Goal: Task Accomplishment & Management: Manage account settings

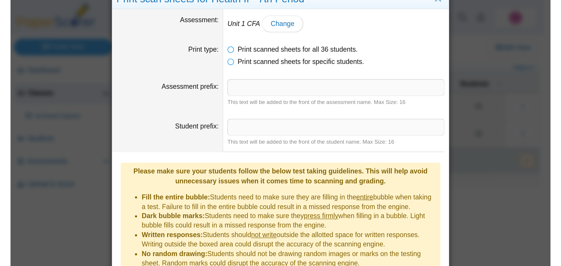
scroll to position [15, 0]
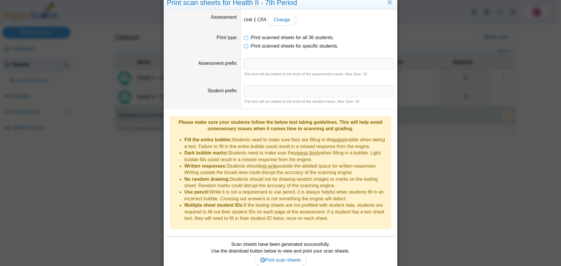
click at [105, 146] on div "Print scan sheets for Health II - 7th Period Assessment Unit 1 CFA Change Print…" at bounding box center [280, 133] width 561 height 266
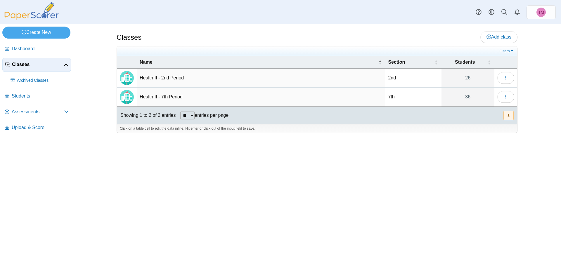
click at [18, 63] on span "Classes" at bounding box center [38, 64] width 52 height 6
click at [21, 114] on span "Assessments" at bounding box center [38, 112] width 52 height 6
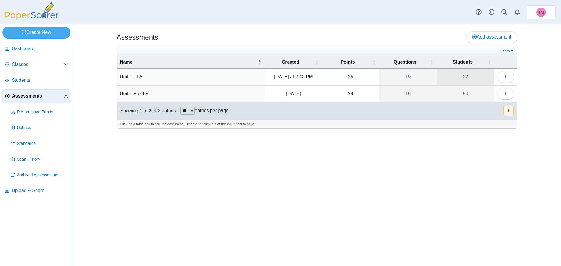
click at [466, 77] on link "22" at bounding box center [466, 77] width 58 height 16
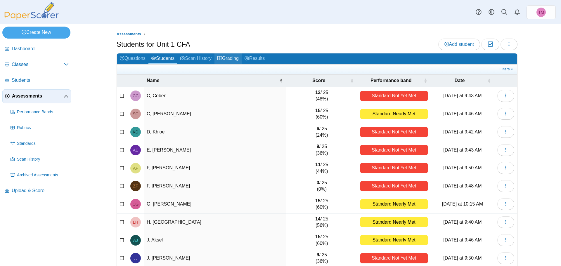
click at [224, 61] on link "Grading" at bounding box center [227, 58] width 27 height 11
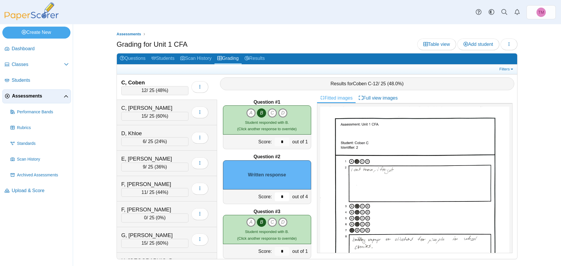
click at [279, 196] on input "*" at bounding box center [282, 197] width 15 height 9
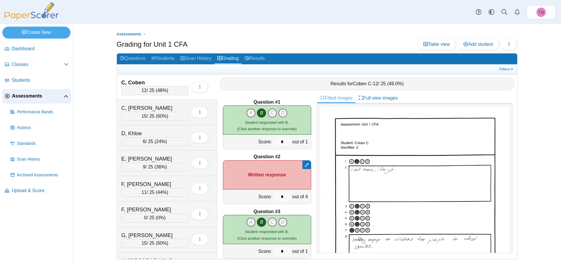
click at [304, 207] on div "Question #1 A B C D Score: *" at bounding box center [267, 176] width 100 height 166
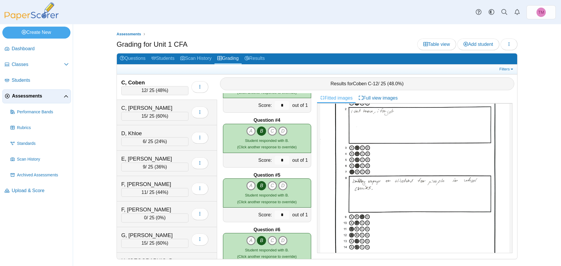
scroll to position [351, 0]
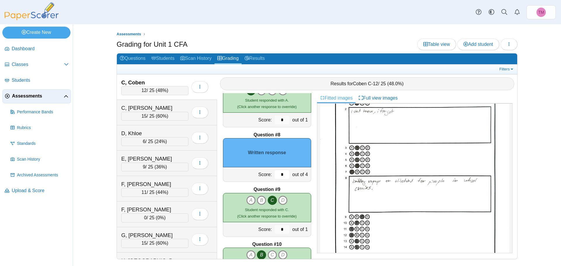
click at [280, 173] on input "*" at bounding box center [282, 174] width 15 height 9
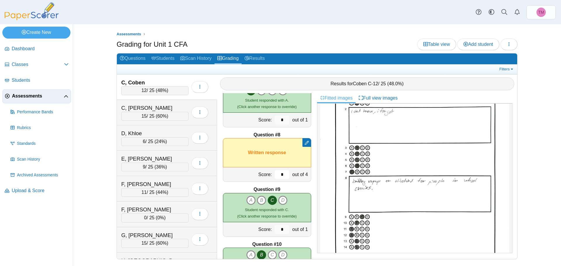
click at [282, 173] on input "*" at bounding box center [282, 174] width 15 height 9
type input "*"
click at [238, 172] on div "Score:" at bounding box center [248, 174] width 50 height 14
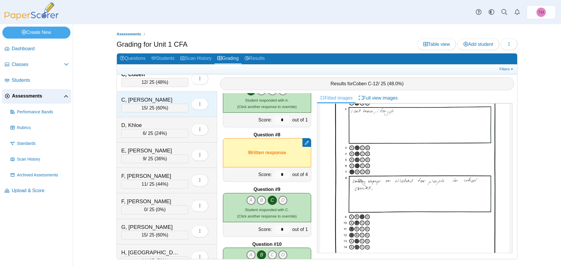
scroll to position [0, 0]
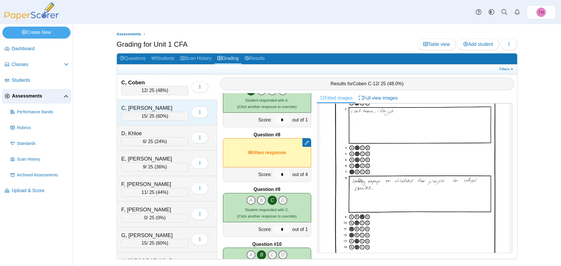
click at [167, 103] on div "C, Shanley 15 / 25 ( 60% ) Loading…" at bounding box center [167, 112] width 100 height 25
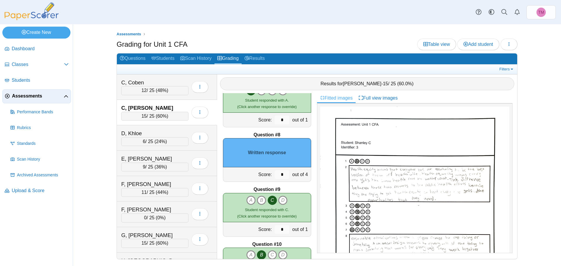
click at [420, 191] on img at bounding box center [414, 228] width 189 height 242
click at [280, 176] on input "*" at bounding box center [282, 174] width 15 height 9
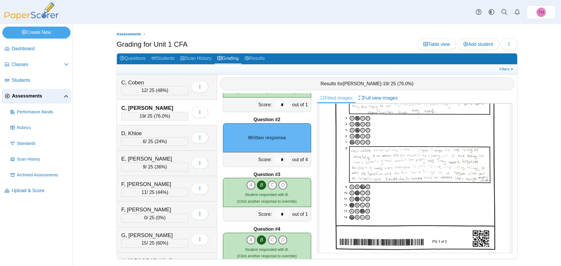
scroll to position [29, 0]
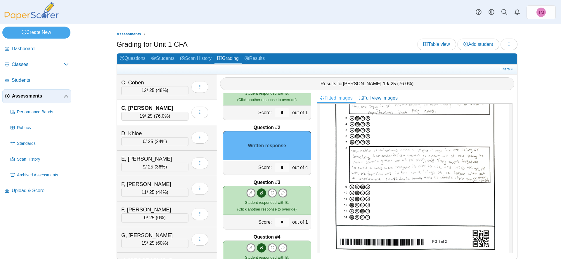
type input "*"
click at [278, 167] on input "*" at bounding box center [282, 167] width 15 height 9
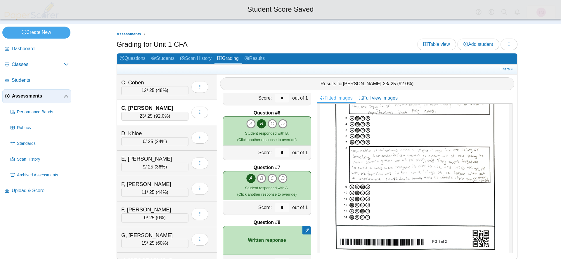
scroll to position [351, 0]
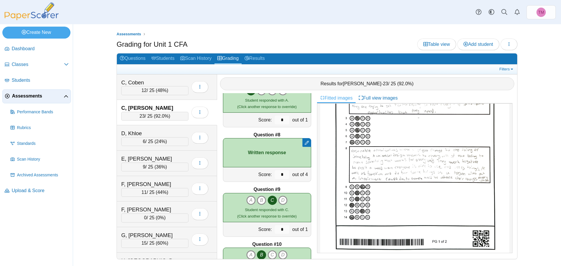
type input "*"
click at [280, 175] on input "*" at bounding box center [282, 174] width 15 height 9
click at [408, 162] on img at bounding box center [414, 140] width 189 height 242
click at [280, 172] on input "*" at bounding box center [282, 174] width 15 height 9
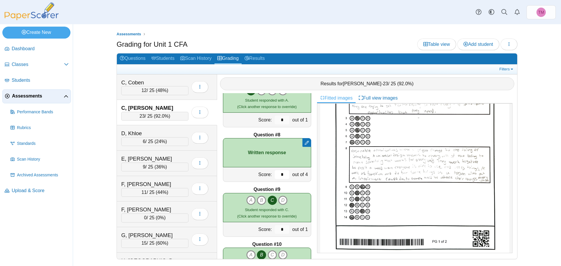
click at [280, 172] on input "*" at bounding box center [282, 174] width 15 height 9
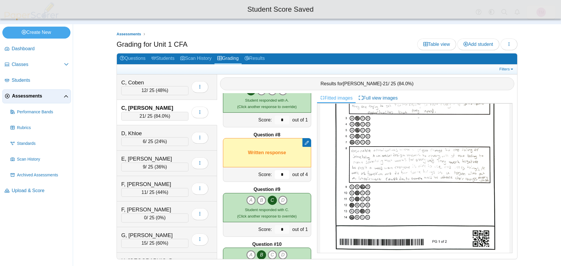
type input "*"
click at [98, 147] on div "Assessments Grading for Unit 1 CFA Table view Add student Loading…" at bounding box center [317, 145] width 438 height 242
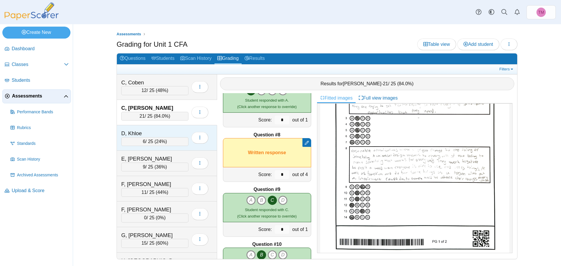
click at [160, 131] on div "D, Khloe" at bounding box center [150, 134] width 58 height 8
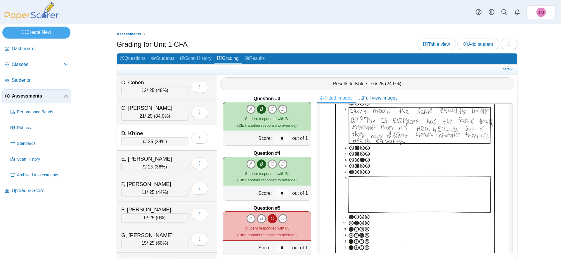
scroll to position [29, 0]
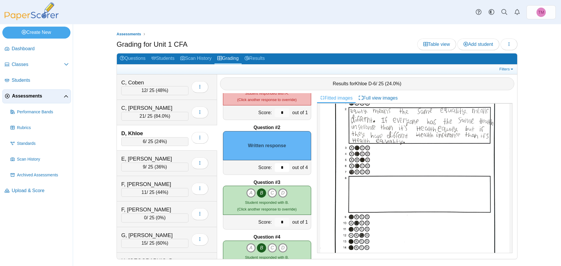
click at [279, 168] on input "*" at bounding box center [282, 167] width 15 height 9
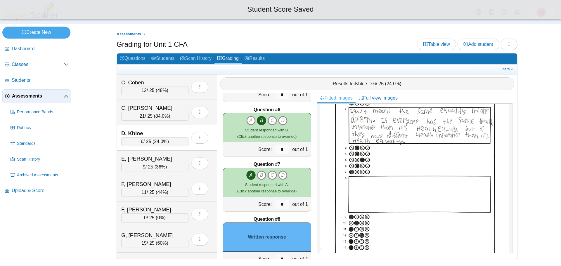
scroll to position [321, 0]
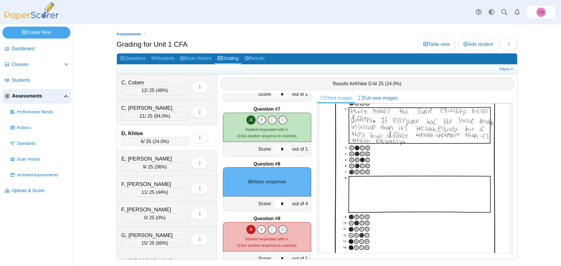
click at [278, 201] on input "*" at bounding box center [282, 204] width 15 height 9
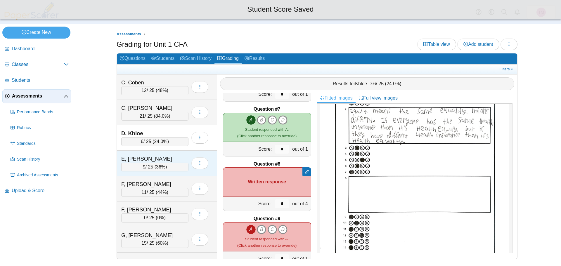
click at [179, 155] on div "E, Adelle" at bounding box center [150, 159] width 58 height 8
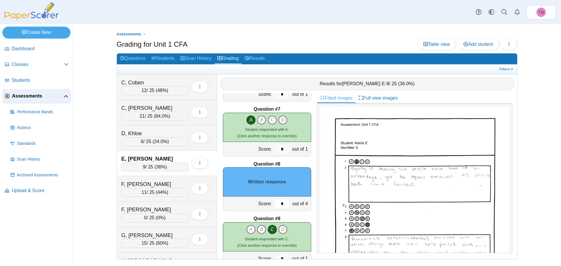
click at [280, 202] on input "*" at bounding box center [282, 204] width 15 height 9
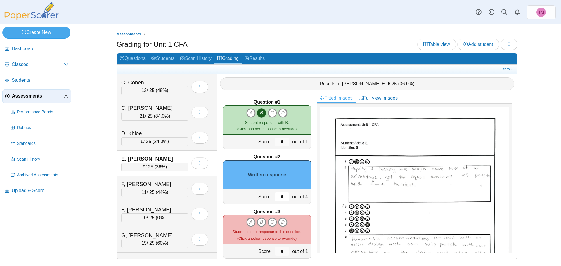
click at [278, 193] on input "*" at bounding box center [282, 197] width 15 height 9
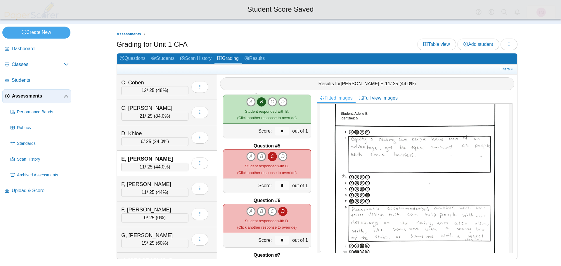
scroll to position [88, 0]
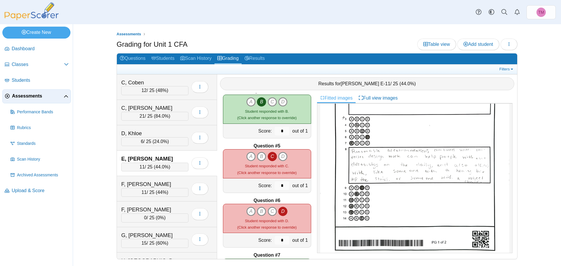
type input "*"
click at [435, 166] on img at bounding box center [414, 140] width 189 height 243
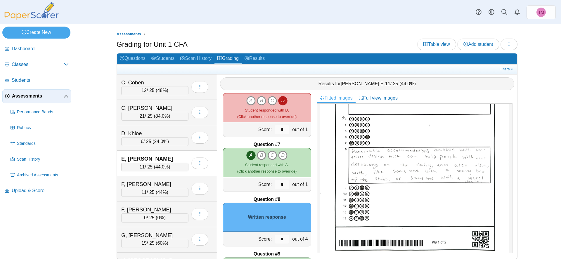
scroll to position [292, 0]
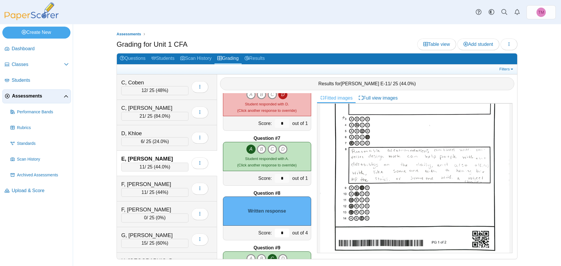
click at [279, 233] on input "*" at bounding box center [282, 233] width 15 height 9
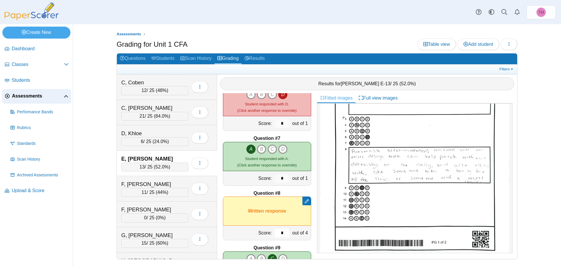
type input "*"
click at [96, 177] on div "Assessments Grading for Unit 1 CFA Table view Add student Loading… 12 6" at bounding box center [317, 145] width 488 height 242
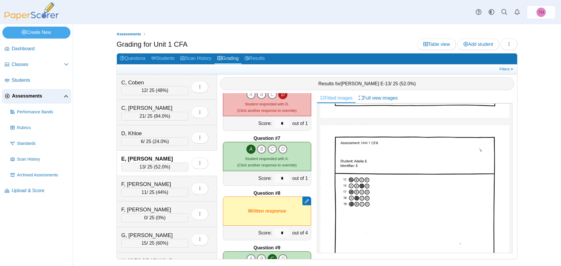
scroll to position [224, 0]
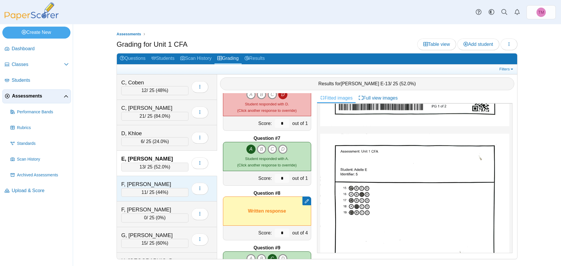
click at [155, 185] on div "F, [PERSON_NAME]" at bounding box center [150, 185] width 58 height 8
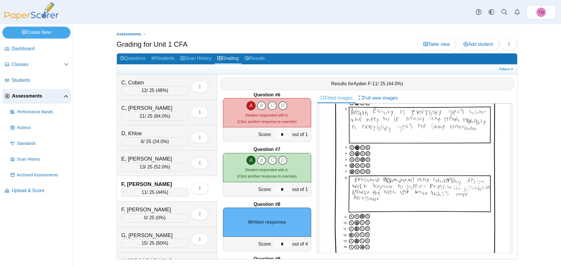
scroll to position [292, 0]
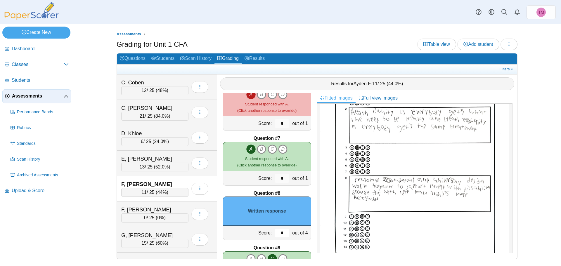
click at [280, 232] on input "*" at bounding box center [282, 233] width 15 height 9
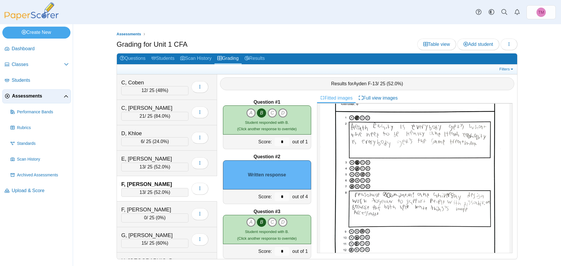
scroll to position [29, 0]
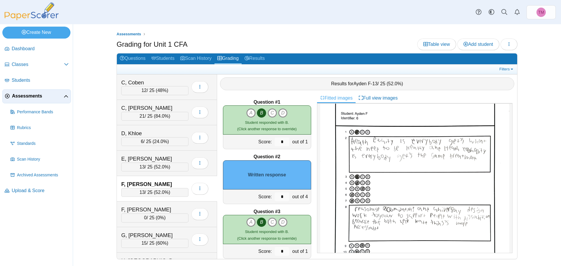
type input "*"
click at [278, 194] on input "*" at bounding box center [282, 197] width 15 height 9
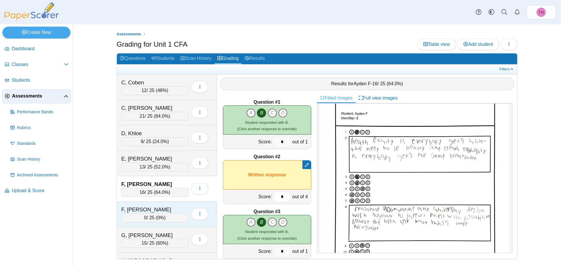
type input "*"
click at [167, 209] on div "F, [PERSON_NAME]" at bounding box center [150, 210] width 58 height 8
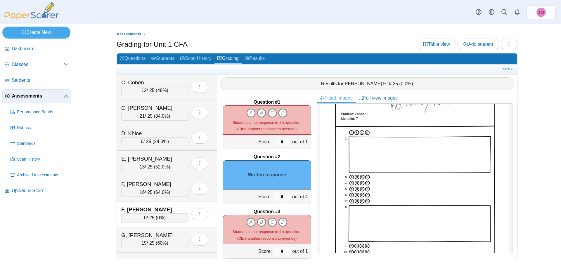
scroll to position [0, 0]
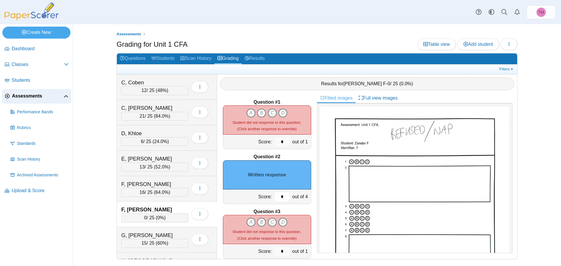
click at [277, 196] on input "*" at bounding box center [282, 197] width 15 height 9
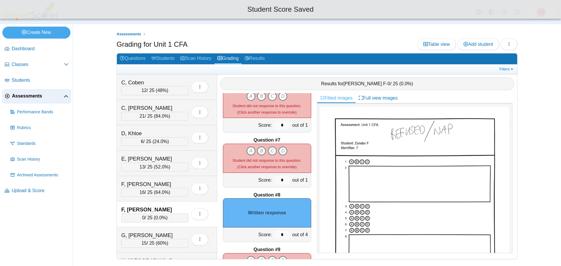
scroll to position [292, 0]
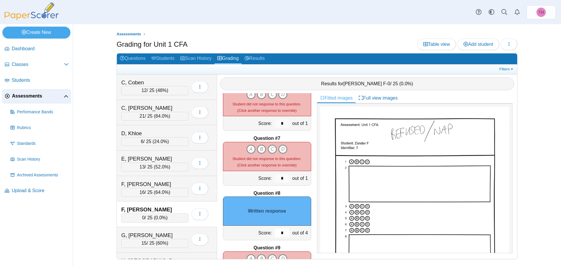
click at [280, 234] on input "*" at bounding box center [282, 233] width 15 height 9
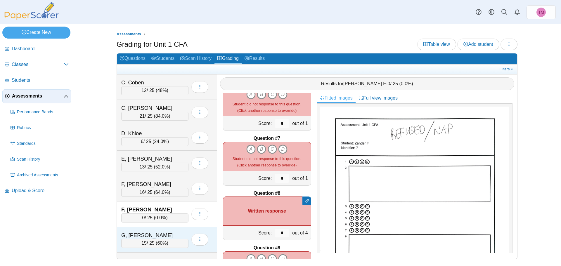
click at [161, 232] on div "G, Colin" at bounding box center [150, 236] width 58 height 8
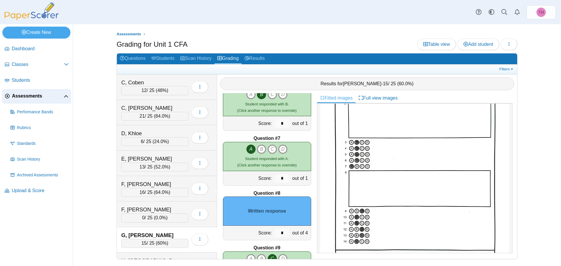
scroll to position [88, 0]
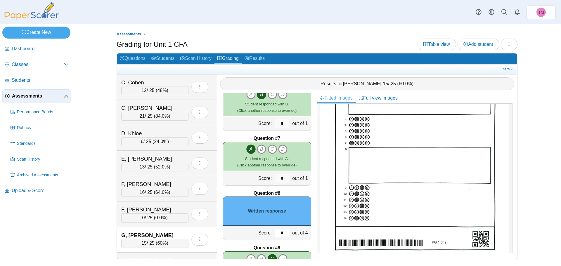
click at [279, 234] on input "*" at bounding box center [282, 233] width 15 height 9
click at [279, 234] on input "**" at bounding box center [282, 233] width 15 height 9
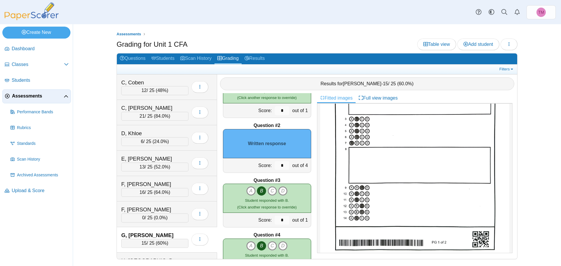
scroll to position [29, 0]
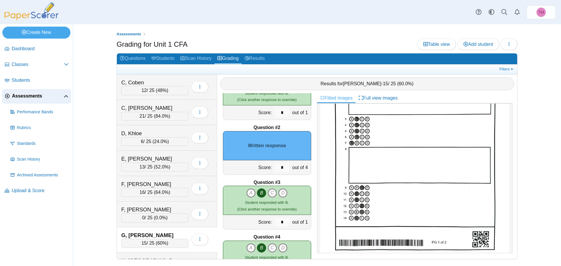
type input "**"
click at [275, 165] on input "*" at bounding box center [282, 167] width 15 height 9
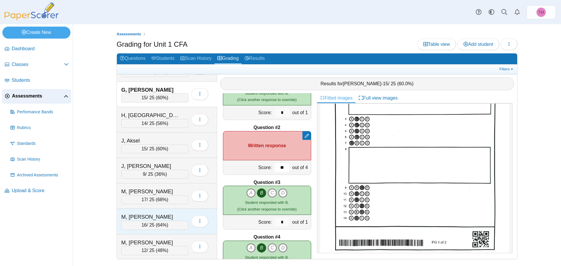
scroll to position [146, 0]
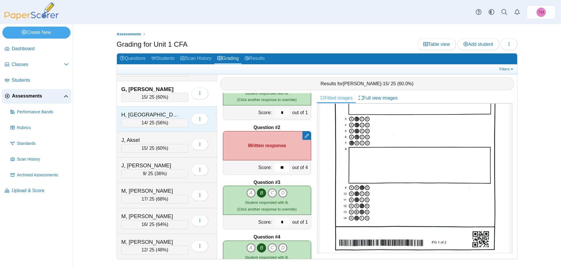
type input "**"
click at [163, 112] on div "H, London" at bounding box center [150, 115] width 58 height 8
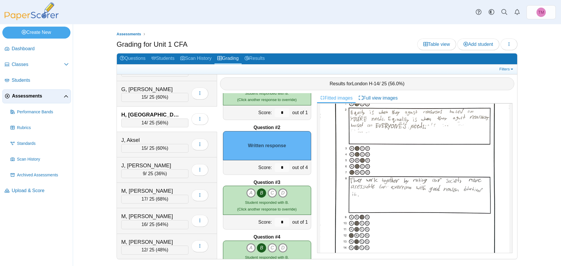
scroll to position [58, 0]
click at [278, 169] on input "*" at bounding box center [282, 167] width 15 height 9
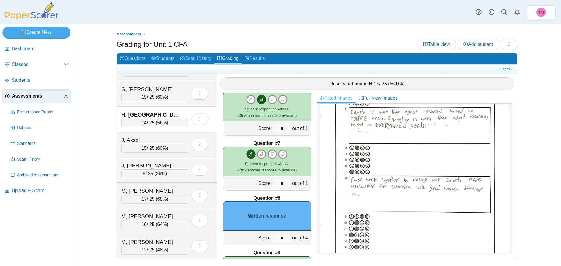
scroll to position [292, 0]
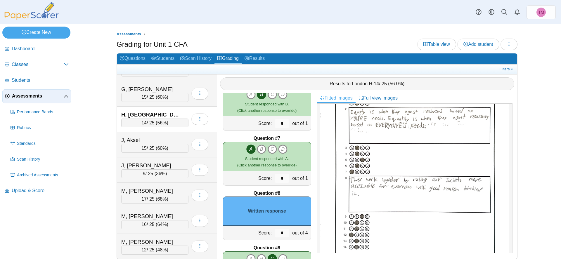
type input "*"
click at [279, 231] on input "*" at bounding box center [282, 233] width 15 height 9
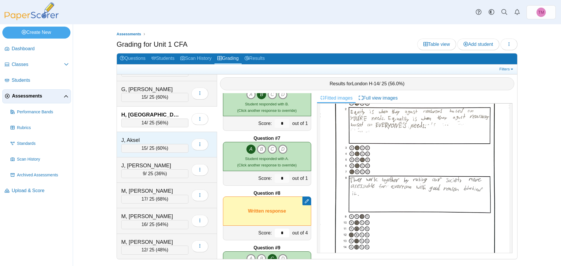
type input "*"
click at [147, 137] on div "J, Aksel" at bounding box center [150, 140] width 58 height 8
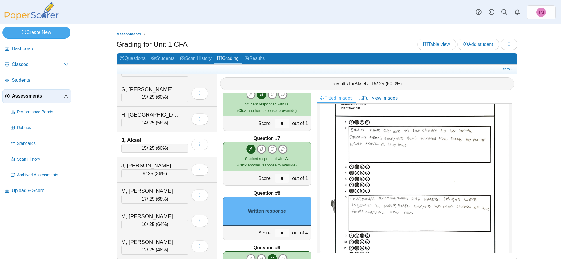
scroll to position [29, 0]
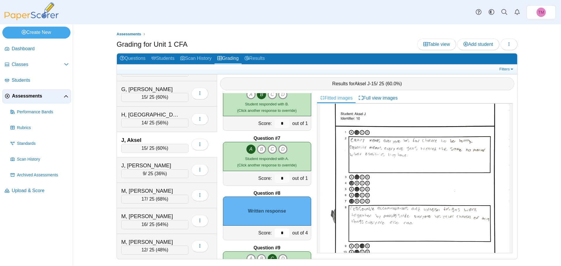
click at [281, 233] on input "*" at bounding box center [282, 233] width 15 height 9
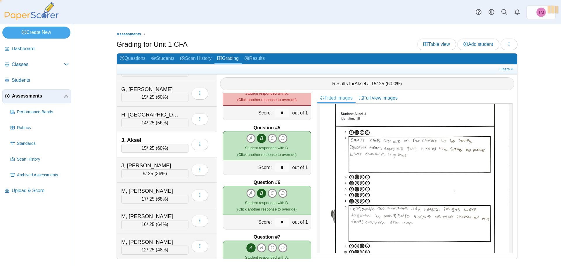
scroll to position [117, 0]
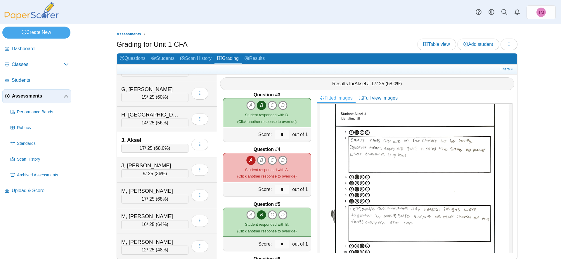
type input "*"
click at [281, 190] on input "*" at bounding box center [282, 189] width 15 height 9
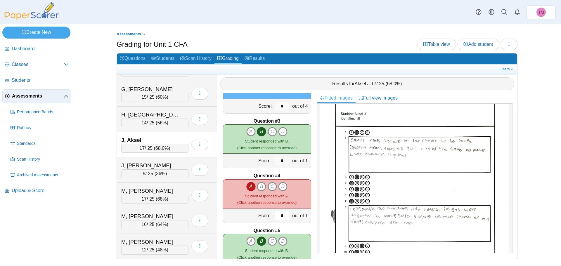
scroll to position [0, 0]
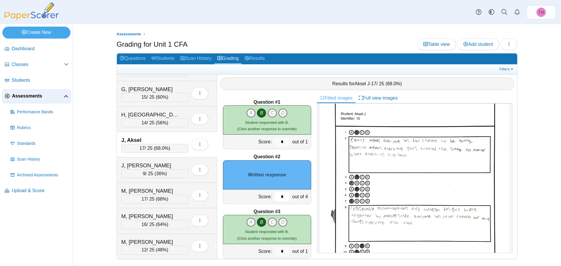
click at [281, 201] on input "*" at bounding box center [282, 197] width 15 height 9
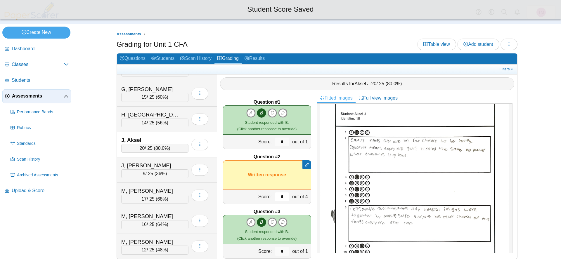
type input "*"
click at [89, 203] on div "Assessments Grading for Unit 1 CFA Table view Add student Loading… 12 6" at bounding box center [317, 145] width 488 height 242
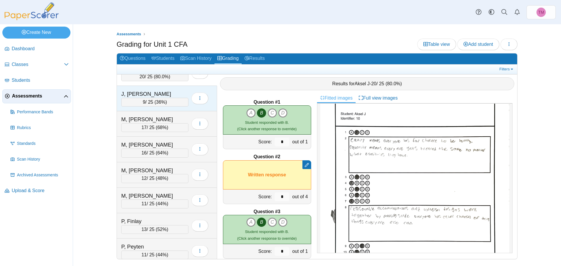
scroll to position [204, 0]
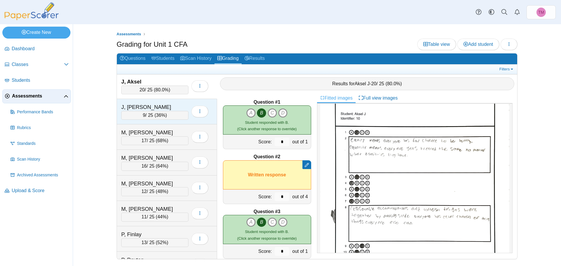
click at [151, 106] on div "J, Jordan" at bounding box center [150, 107] width 58 height 8
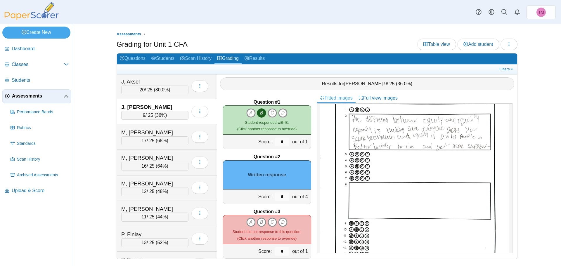
scroll to position [58, 0]
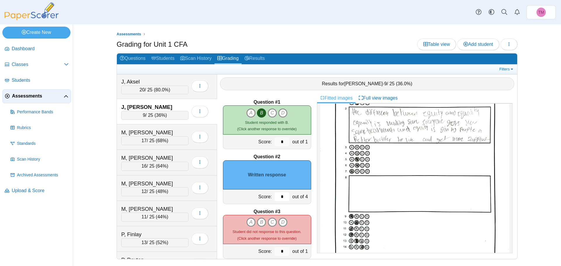
click at [278, 199] on input "*" at bounding box center [282, 197] width 15 height 9
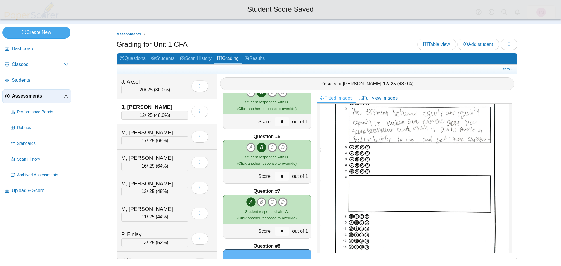
scroll to position [321, 0]
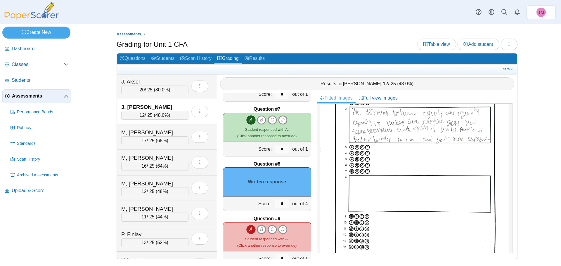
type input "*"
click at [279, 203] on input "*" at bounding box center [282, 204] width 15 height 9
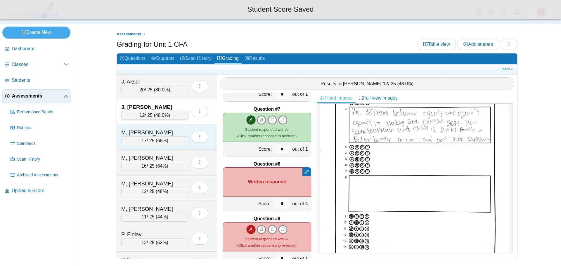
click at [148, 129] on div "M, Liam" at bounding box center [150, 133] width 58 height 8
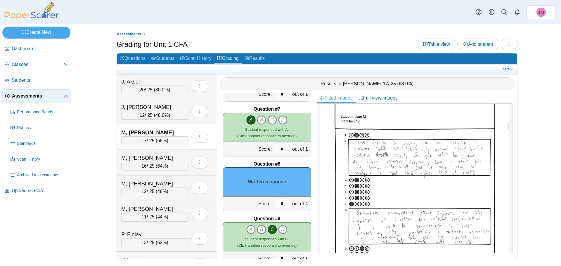
scroll to position [58, 0]
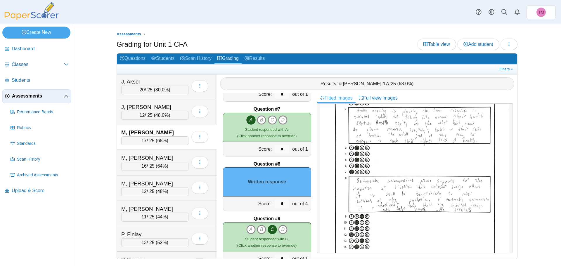
click at [411, 192] on img at bounding box center [414, 169] width 189 height 243
click at [280, 205] on input "*" at bounding box center [282, 204] width 15 height 9
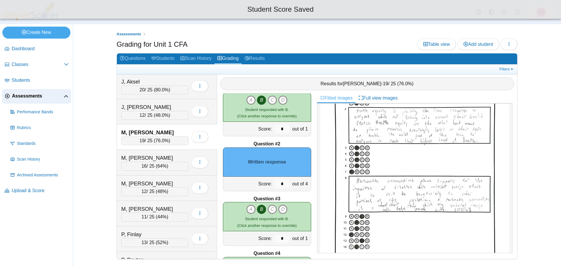
scroll to position [0, 0]
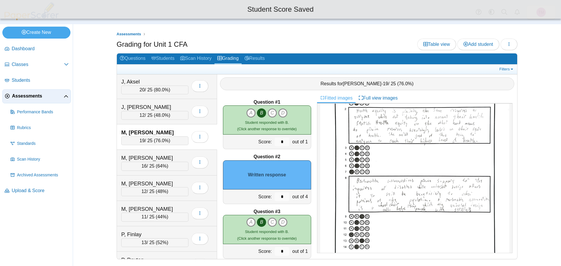
type input "*"
click at [280, 199] on input "*" at bounding box center [282, 197] width 15 height 9
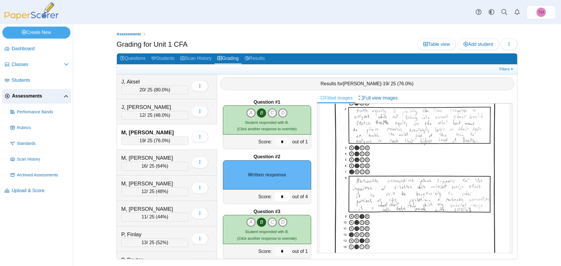
click at [280, 199] on input "*" at bounding box center [282, 197] width 15 height 9
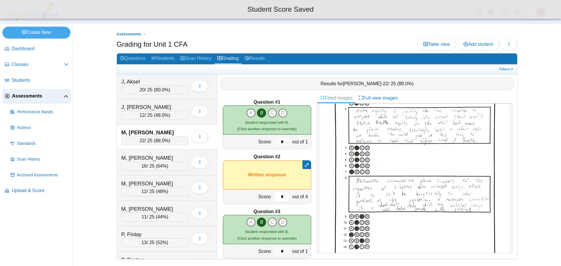
type input "*"
click at [81, 183] on div "Assessments Grading for Unit 1 CFA Table view Add student Loading… 12 6" at bounding box center [317, 145] width 488 height 242
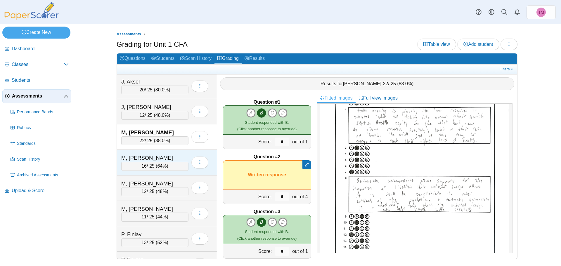
click at [173, 156] on div "M, Raegan" at bounding box center [150, 158] width 58 height 8
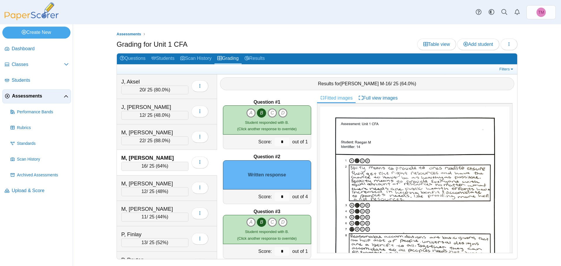
scroll to position [29, 0]
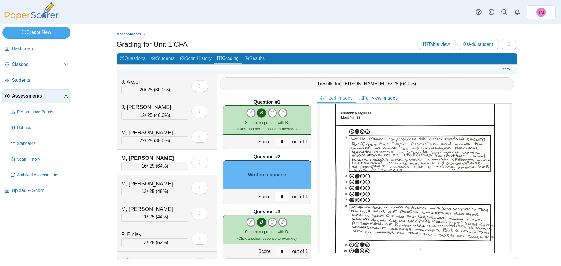
click at [278, 193] on input "*" at bounding box center [282, 197] width 15 height 9
click at [278, 194] on input "*" at bounding box center [282, 197] width 15 height 9
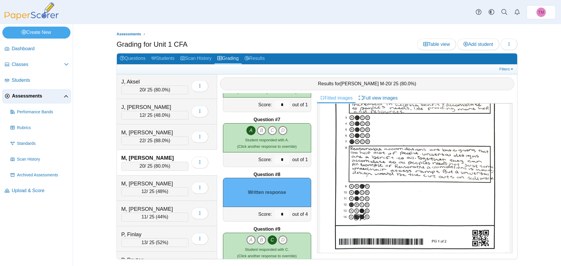
scroll to position [321, 0]
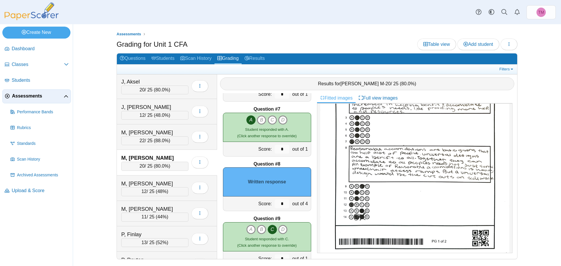
type input "*"
click at [279, 206] on input "*" at bounding box center [282, 204] width 15 height 9
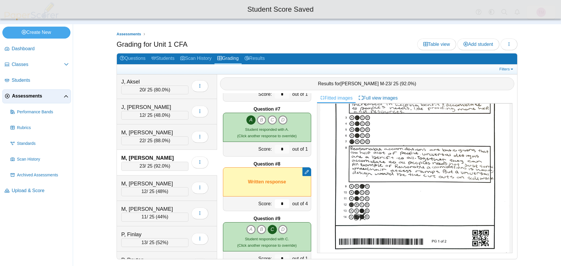
click at [280, 203] on input "*" at bounding box center [282, 204] width 15 height 9
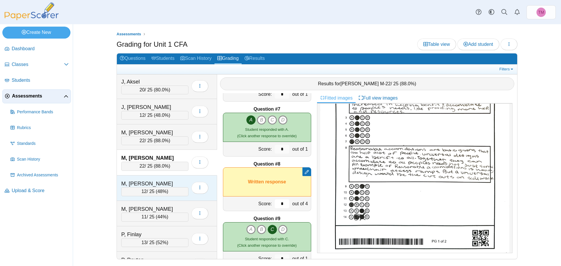
type input "*"
click at [158, 182] on div "M, Theron" at bounding box center [150, 184] width 58 height 8
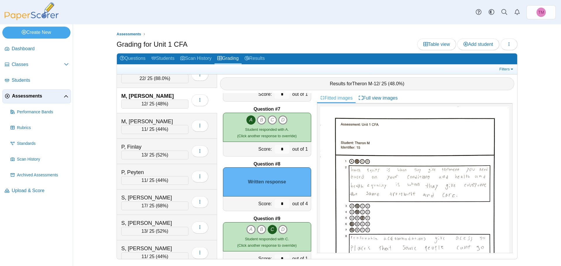
scroll to position [58, 0]
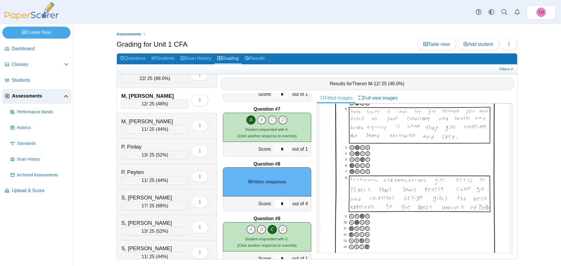
click at [278, 202] on input "*" at bounding box center [282, 204] width 15 height 9
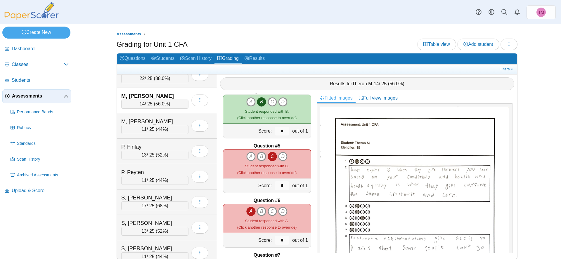
scroll to position [0, 0]
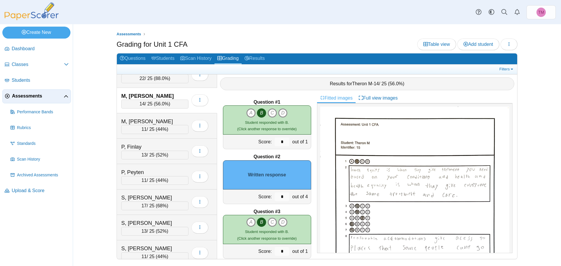
type input "*"
click at [277, 197] on input "*" at bounding box center [282, 197] width 15 height 9
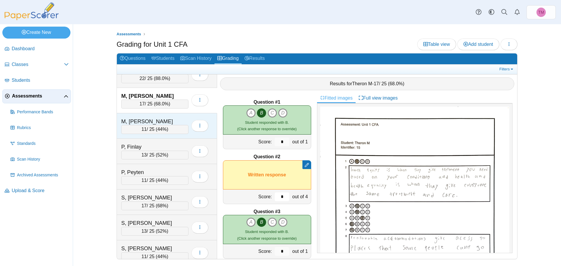
type input "*"
click at [161, 119] on div "M, Zane" at bounding box center [150, 122] width 58 height 8
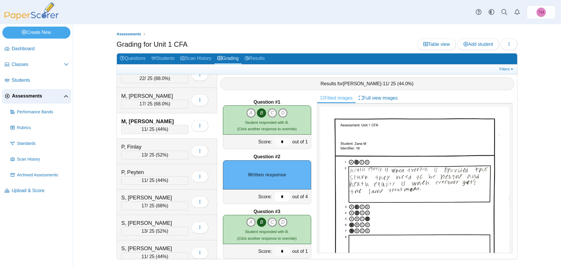
click at [279, 199] on input "*" at bounding box center [282, 197] width 15 height 9
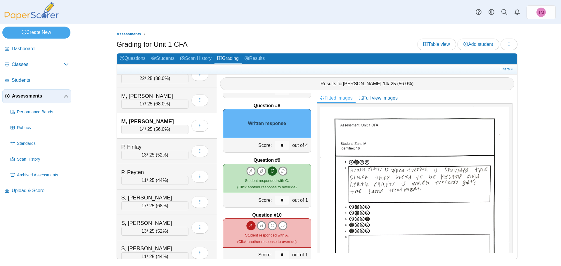
scroll to position [351, 0]
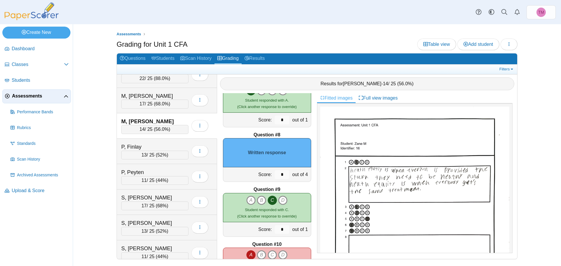
type input "*"
click at [282, 175] on input "*" at bounding box center [282, 174] width 15 height 9
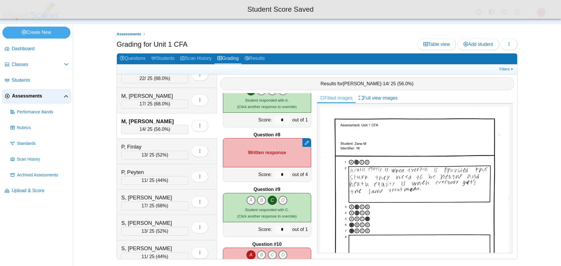
click at [232, 133] on div "Question #8" at bounding box center [267, 135] width 88 height 6
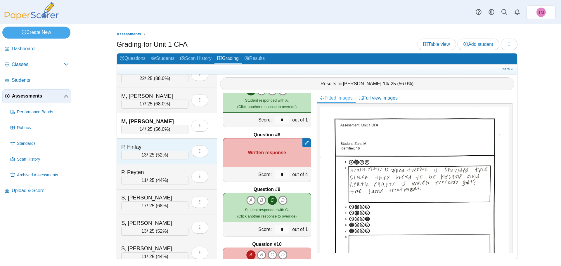
click at [151, 143] on div "P, Finlay" at bounding box center [150, 147] width 58 height 8
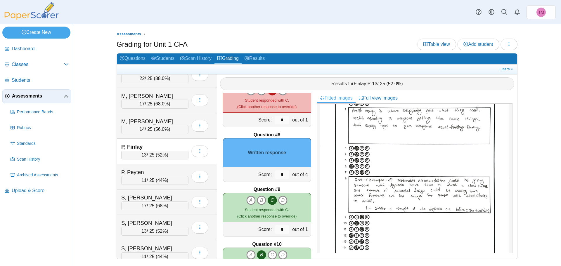
scroll to position [29, 0]
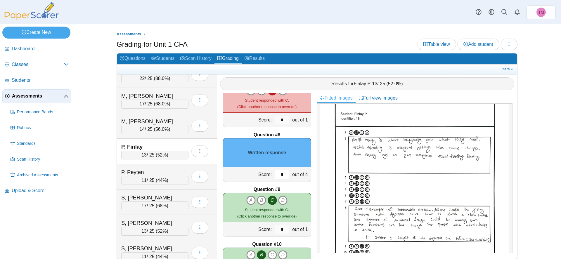
click at [279, 171] on input "*" at bounding box center [282, 174] width 15 height 9
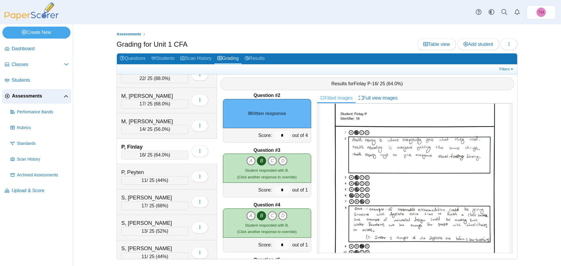
scroll to position [58, 0]
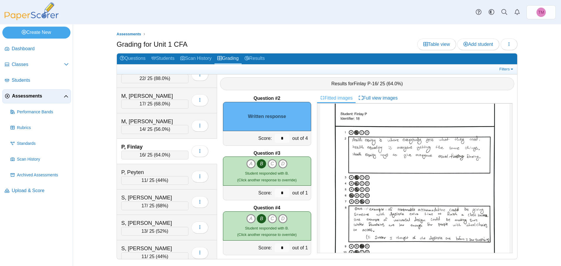
type input "*"
click at [277, 138] on input "*" at bounding box center [282, 138] width 15 height 9
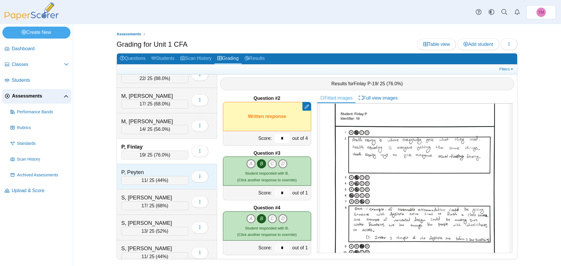
type input "*"
click at [162, 170] on div "P, Peyten" at bounding box center [150, 173] width 58 height 8
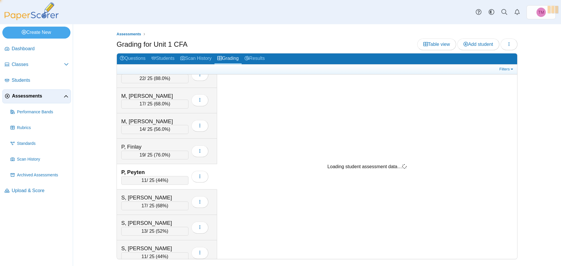
scroll to position [0, 0]
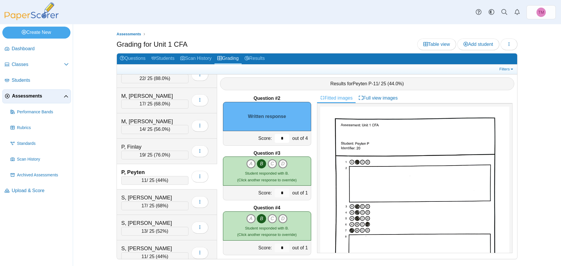
click at [276, 136] on input "*" at bounding box center [282, 138] width 15 height 9
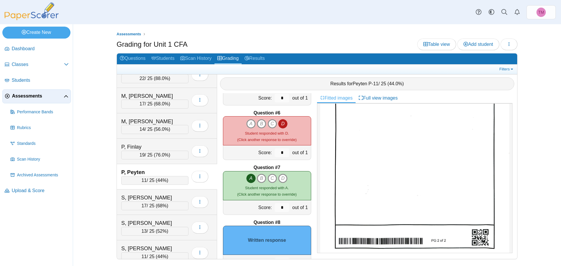
scroll to position [292, 0]
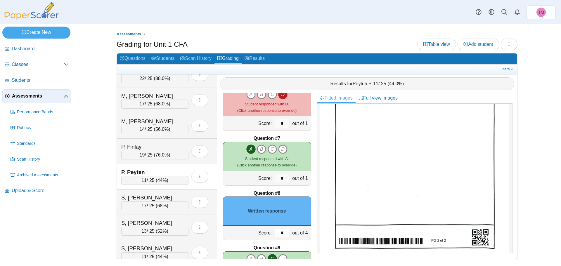
click at [277, 234] on input "*" at bounding box center [282, 233] width 15 height 9
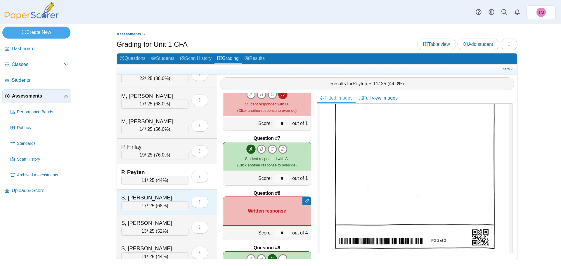
click at [164, 195] on div "S, Audrey" at bounding box center [150, 198] width 58 height 8
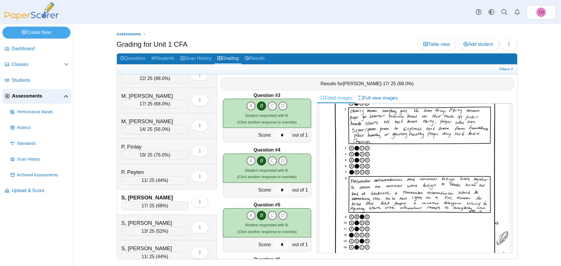
scroll to position [29, 0]
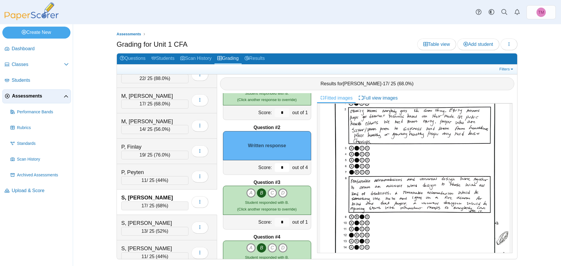
click at [278, 165] on input "*" at bounding box center [282, 167] width 15 height 9
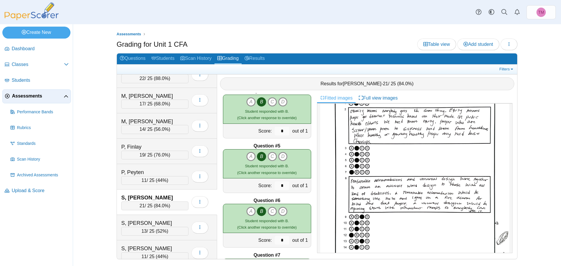
scroll to position [321, 0]
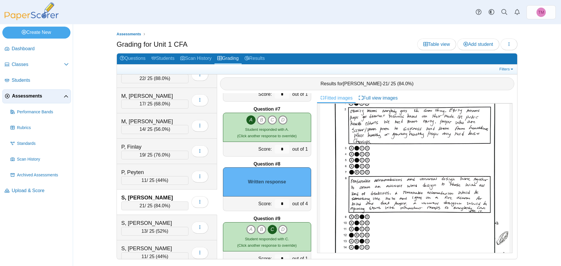
type input "*"
click at [279, 204] on input "*" at bounding box center [282, 204] width 15 height 9
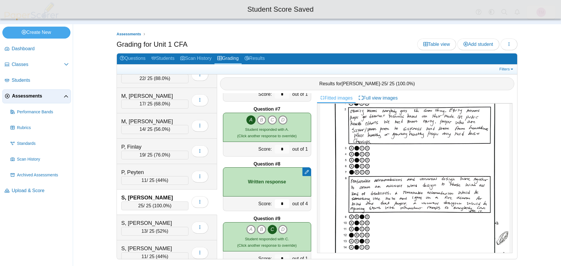
type input "*"
click at [95, 227] on div "Assessments Grading for Unit 1 CFA Table view Add student Loading… 12 6" at bounding box center [317, 145] width 488 height 242
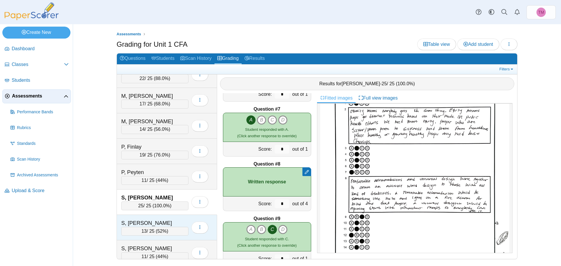
click at [157, 218] on div "S, Emrey 13 / 25 ( 52% ) Loading…" at bounding box center [167, 227] width 100 height 25
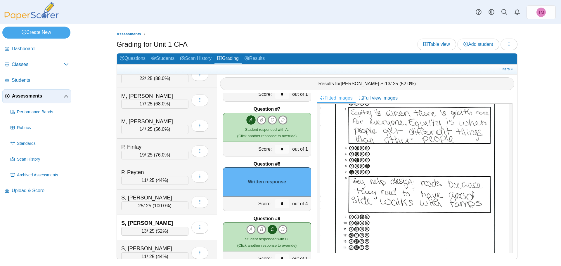
scroll to position [0, 0]
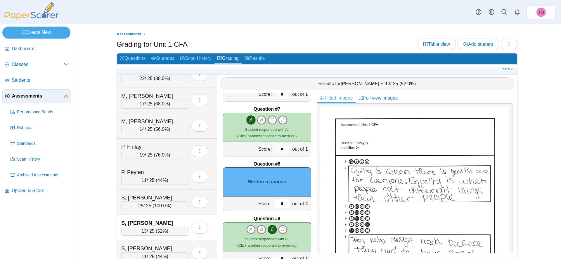
click at [279, 204] on input "*" at bounding box center [282, 204] width 15 height 9
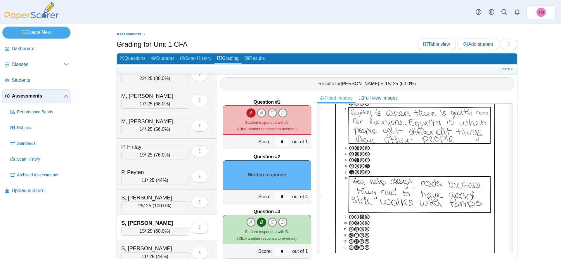
type input "*"
click at [279, 199] on input "*" at bounding box center [282, 197] width 15 height 9
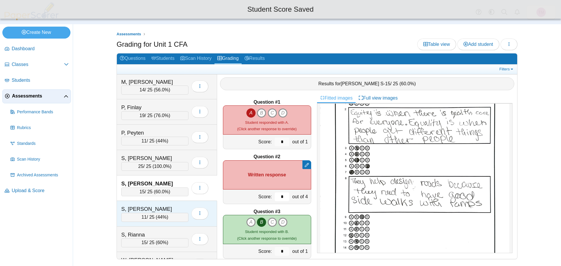
scroll to position [375, 0]
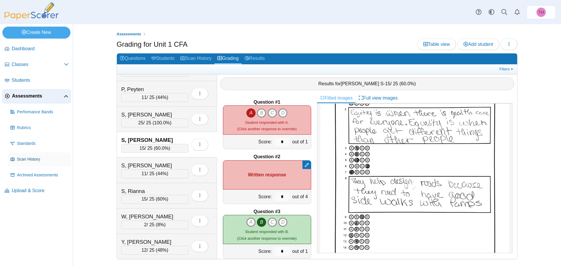
click at [30, 162] on span "Scan History" at bounding box center [43, 160] width 52 height 6
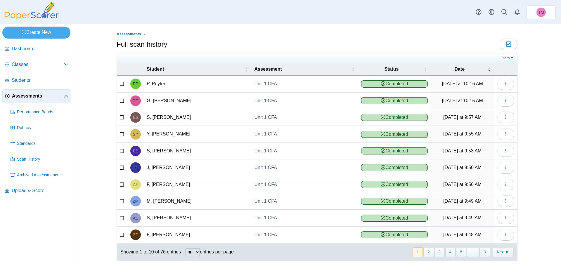
click at [37, 97] on span "Assessments" at bounding box center [38, 96] width 52 height 6
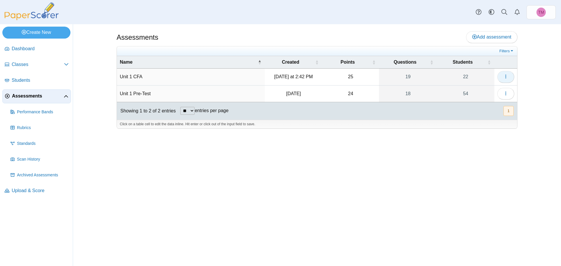
click at [509, 80] on button "button" at bounding box center [505, 77] width 17 height 12
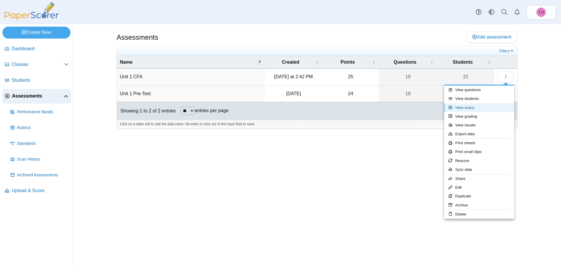
click at [464, 108] on link "View scans" at bounding box center [479, 107] width 70 height 9
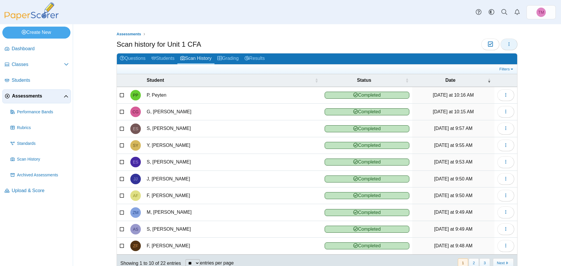
click at [507, 45] on icon "button" at bounding box center [509, 44] width 5 height 5
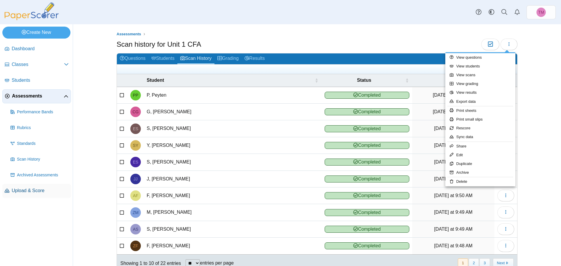
click at [32, 193] on span "Upload & Score" at bounding box center [40, 191] width 57 height 6
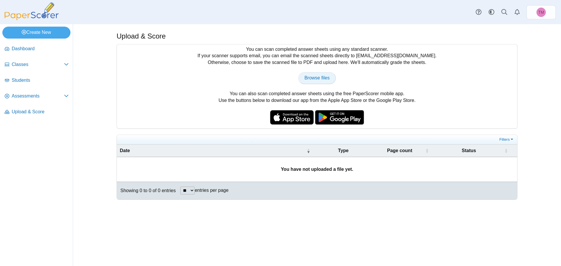
click at [318, 78] on span "Browse files" at bounding box center [316, 77] width 25 height 5
click at [342, 81] on div "Browse files There was a problem with the uploaded file.... Please try again...…" at bounding box center [317, 78] width 394 height 12
click at [329, 77] on link "Browse files" at bounding box center [316, 78] width 37 height 12
type input "**********"
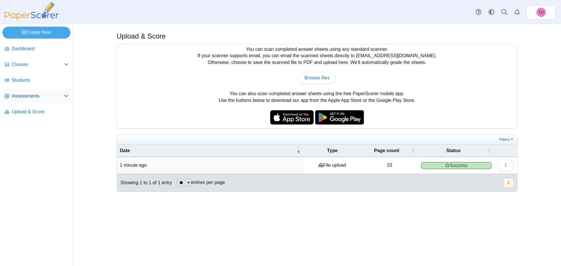
click at [22, 95] on span "Assessments" at bounding box center [38, 96] width 52 height 6
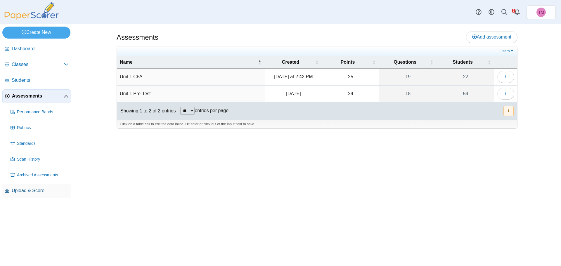
click at [25, 190] on span "Upload & Score" at bounding box center [40, 191] width 57 height 6
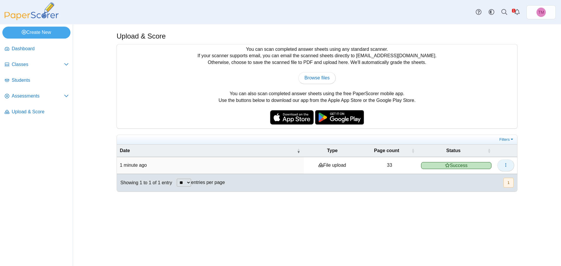
click at [505, 167] on icon "button" at bounding box center [505, 165] width 5 height 5
click at [476, 179] on link "View scanned pages" at bounding box center [479, 178] width 70 height 9
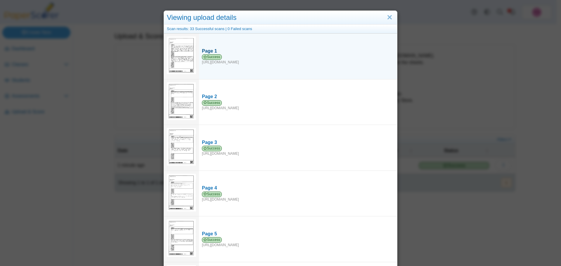
click at [227, 56] on div "Success https://forms.paperscorer.com/scans/10/5664/238932/3135660_SEPTEMBER_8_…" at bounding box center [298, 59] width 192 height 11
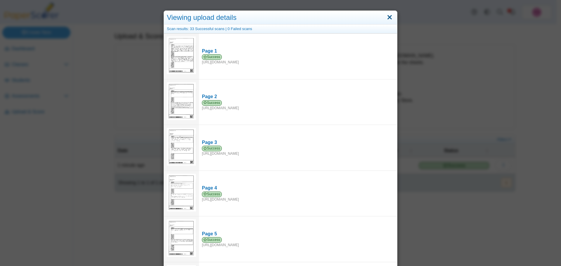
click at [388, 17] on link "Close" at bounding box center [389, 18] width 9 height 10
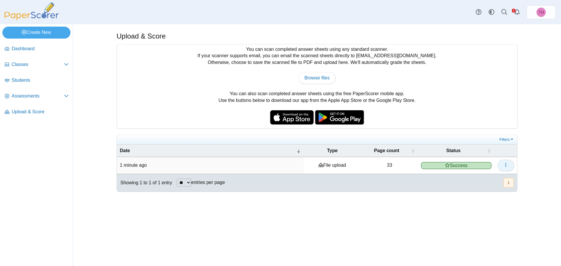
click at [506, 160] on button "button" at bounding box center [505, 166] width 17 height 12
click at [449, 164] on icon at bounding box center [447, 165] width 5 height 5
click at [311, 74] on link "Browse files" at bounding box center [316, 78] width 37 height 12
type input "**********"
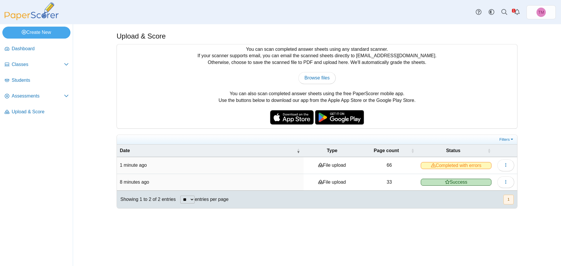
click at [472, 166] on span "Completed with errors" at bounding box center [456, 165] width 71 height 7
click at [503, 164] on icon "button" at bounding box center [505, 165] width 5 height 5
click at [476, 178] on link "View scanned pages" at bounding box center [479, 178] width 70 height 9
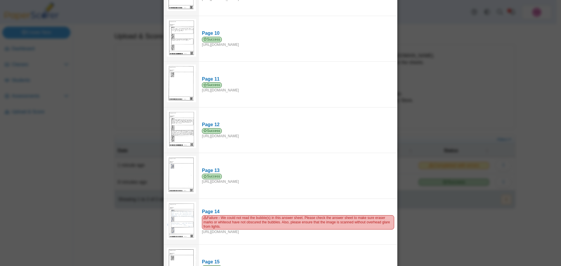
scroll to position [526, 0]
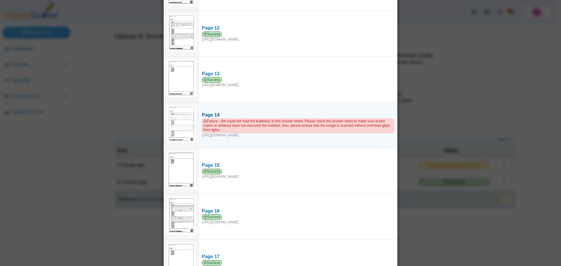
click at [216, 120] on span "Failure - We could not read the bubble(s) in this answer sheet. Please check th…" at bounding box center [298, 126] width 192 height 14
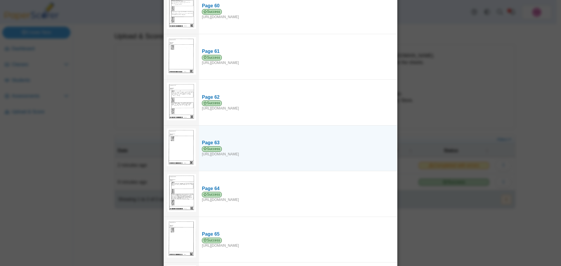
scroll to position [2769, 0]
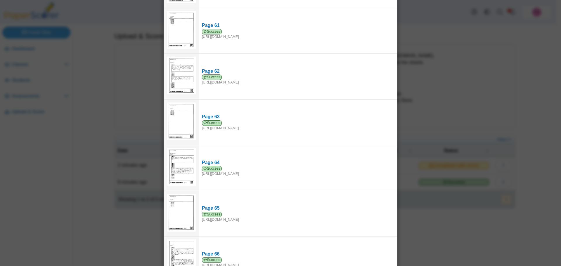
click at [108, 219] on div "Viewing upload details Scan results: 65 Successful scans | 1 Failed scans Page …" at bounding box center [280, 133] width 561 height 266
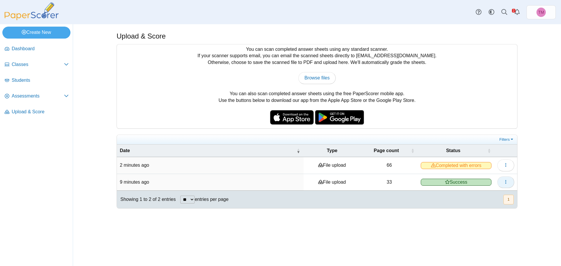
click at [507, 181] on icon "button" at bounding box center [505, 182] width 5 height 5
click at [486, 193] on link "View scanned pages" at bounding box center [479, 195] width 70 height 9
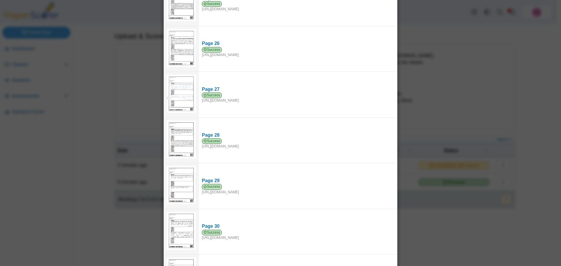
scroll to position [1198, 0]
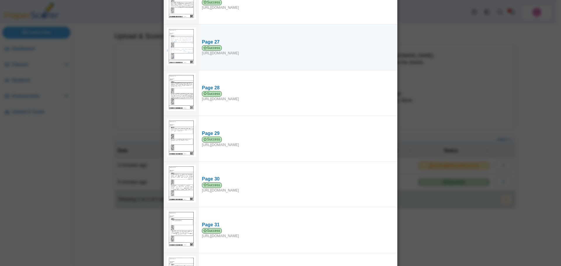
click at [180, 45] on img at bounding box center [181, 46] width 29 height 38
click at [239, 45] on div "Success https://forms.paperscorer.com/scans/10/5664/238932/3135639_SEPTEMBER_8_…" at bounding box center [298, 50] width 192 height 11
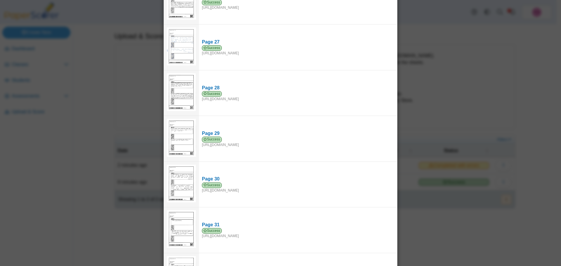
click at [115, 114] on div "Viewing upload details Scan results: 33 Successful scans | 0 Failed scans Page …" at bounding box center [280, 133] width 561 height 266
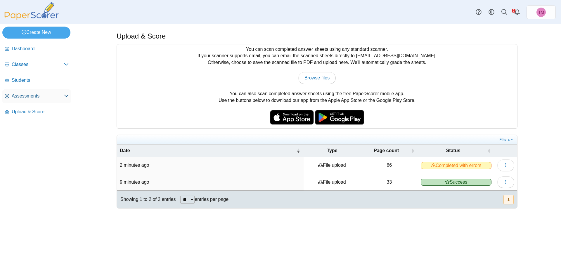
click at [26, 93] on link "Assessments" at bounding box center [36, 96] width 69 height 14
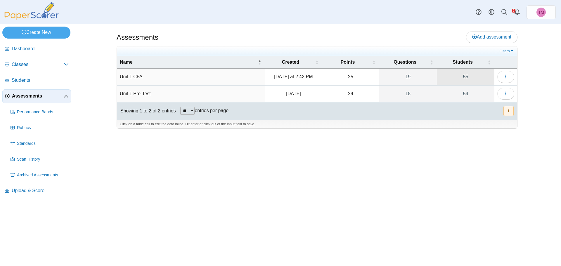
click at [465, 77] on link "55" at bounding box center [466, 77] width 58 height 16
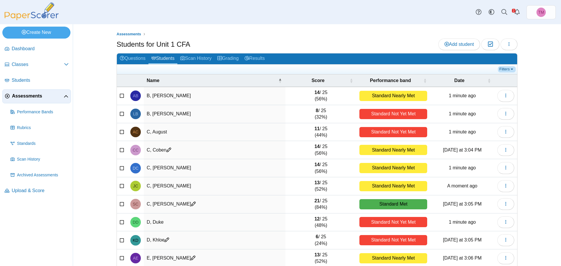
click at [508, 69] on link "Filters" at bounding box center [507, 69] width 18 height 6
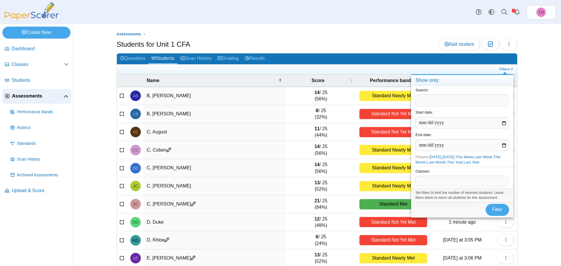
click at [440, 178] on span at bounding box center [462, 181] width 93 height 10
click at [431, 181] on span at bounding box center [462, 181] width 93 height 10
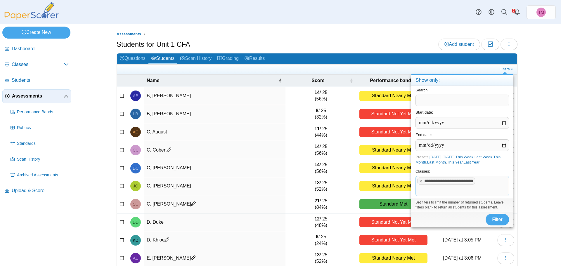
scroll to position [25, 0]
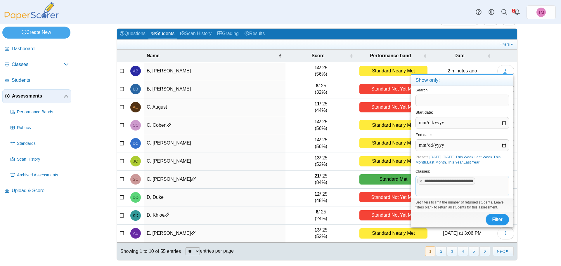
click at [498, 219] on span "Filter" at bounding box center [497, 219] width 11 height 5
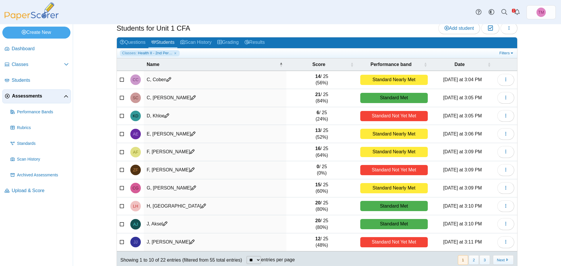
scroll to position [25, 0]
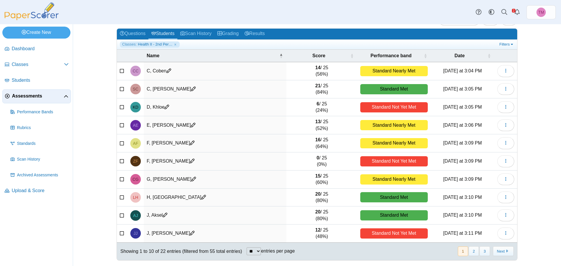
click at [259, 249] on select "** ** ** ***" at bounding box center [254, 251] width 14 height 8
select select "**"
click at [247, 247] on select "** ** ** ***" at bounding box center [254, 251] width 14 height 8
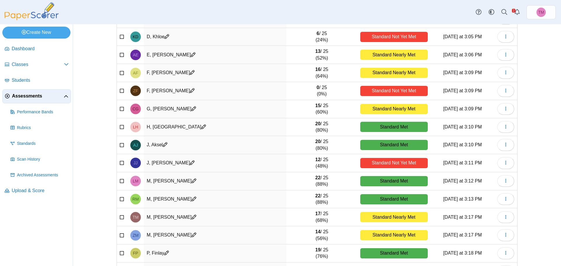
scroll to position [0, 0]
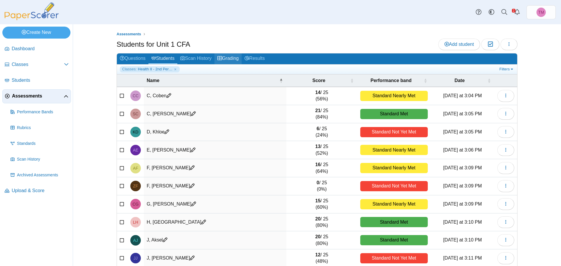
click at [233, 56] on link "Grading" at bounding box center [227, 58] width 27 height 11
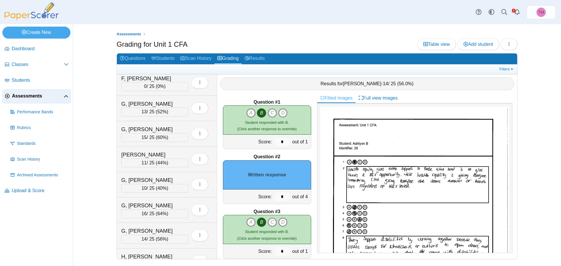
scroll to position [164, 0]
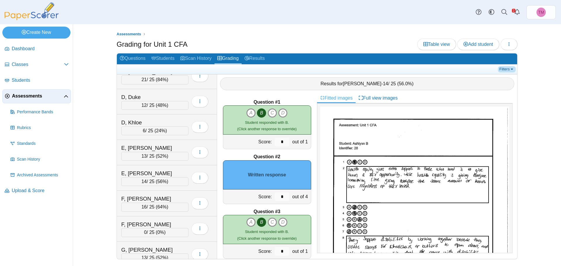
click at [512, 70] on link "Filters" at bounding box center [507, 69] width 18 height 6
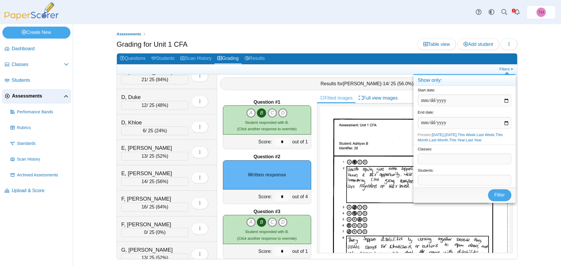
click at [431, 159] on span at bounding box center [464, 159] width 93 height 10
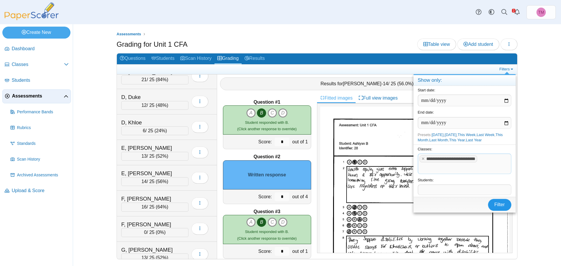
click at [498, 206] on span "Filter" at bounding box center [499, 204] width 11 height 5
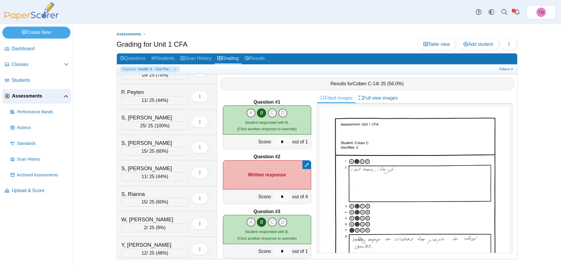
scroll to position [375, 0]
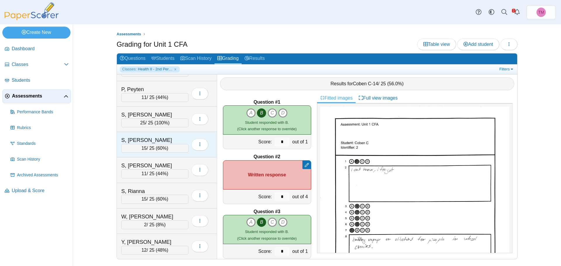
click at [159, 139] on div "S, [PERSON_NAME]" at bounding box center [150, 140] width 58 height 8
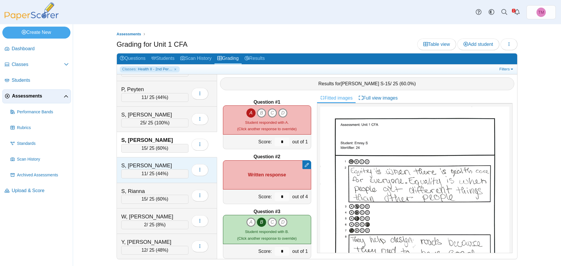
click at [159, 165] on div "S, [PERSON_NAME]" at bounding box center [150, 166] width 58 height 8
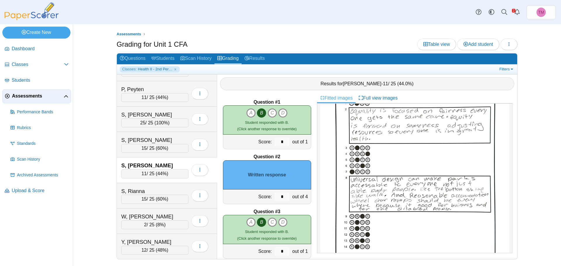
scroll to position [29, 0]
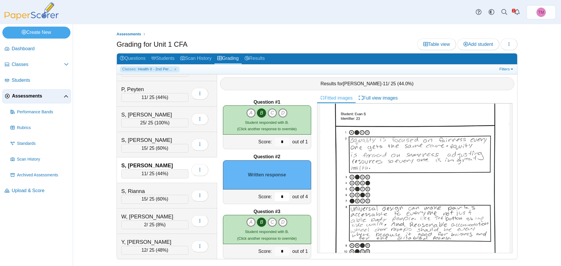
click at [275, 197] on input "*" at bounding box center [282, 197] width 15 height 9
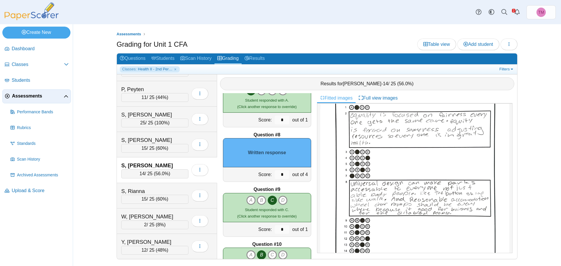
scroll to position [88, 0]
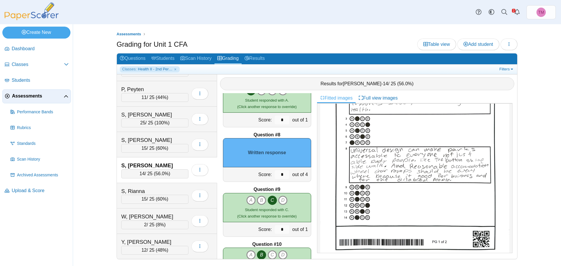
type input "*"
click at [281, 176] on input "*" at bounding box center [282, 174] width 15 height 9
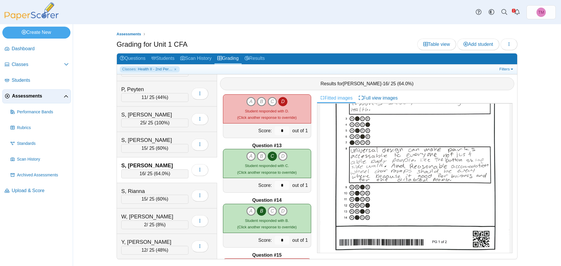
scroll to position [438, 0]
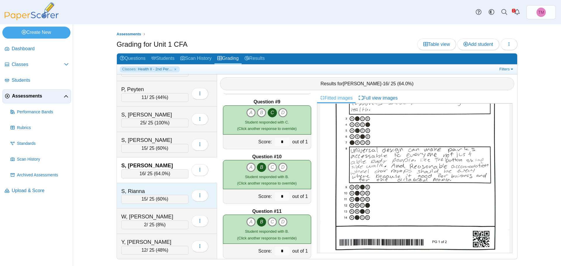
type input "*"
click at [167, 190] on div "S, Rianna" at bounding box center [150, 192] width 58 height 8
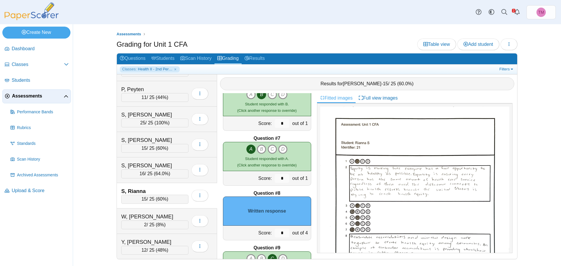
scroll to position [58, 0]
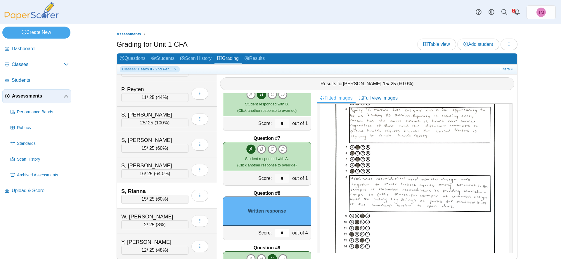
click at [280, 234] on input "*" at bounding box center [282, 233] width 15 height 9
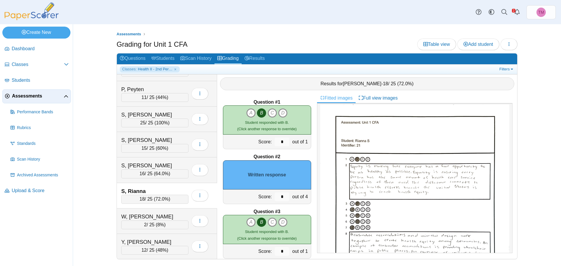
scroll to position [0, 0]
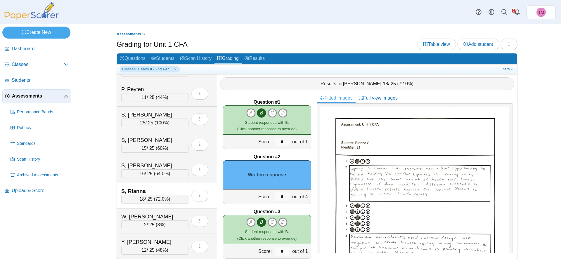
type input "*"
click at [280, 199] on input "*" at bounding box center [282, 197] width 15 height 9
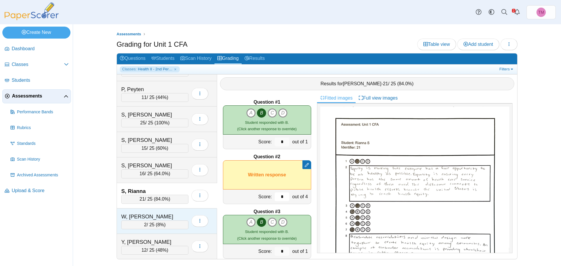
type input "*"
click at [178, 215] on div "W, [PERSON_NAME]" at bounding box center [150, 217] width 58 height 8
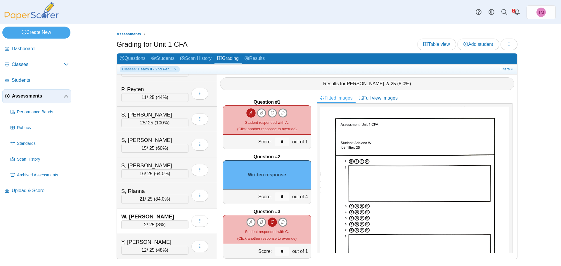
scroll to position [29, 0]
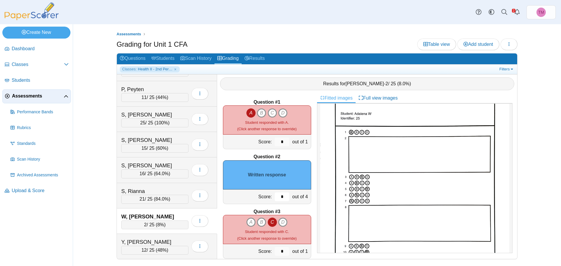
click at [280, 199] on input "*" at bounding box center [282, 197] width 15 height 9
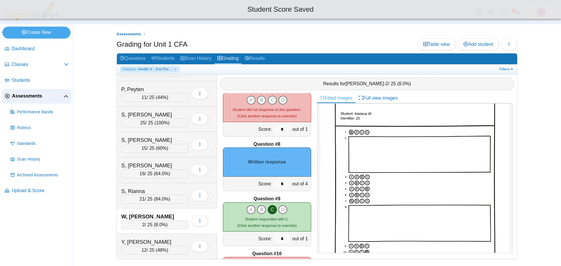
scroll to position [351, 0]
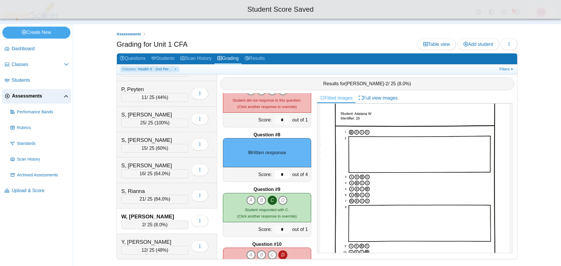
click at [277, 175] on input "*" at bounding box center [282, 174] width 15 height 9
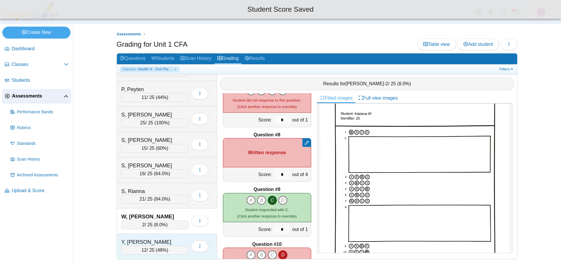
click at [165, 238] on div "Y, Shepard 12 / 25 ( 48% ) Loading…" at bounding box center [167, 246] width 100 height 25
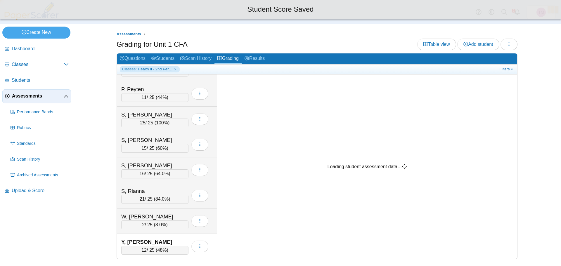
scroll to position [0, 0]
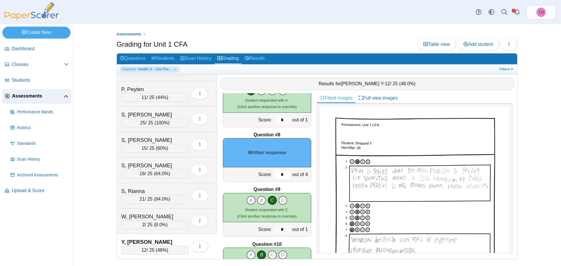
click at [280, 176] on input "*" at bounding box center [282, 174] width 15 height 9
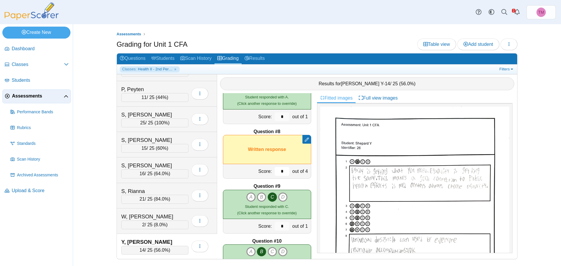
scroll to position [321, 0]
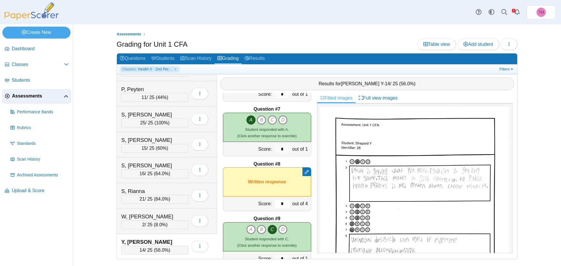
click at [278, 204] on input "*" at bounding box center [282, 204] width 15 height 9
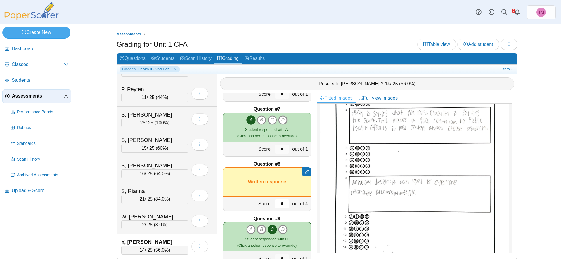
scroll to position [58, 0]
click at [284, 202] on input "*" at bounding box center [282, 204] width 15 height 9
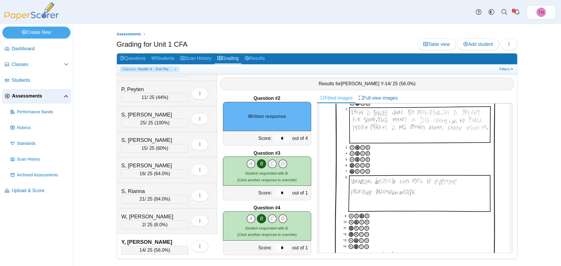
type input "*"
click at [279, 139] on input "*" at bounding box center [282, 138] width 15 height 9
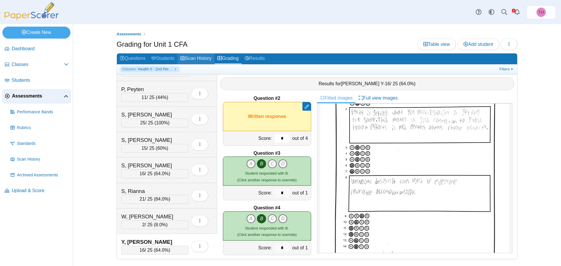
type input "*"
click at [195, 58] on link "Scan History" at bounding box center [195, 58] width 37 height 11
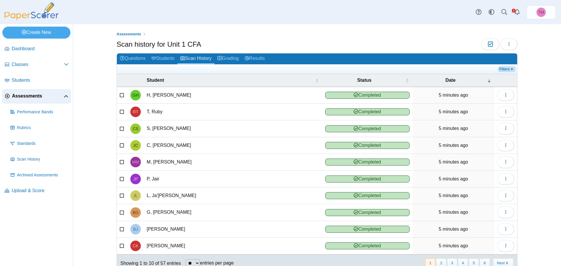
click at [502, 71] on link "Filters" at bounding box center [507, 69] width 18 height 6
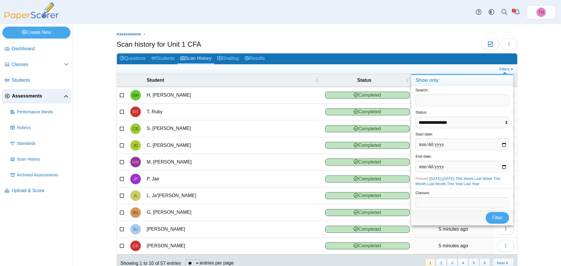
click at [430, 200] on span at bounding box center [462, 203] width 93 height 10
click at [505, 227] on button "Filter" at bounding box center [497, 228] width 23 height 12
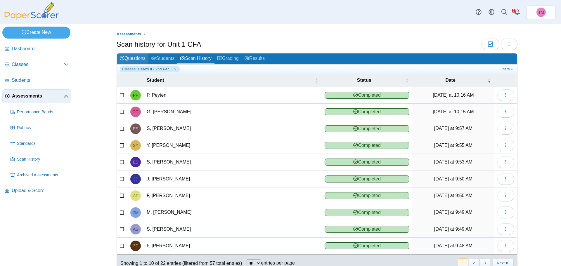
click at [132, 56] on link "Questions" at bounding box center [133, 58] width 32 height 11
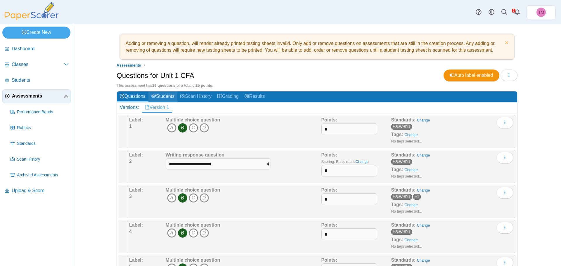
click at [164, 97] on link "Students" at bounding box center [162, 96] width 29 height 11
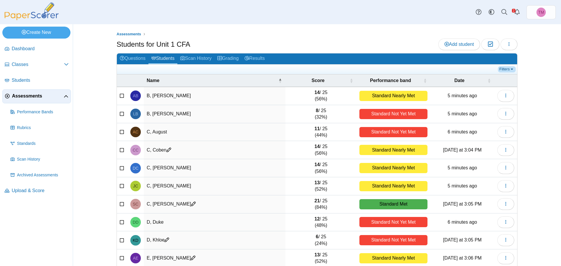
click at [511, 68] on link "Filters" at bounding box center [507, 69] width 18 height 6
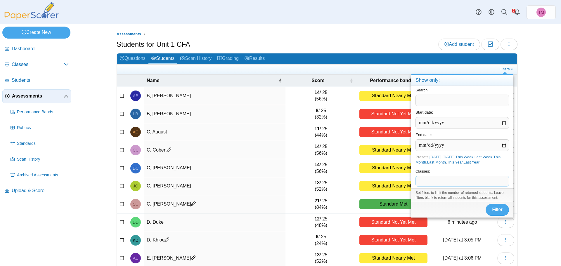
click at [426, 181] on span at bounding box center [462, 181] width 93 height 10
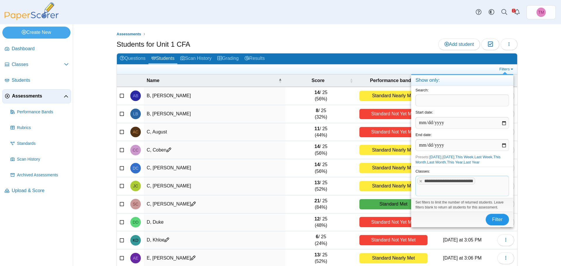
click at [493, 218] on span "Filter" at bounding box center [497, 219] width 11 height 5
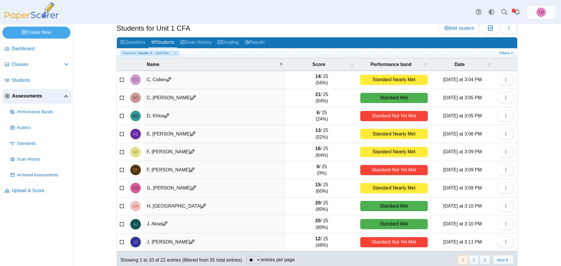
scroll to position [25, 0]
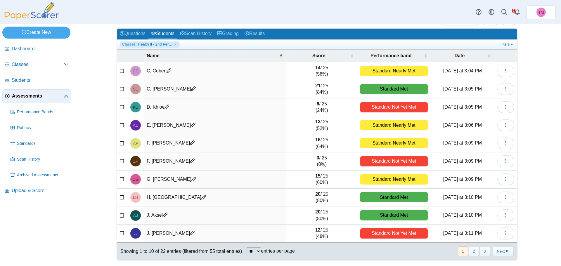
click at [254, 250] on select "** ** ** ***" at bounding box center [254, 251] width 14 height 8
select select "**"
click at [247, 247] on select "** ** ** ***" at bounding box center [254, 251] width 14 height 8
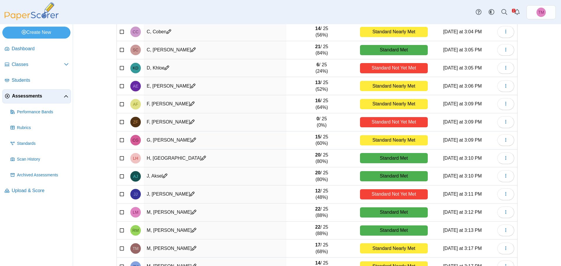
scroll to position [0, 0]
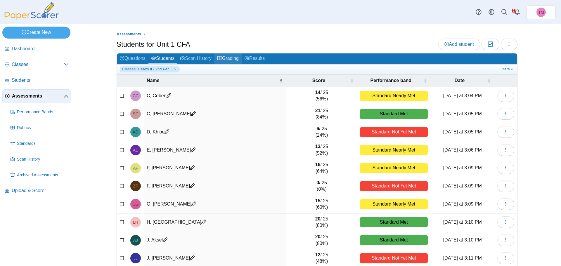
click at [231, 58] on link "Grading" at bounding box center [227, 58] width 27 height 11
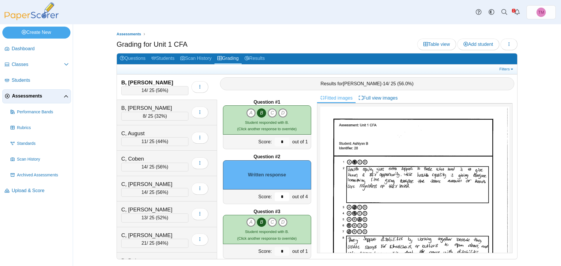
click at [281, 197] on input "*" at bounding box center [282, 197] width 15 height 9
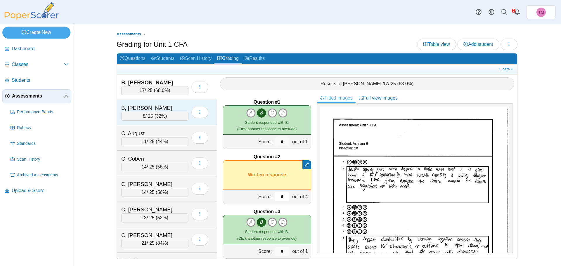
type input "*"
click at [160, 106] on div "B, Lily" at bounding box center [150, 108] width 58 height 8
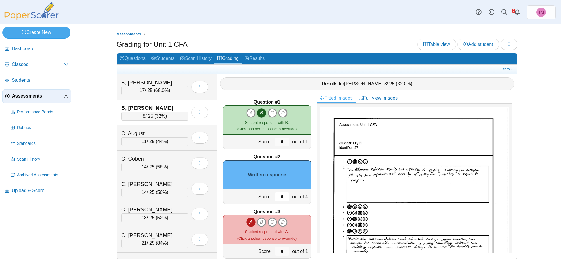
click at [280, 195] on input "*" at bounding box center [282, 197] width 15 height 9
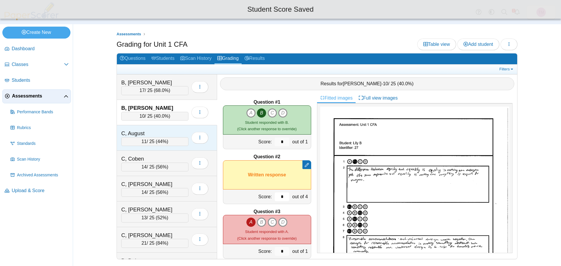
type input "*"
click at [170, 130] on div "C, August" at bounding box center [150, 134] width 58 height 8
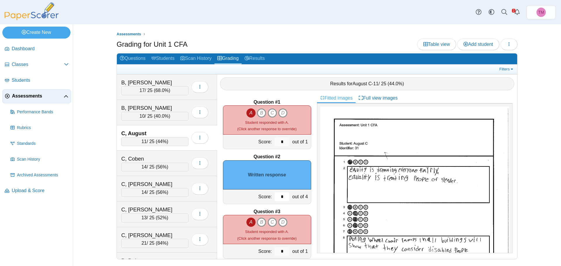
click at [278, 196] on input "*" at bounding box center [282, 197] width 15 height 9
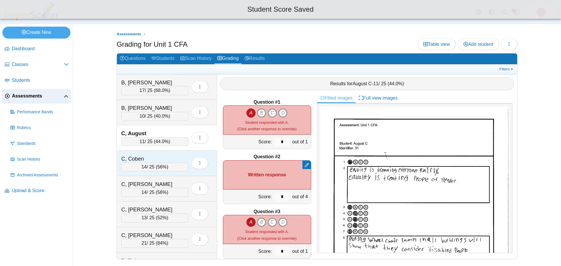
click at [163, 155] on div "C, Coben" at bounding box center [150, 159] width 58 height 8
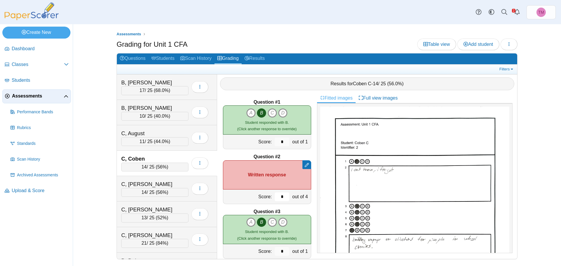
click at [275, 195] on input "*" at bounding box center [282, 197] width 15 height 9
click at [175, 177] on div "C, Dane 14 / 25 ( 56% ) Loading…" at bounding box center [167, 188] width 100 height 25
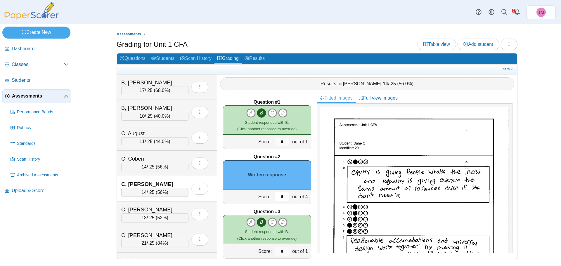
click at [277, 198] on input "*" at bounding box center [282, 197] width 15 height 9
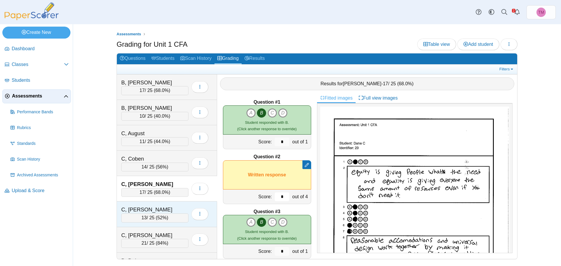
type input "*"
click at [179, 206] on div "C, [PERSON_NAME]" at bounding box center [150, 210] width 58 height 8
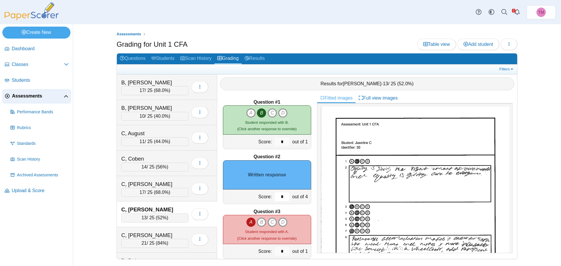
click at [282, 197] on input "*" at bounding box center [282, 197] width 15 height 9
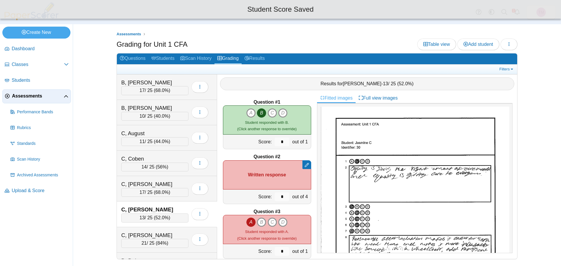
click at [276, 201] on div "*" at bounding box center [282, 197] width 18 height 14
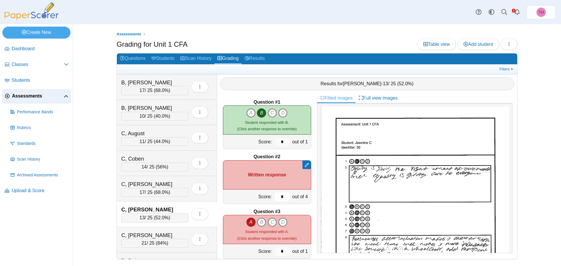
click at [276, 199] on input "*" at bounding box center [282, 197] width 15 height 9
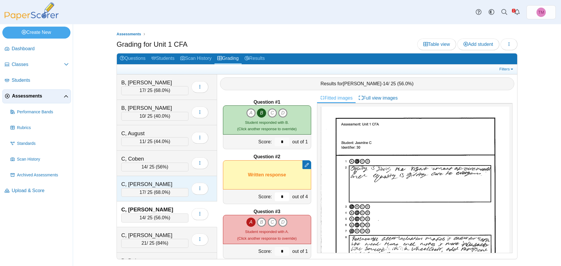
type input "*"
click at [167, 183] on div "C, [PERSON_NAME]" at bounding box center [150, 185] width 58 height 8
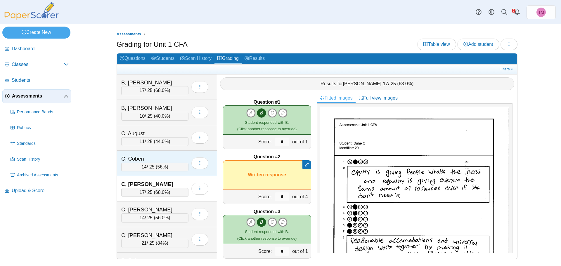
click at [170, 153] on div "C, Coben 14 / 25 ( 56% ) Loading…" at bounding box center [167, 163] width 100 height 25
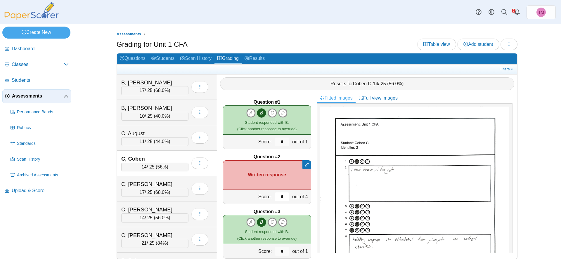
click at [277, 197] on input "*" at bounding box center [282, 197] width 15 height 9
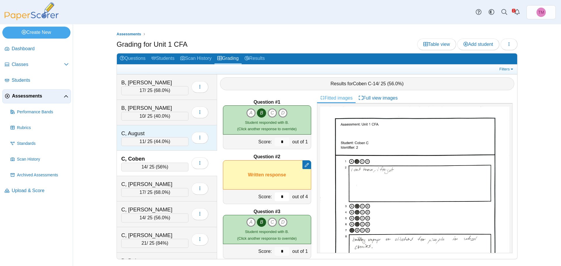
type input "*"
click at [170, 130] on div "C, August" at bounding box center [150, 134] width 58 height 8
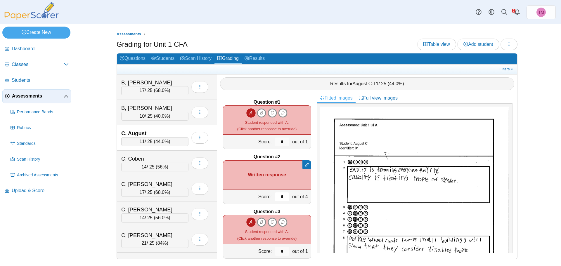
click at [279, 197] on input "*" at bounding box center [282, 197] width 15 height 9
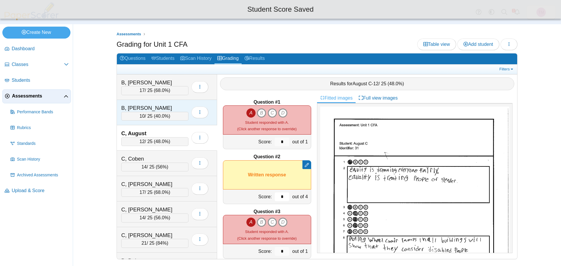
type input "*"
click at [158, 107] on div "B, [PERSON_NAME]" at bounding box center [150, 108] width 58 height 8
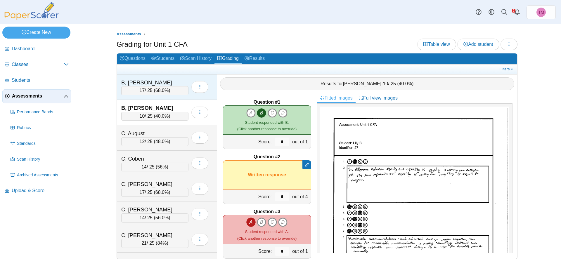
click at [160, 86] on div "17 / 25 ( 68.0% )" at bounding box center [154, 90] width 67 height 9
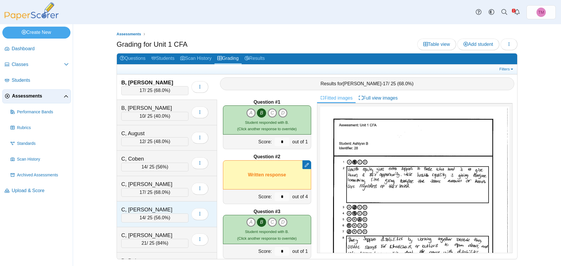
click at [162, 210] on div "C, [PERSON_NAME]" at bounding box center [150, 210] width 58 height 8
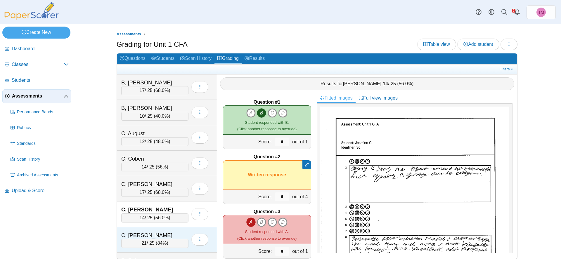
click at [169, 233] on div "C, Shanley" at bounding box center [150, 236] width 58 height 8
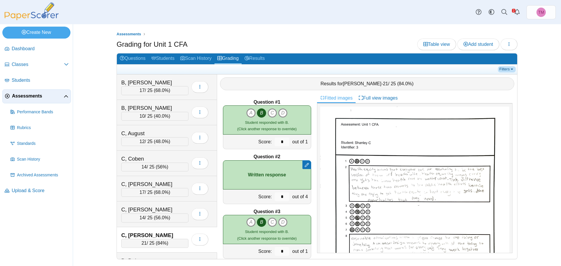
click at [507, 69] on link "Filters" at bounding box center [507, 69] width 18 height 6
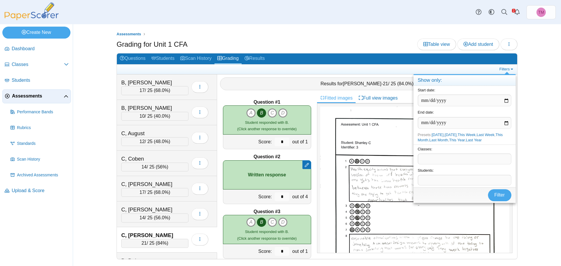
click at [433, 161] on span at bounding box center [464, 159] width 93 height 10
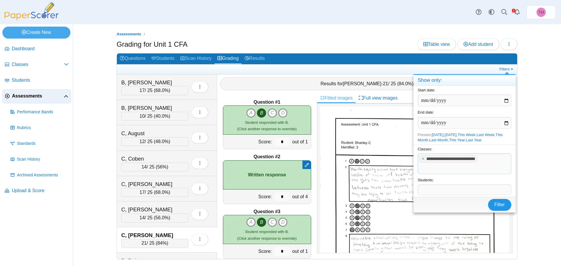
click at [498, 204] on span "Filter" at bounding box center [499, 204] width 11 height 5
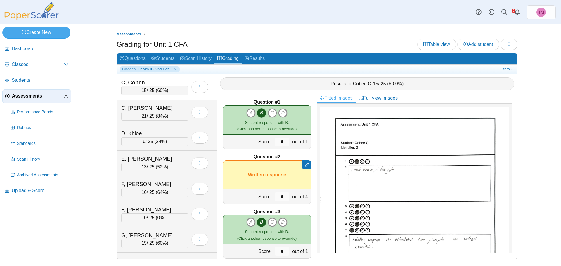
click at [165, 82] on div "C, Coben" at bounding box center [150, 83] width 58 height 8
click at [160, 106] on div "C, [PERSON_NAME]" at bounding box center [150, 108] width 58 height 8
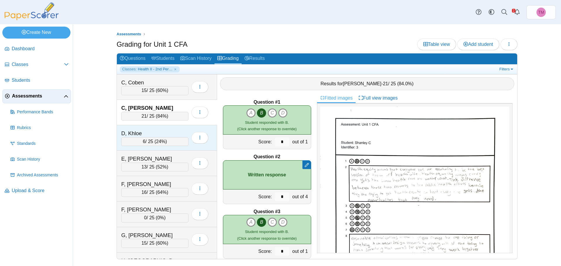
click at [160, 126] on div "D, Khloe 6 / 25 ( 24% ) Loading…" at bounding box center [167, 137] width 100 height 25
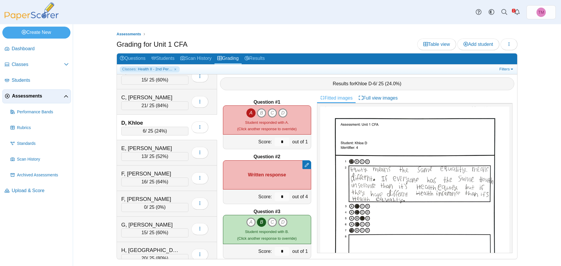
scroll to position [12, 0]
click at [161, 141] on div "E, [PERSON_NAME] 13 / 25 ( 52% ) Loading…" at bounding box center [167, 151] width 100 height 25
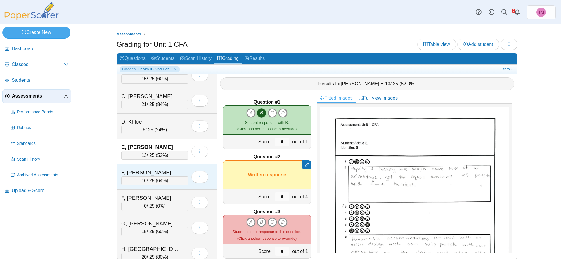
click at [161, 172] on div "F, [PERSON_NAME]" at bounding box center [150, 173] width 58 height 8
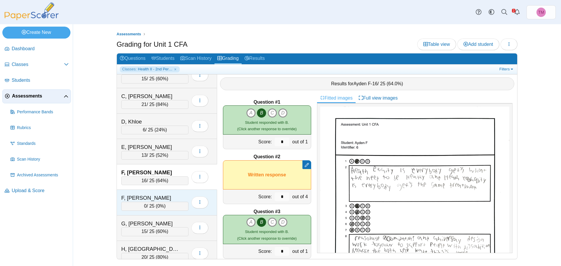
click at [164, 192] on div "F, [PERSON_NAME] 0 / 25 ( 0% ) Loading…" at bounding box center [167, 202] width 100 height 25
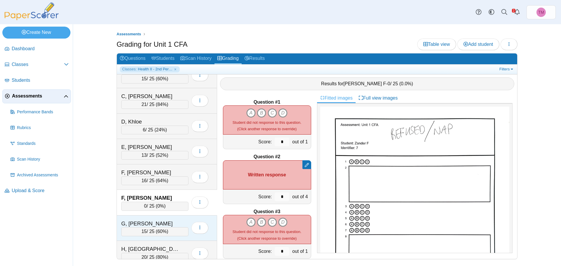
click at [169, 219] on div "G, [PERSON_NAME] 15 / 25 ( 60% ) Loading…" at bounding box center [167, 228] width 100 height 25
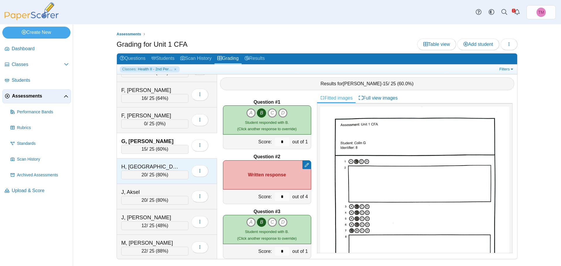
scroll to position [99, 0]
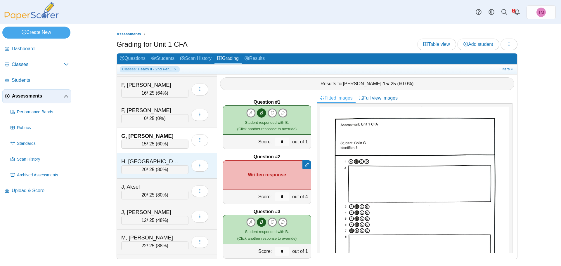
click at [177, 163] on div "H, [GEOGRAPHIC_DATA]" at bounding box center [150, 162] width 58 height 8
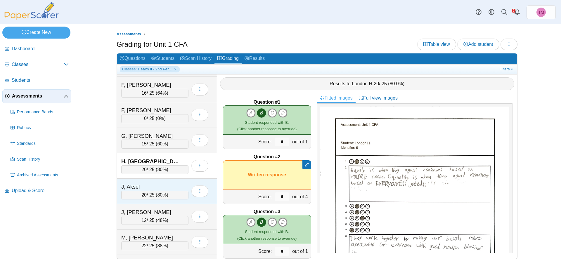
click at [174, 184] on div "J, Aksel" at bounding box center [150, 187] width 58 height 8
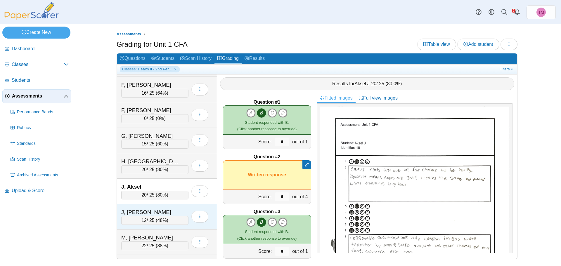
click at [175, 207] on div "J, [PERSON_NAME] 12 / 25 ( 48% ) Loading…" at bounding box center [167, 216] width 100 height 25
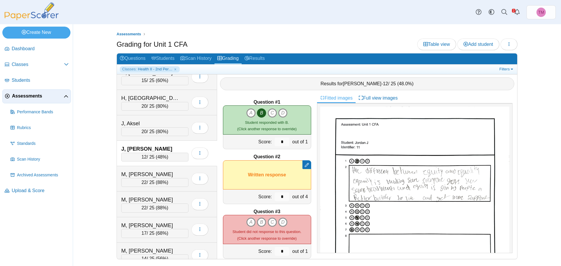
scroll to position [187, 0]
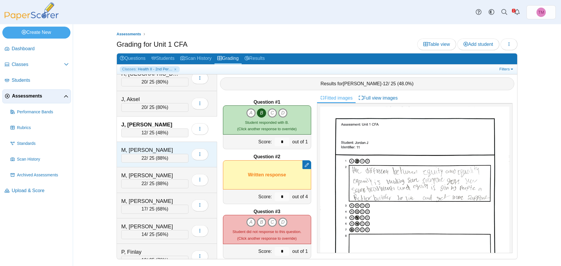
click at [172, 148] on div "M, [PERSON_NAME]" at bounding box center [150, 150] width 58 height 8
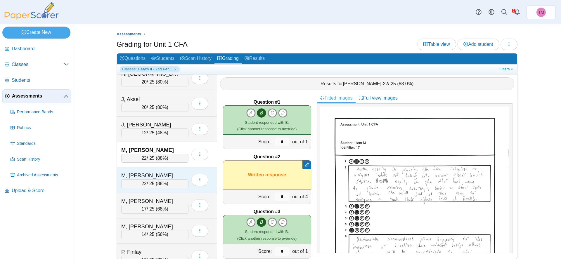
click at [172, 174] on div "M, [PERSON_NAME]" at bounding box center [150, 176] width 58 height 8
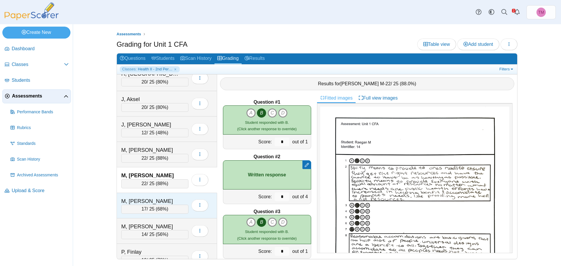
click at [174, 197] on div "M, Theron 17 / 25 ( 68% ) Loading…" at bounding box center [167, 205] width 100 height 25
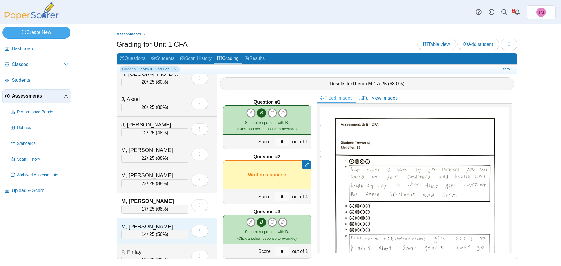
click at [178, 219] on div "M, Zane 14 / 25 ( 56% ) Loading…" at bounding box center [167, 231] width 100 height 25
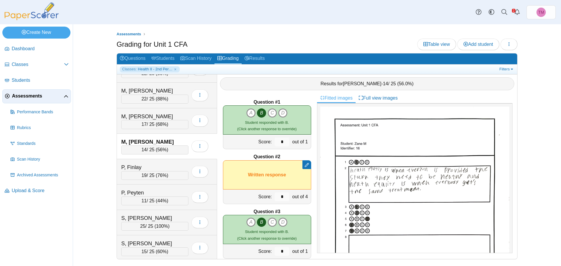
scroll to position [275, 0]
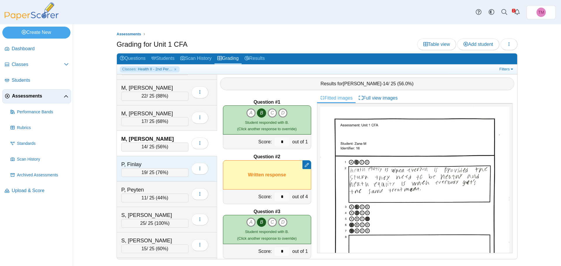
click at [176, 159] on div "P, Finlay 19 / 25 ( 76% ) Loading…" at bounding box center [167, 168] width 100 height 25
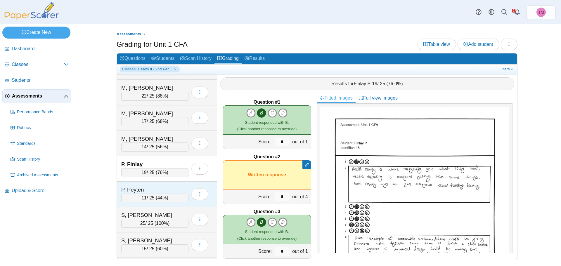
click at [174, 192] on div "P, Peyten" at bounding box center [150, 190] width 58 height 8
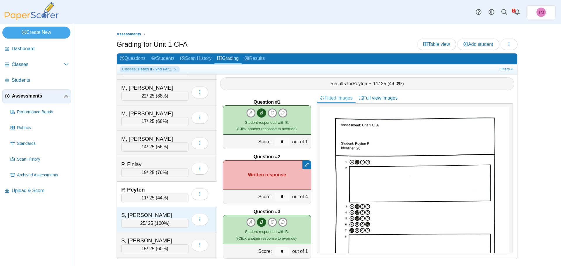
click at [177, 215] on div "S, Audrey" at bounding box center [150, 216] width 58 height 8
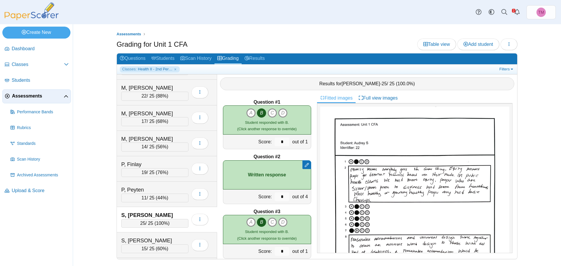
scroll to position [333, 0]
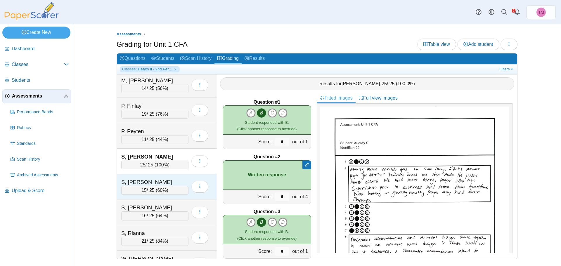
click at [173, 180] on div "S, Emrey" at bounding box center [150, 182] width 58 height 8
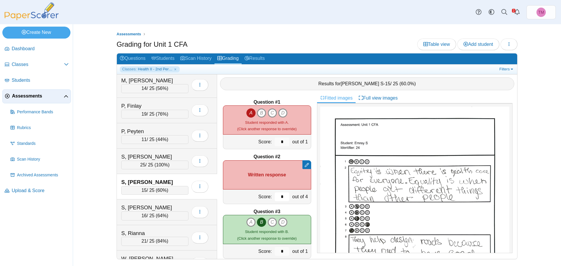
click at [280, 196] on input "*" at bounding box center [282, 197] width 15 height 9
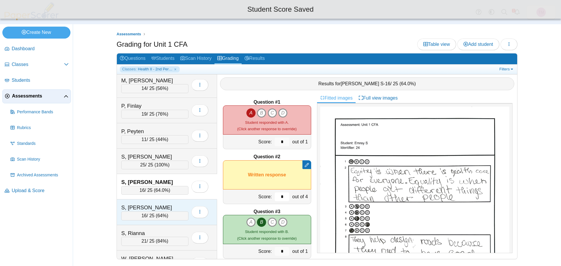
type input "*"
click at [173, 203] on div "S, Evan 16 / 25 ( 64% ) Loading…" at bounding box center [167, 212] width 100 height 25
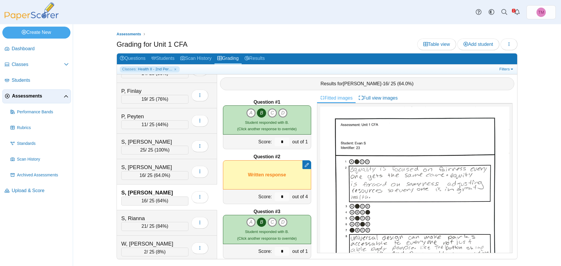
scroll to position [375, 0]
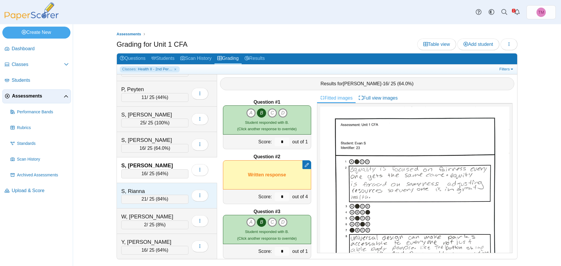
click at [176, 189] on div "S, Rianna" at bounding box center [150, 192] width 58 height 8
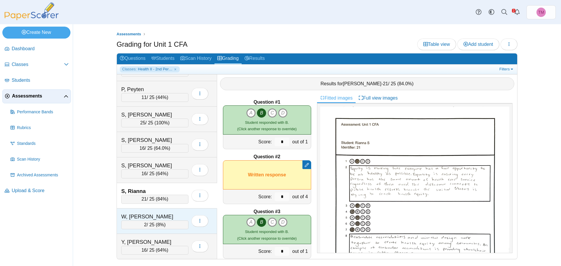
click at [181, 211] on div "W, Adalena 2 / 25 ( 8% ) Loading…" at bounding box center [167, 221] width 100 height 25
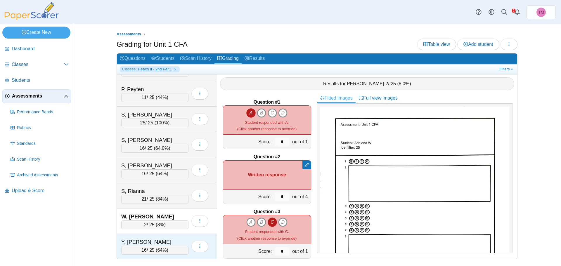
click at [178, 236] on div "Y, Shepard 16 / 25 ( 64% ) Loading…" at bounding box center [167, 246] width 100 height 25
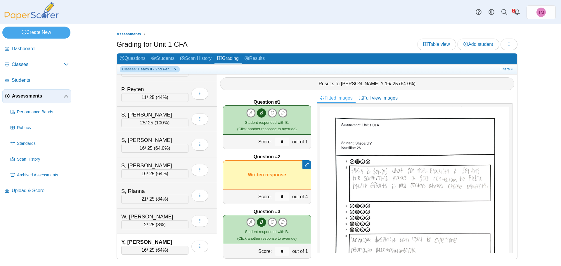
click at [175, 69] on link "Classes: Health II - 2nd Period" at bounding box center [150, 69] width 60 height 6
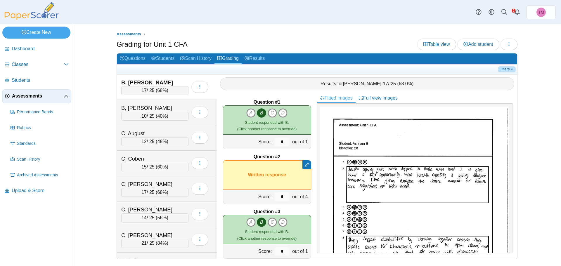
click at [501, 69] on link "Filters" at bounding box center [507, 69] width 18 height 6
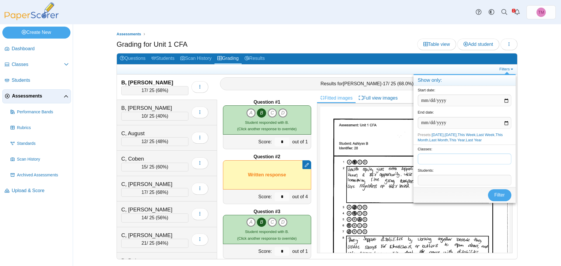
click at [421, 164] on tags "​" at bounding box center [464, 159] width 93 height 11
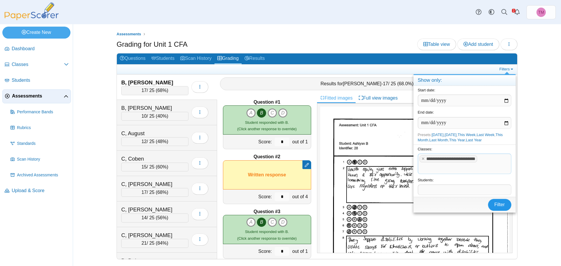
click at [502, 205] on span "Filter" at bounding box center [499, 204] width 11 height 5
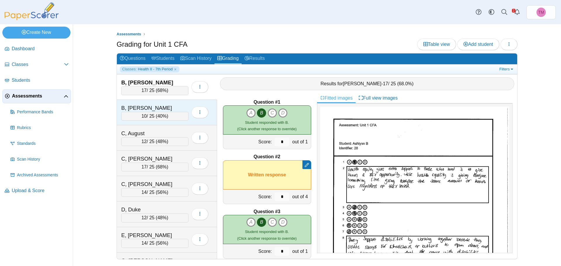
click at [178, 107] on div "B, [PERSON_NAME]" at bounding box center [150, 108] width 58 height 8
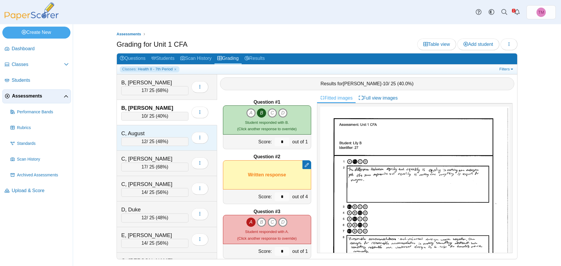
click at [175, 130] on div "C, August" at bounding box center [150, 134] width 58 height 8
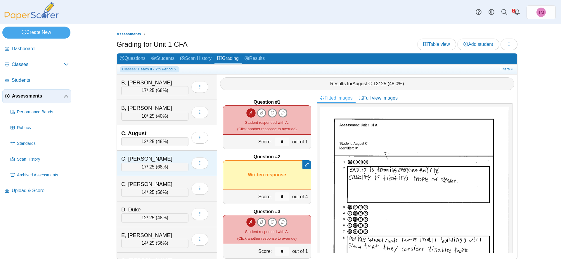
click at [173, 160] on div "C, [PERSON_NAME]" at bounding box center [150, 159] width 58 height 8
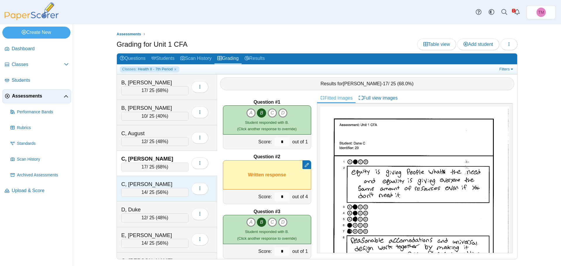
click at [178, 188] on div "C, [PERSON_NAME]" at bounding box center [150, 185] width 58 height 8
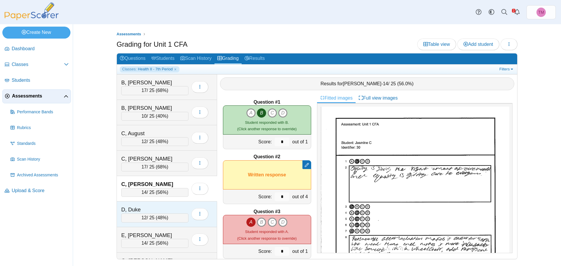
click at [174, 210] on div "D, Duke" at bounding box center [150, 210] width 58 height 8
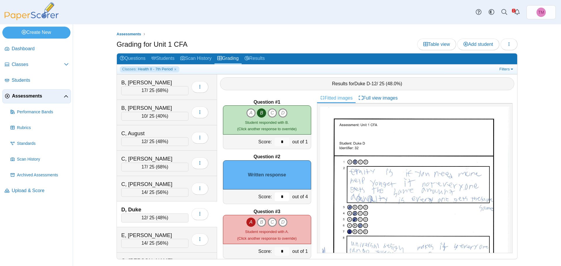
click at [279, 198] on input "*" at bounding box center [282, 197] width 15 height 9
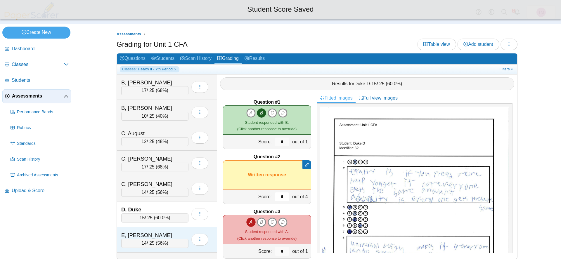
type input "*"
click at [182, 232] on div "E, [PERSON_NAME]" at bounding box center [154, 236] width 67 height 8
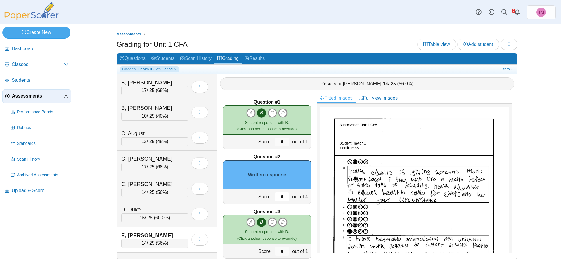
click at [281, 197] on input "*" at bounding box center [282, 197] width 15 height 9
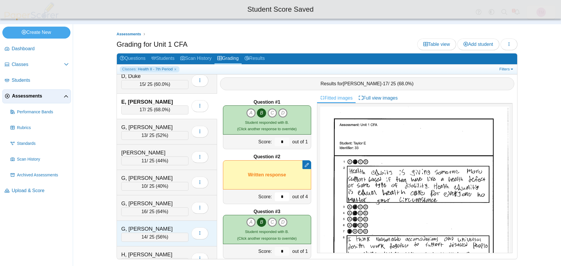
scroll to position [146, 0]
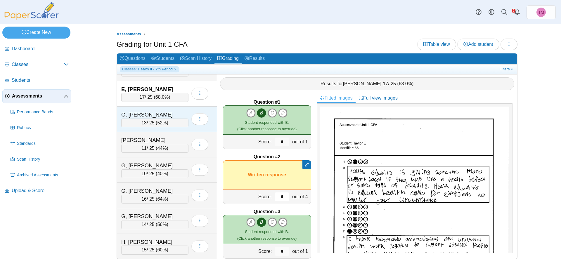
type input "*"
click at [171, 112] on div "G, [PERSON_NAME]" at bounding box center [150, 115] width 58 height 8
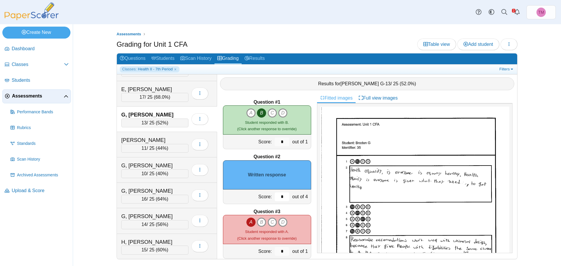
click at [281, 196] on input "*" at bounding box center [282, 197] width 15 height 9
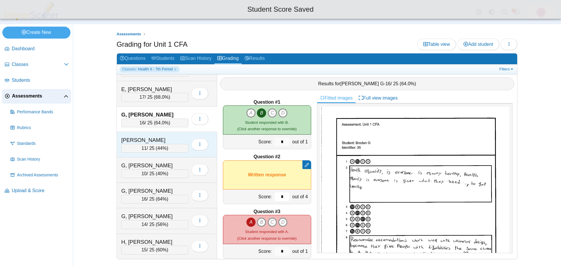
type input "*"
click at [173, 141] on div "[PERSON_NAME]" at bounding box center [150, 140] width 58 height 8
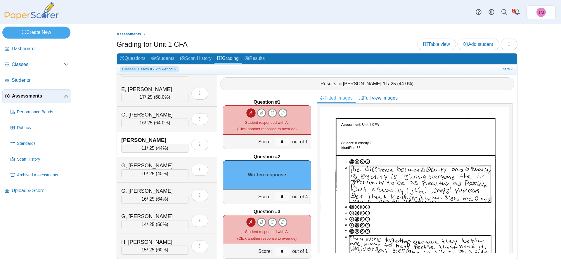
click at [285, 196] on div "*" at bounding box center [282, 197] width 18 height 14
click at [282, 196] on input "*" at bounding box center [282, 197] width 15 height 9
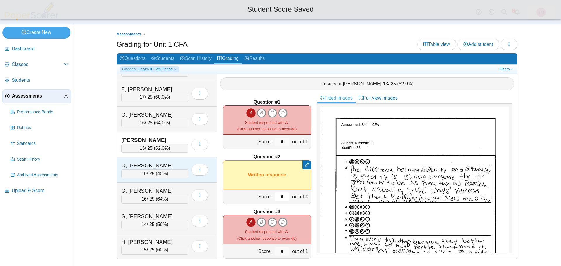
type input "*"
click at [169, 161] on div "G, Logan 10 / 25 ( 40% ) Loading…" at bounding box center [167, 169] width 100 height 25
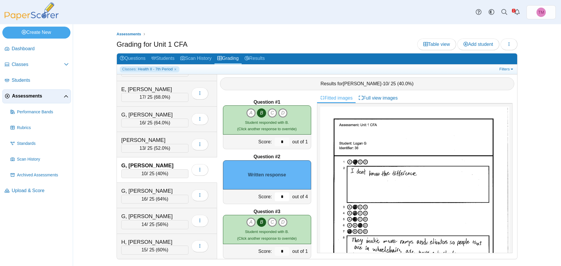
click at [279, 195] on input "*" at bounding box center [282, 197] width 15 height 9
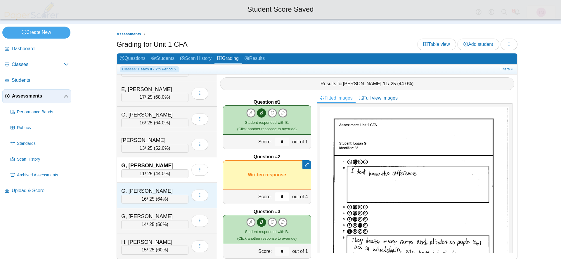
type input "*"
click at [165, 188] on div "G, [PERSON_NAME]" at bounding box center [150, 191] width 58 height 8
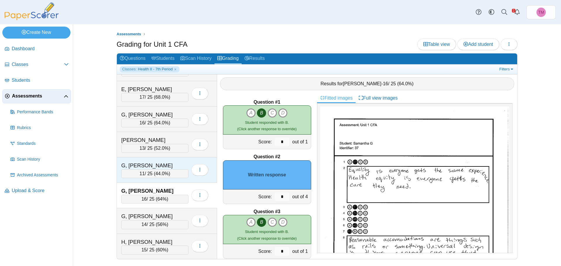
click at [149, 162] on div "G, [PERSON_NAME]" at bounding box center [150, 166] width 58 height 8
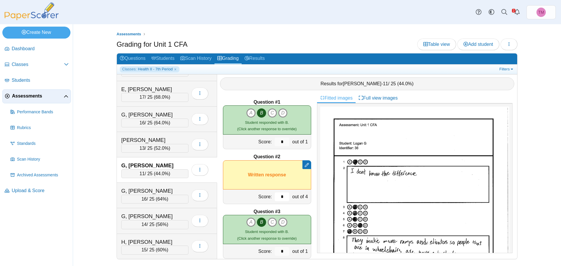
click at [280, 197] on input "*" at bounding box center [282, 197] width 15 height 9
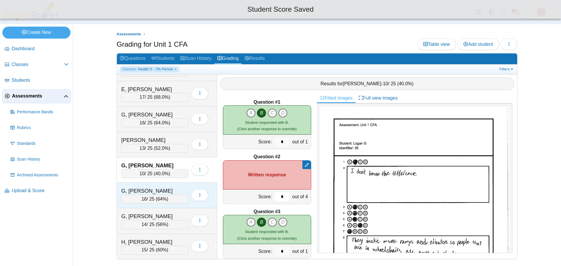
type input "*"
click at [165, 185] on div "G, Samantha 16 / 25 ( 64% ) Loading…" at bounding box center [167, 195] width 100 height 25
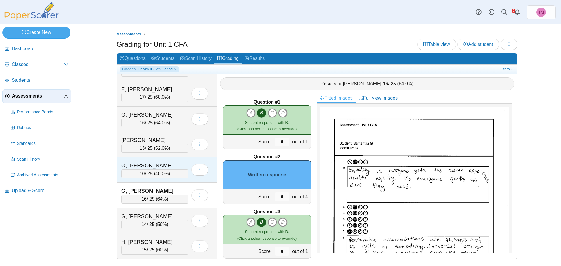
click at [151, 160] on div "G, Logan 10 / 25 ( 40.0% ) Loading…" at bounding box center [167, 169] width 100 height 25
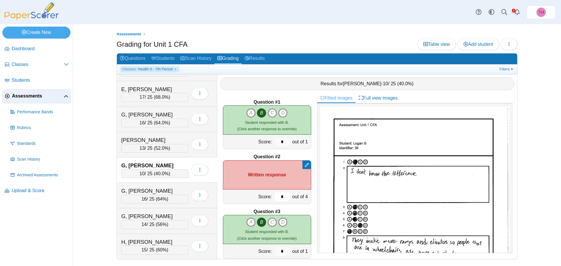
click at [278, 197] on input "*" at bounding box center [282, 197] width 15 height 9
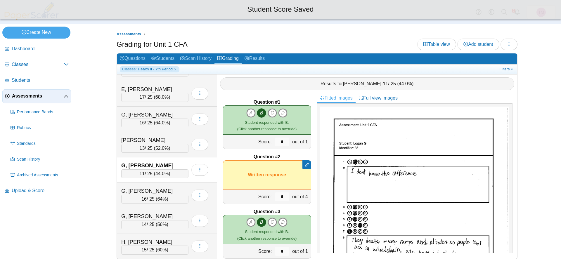
click at [285, 201] on div "*" at bounding box center [282, 197] width 18 height 14
click at [281, 197] on input "*" at bounding box center [282, 197] width 15 height 9
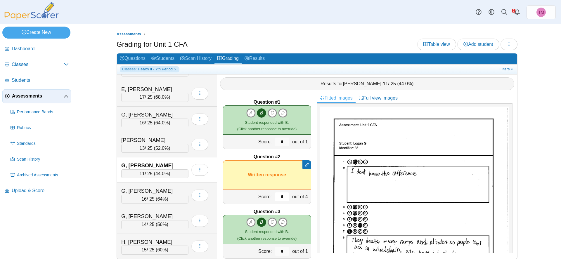
click at [281, 197] on input "*" at bounding box center [282, 197] width 15 height 9
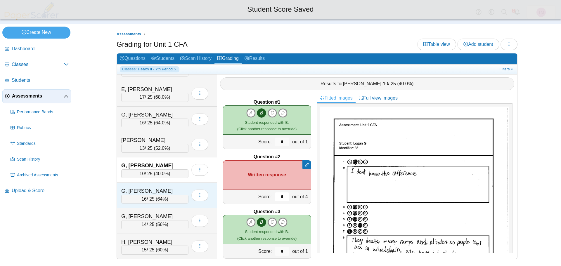
type input "*"
click at [173, 185] on div "G, Samantha 16 / 25 ( 64% ) Loading…" at bounding box center [167, 195] width 100 height 25
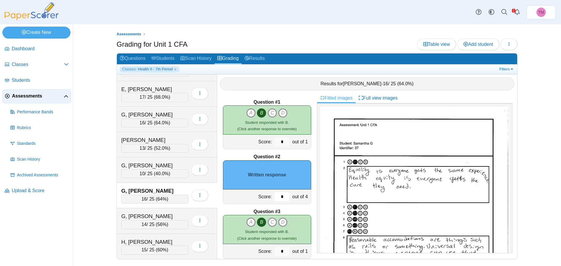
click at [275, 195] on input "*" at bounding box center [282, 197] width 15 height 9
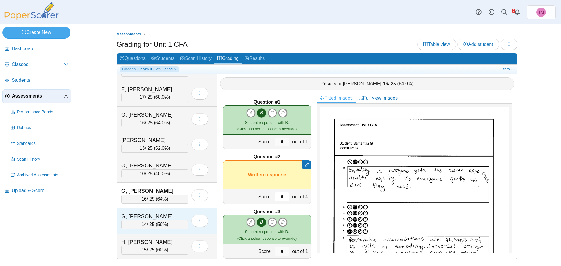
type input "*"
click at [166, 211] on div "G, Uriel 14 / 25 ( 56% ) Loading…" at bounding box center [167, 220] width 100 height 25
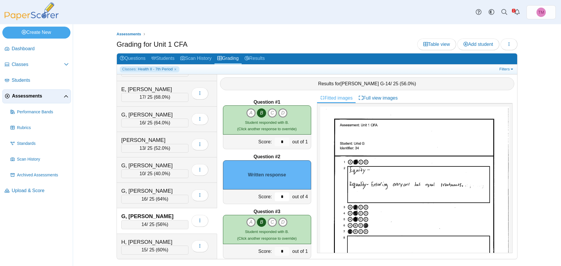
click at [282, 199] on input "*" at bounding box center [282, 197] width 15 height 9
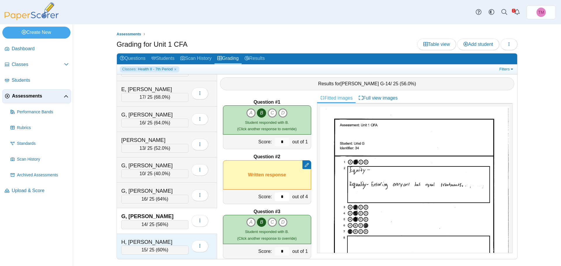
type input "*"
click at [175, 241] on div "H, [PERSON_NAME]" at bounding box center [150, 242] width 58 height 8
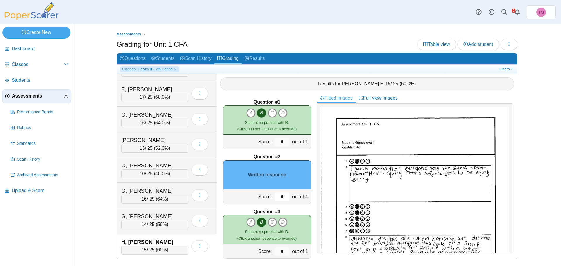
click at [277, 195] on input "*" at bounding box center [282, 197] width 15 height 9
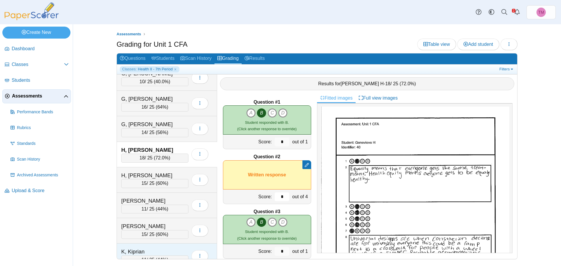
scroll to position [263, 0]
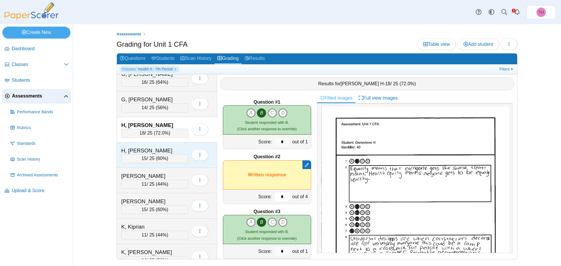
type input "*"
click at [164, 148] on div "H, [PERSON_NAME]" at bounding box center [150, 151] width 58 height 8
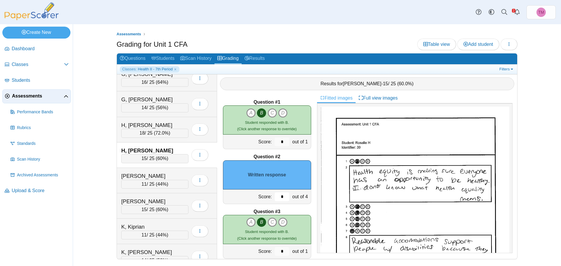
click at [277, 194] on input "*" at bounding box center [282, 197] width 15 height 9
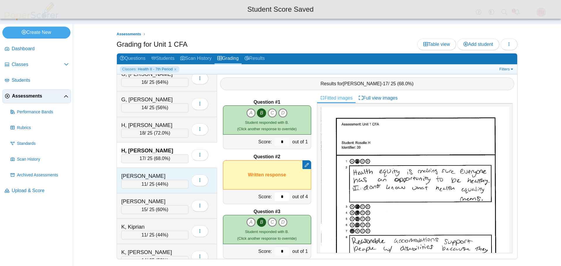
type input "*"
click at [166, 169] on div "J, Billie 11 / 25 ( 44% ) Loading…" at bounding box center [167, 180] width 100 height 25
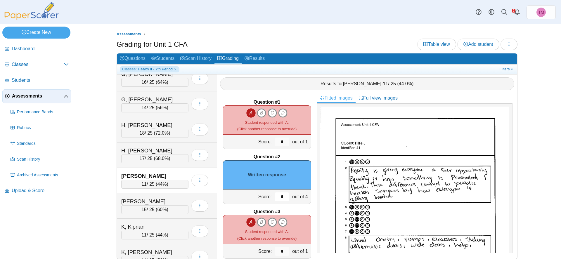
click at [280, 197] on input "*" at bounding box center [282, 197] width 15 height 9
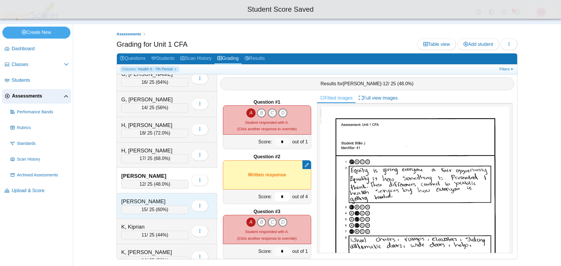
type input "*"
click at [171, 198] on div "[PERSON_NAME]" at bounding box center [150, 202] width 58 height 8
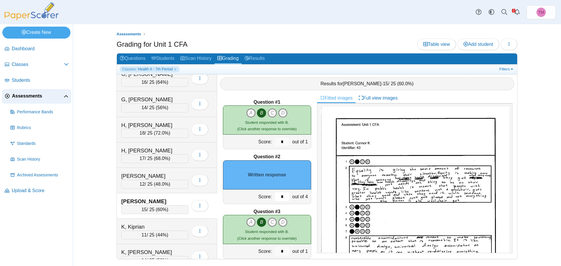
click at [278, 198] on input "*" at bounding box center [282, 197] width 15 height 9
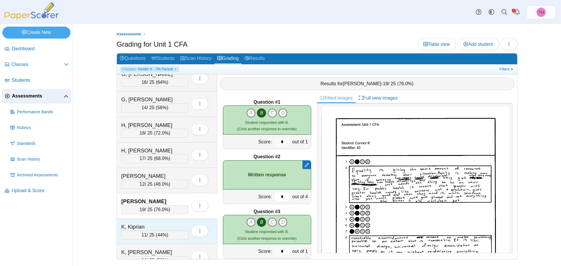
type input "*"
click at [179, 224] on div "K, Kiprian" at bounding box center [150, 227] width 58 height 8
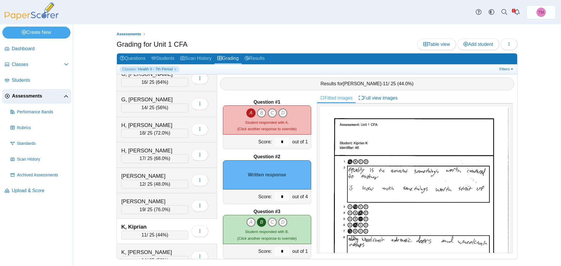
click at [279, 202] on div "*" at bounding box center [282, 197] width 18 height 14
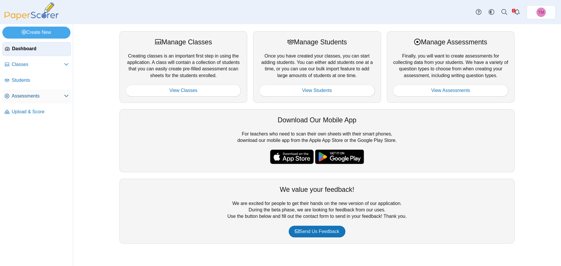
click at [34, 98] on span "Assessments" at bounding box center [38, 96] width 52 height 6
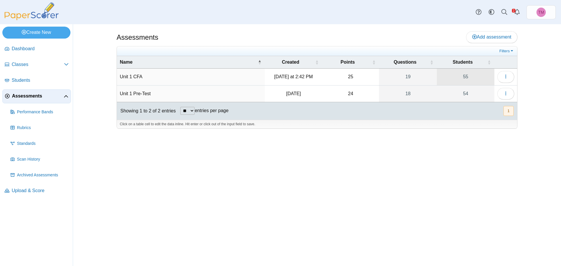
click at [464, 79] on link "55" at bounding box center [466, 77] width 58 height 16
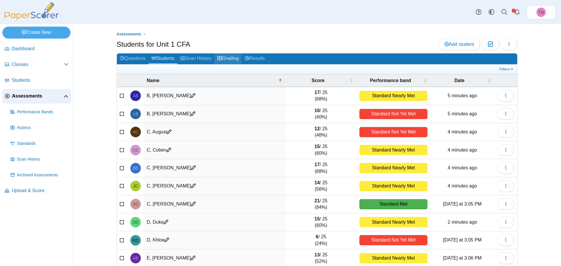
click at [221, 55] on link "Grading" at bounding box center [227, 58] width 27 height 11
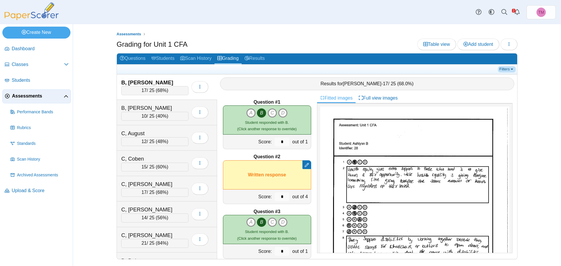
click at [498, 69] on link "Filters" at bounding box center [507, 69] width 18 height 6
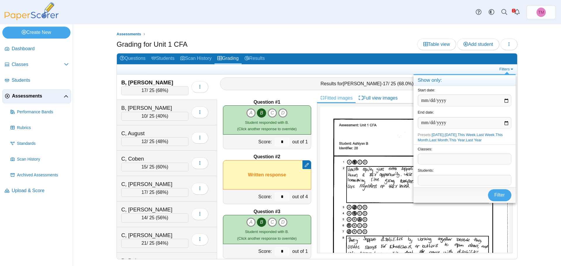
click at [430, 160] on span at bounding box center [464, 159] width 93 height 10
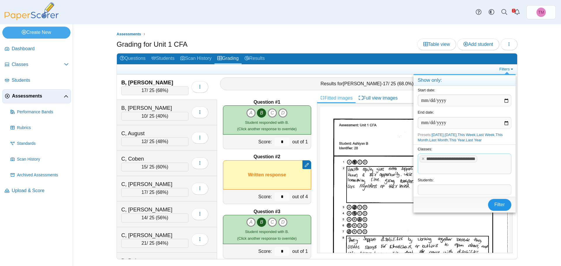
click at [496, 204] on span "Filter" at bounding box center [499, 204] width 11 height 5
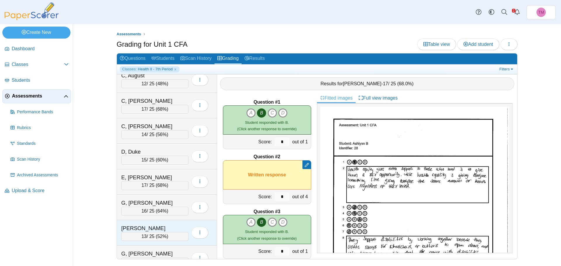
scroll to position [58, 0]
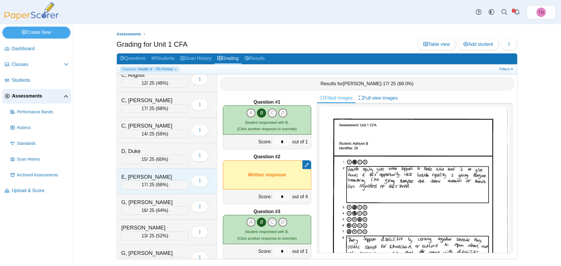
click at [152, 177] on div "E, Taylor" at bounding box center [150, 177] width 58 height 8
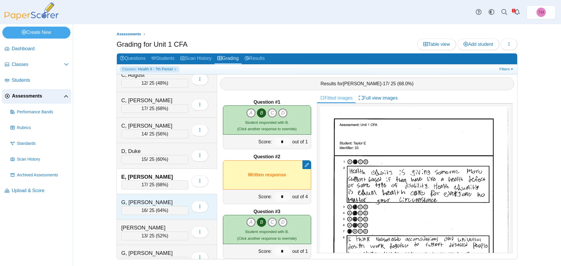
click at [159, 203] on div "G, Broden" at bounding box center [150, 203] width 58 height 8
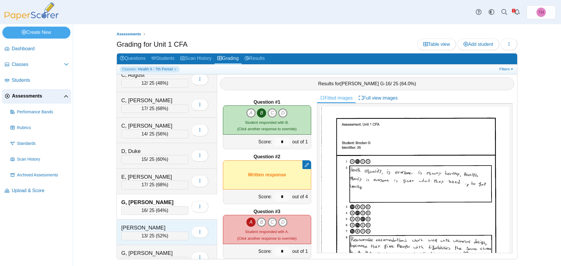
click at [163, 225] on div "G, Kimberly" at bounding box center [150, 228] width 58 height 8
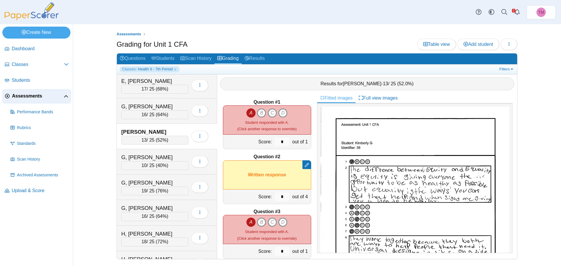
scroll to position [204, 0]
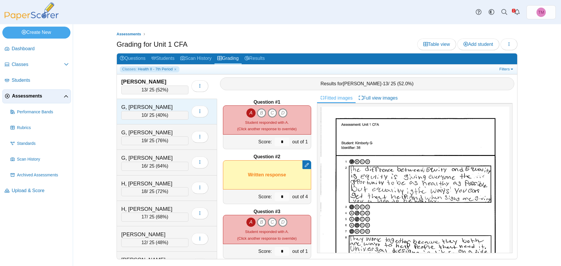
click at [156, 105] on div "G, Logan" at bounding box center [150, 107] width 58 height 8
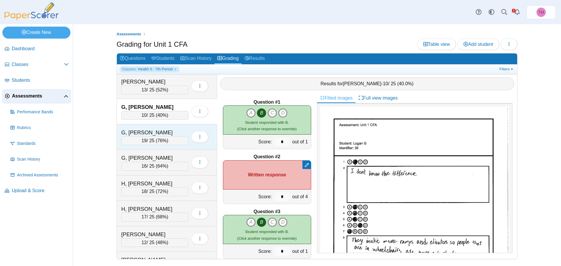
click at [160, 127] on div "G, Samantha 19 / 25 ( 76% ) Loading…" at bounding box center [167, 136] width 100 height 25
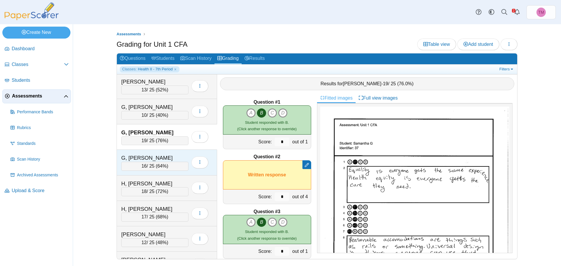
click at [159, 152] on div "G, Uriel 16 / 25 ( 64% ) Loading…" at bounding box center [167, 162] width 100 height 25
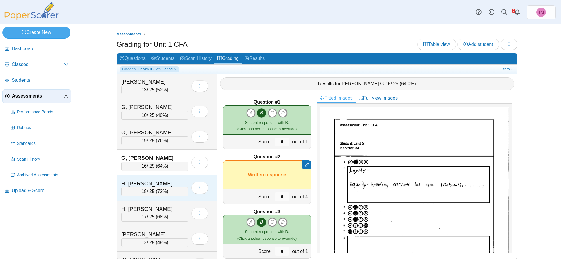
click at [162, 182] on div "H, Genevieve" at bounding box center [150, 184] width 58 height 8
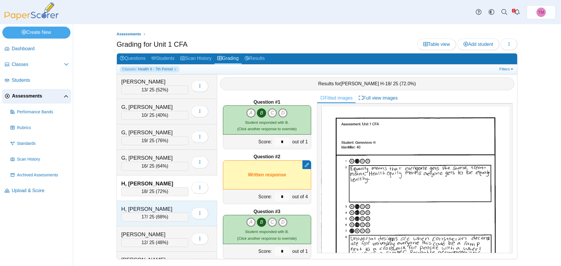
click at [167, 207] on div "H, Rosalie" at bounding box center [150, 209] width 58 height 8
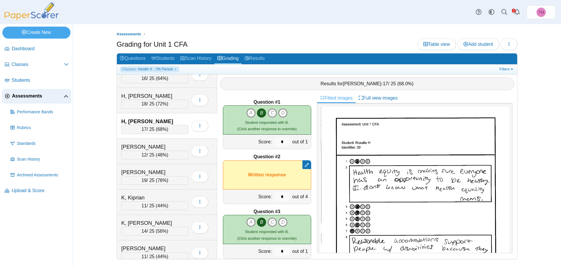
scroll to position [321, 0]
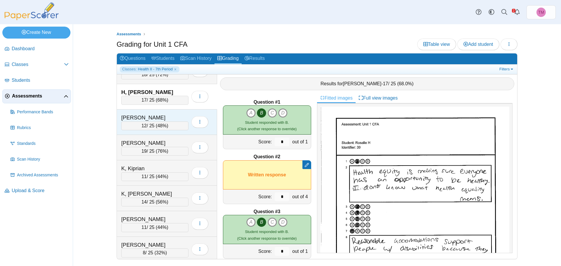
click at [169, 116] on div "J, Billie" at bounding box center [150, 118] width 58 height 8
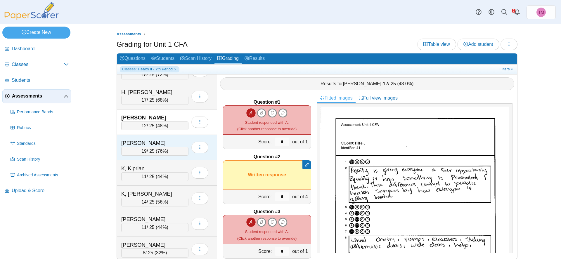
click at [171, 143] on div "K, Connor" at bounding box center [150, 143] width 58 height 8
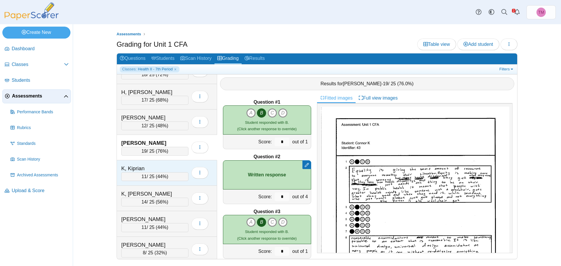
click at [163, 166] on div "K, Kiprian" at bounding box center [150, 169] width 58 height 8
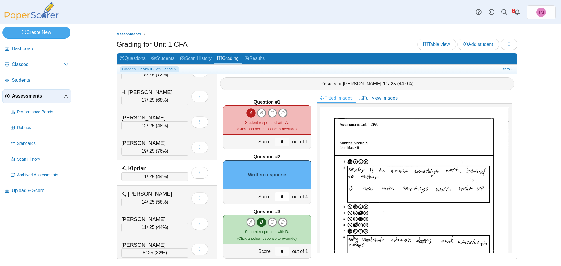
click at [277, 197] on input "*" at bounding box center [282, 197] width 15 height 9
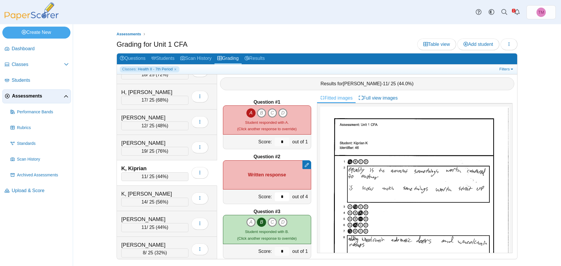
click at [276, 200] on input "*" at bounding box center [282, 197] width 15 height 9
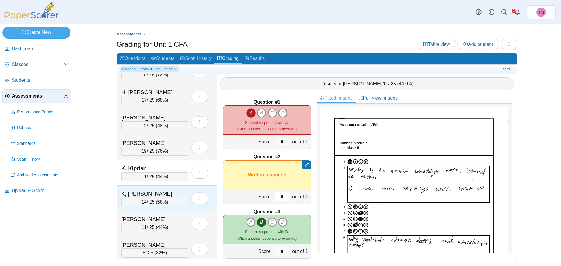
type input "*"
click at [170, 189] on div "K, Leah 14 / 25 ( 56% ) Loading…" at bounding box center [167, 198] width 100 height 25
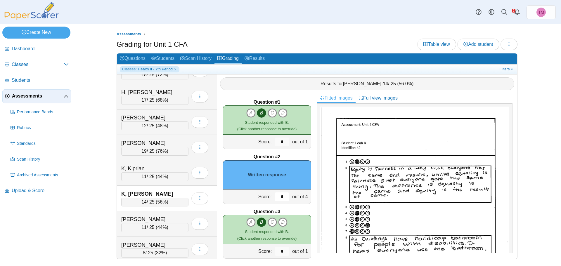
click at [281, 198] on input "*" at bounding box center [282, 197] width 15 height 9
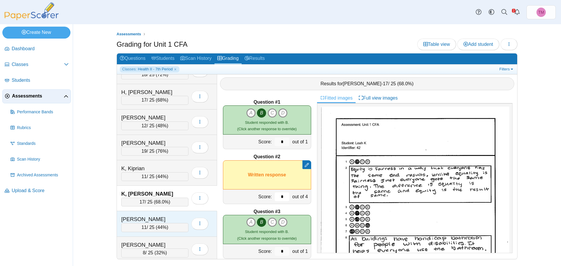
type input "*"
click at [157, 221] on div "K, Matthew" at bounding box center [150, 220] width 58 height 8
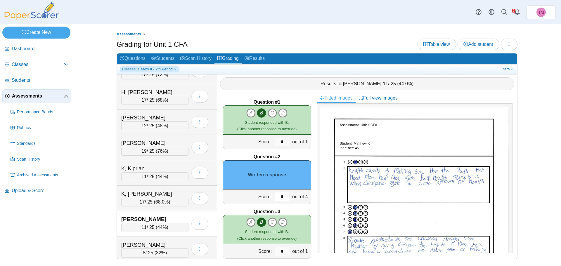
click at [277, 197] on input "*" at bounding box center [282, 197] width 15 height 9
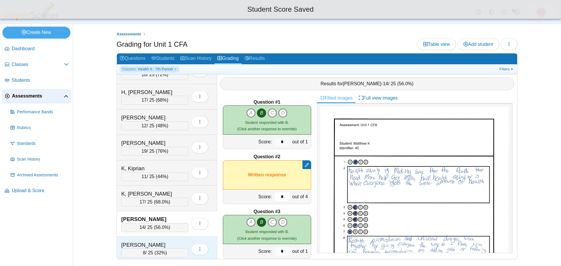
type input "*"
click at [174, 243] on div "L, Connor" at bounding box center [150, 245] width 58 height 8
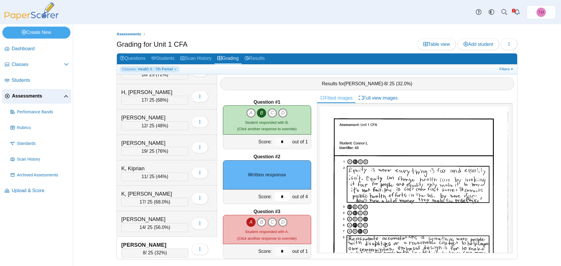
click at [279, 194] on input "*" at bounding box center [282, 197] width 15 height 9
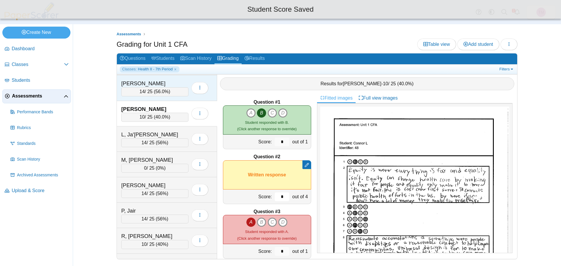
scroll to position [467, 0]
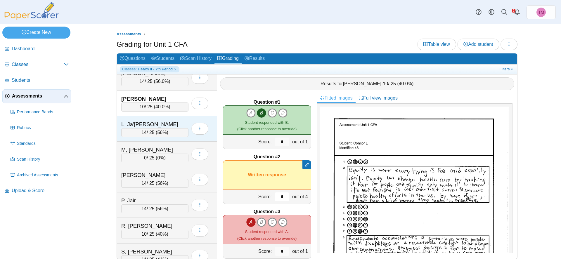
type input "*"
click at [172, 121] on div "L, Ja'Angelo" at bounding box center [150, 125] width 58 height 8
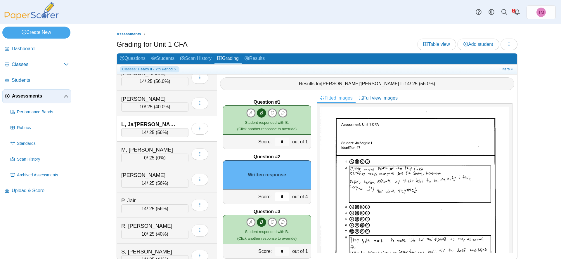
click at [275, 197] on input "*" at bounding box center [282, 197] width 15 height 9
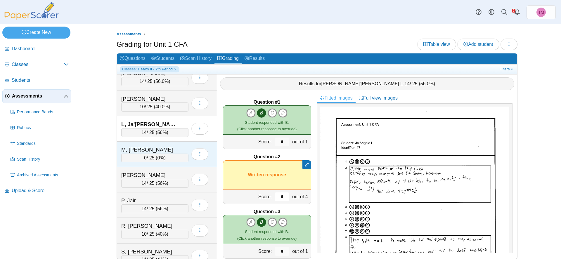
type input "*"
click at [164, 148] on div "M, Mackey" at bounding box center [150, 150] width 58 height 8
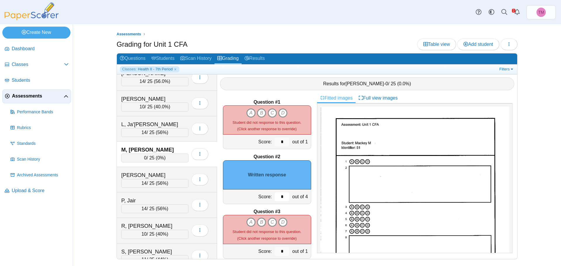
click at [277, 197] on input "*" at bounding box center [282, 197] width 15 height 9
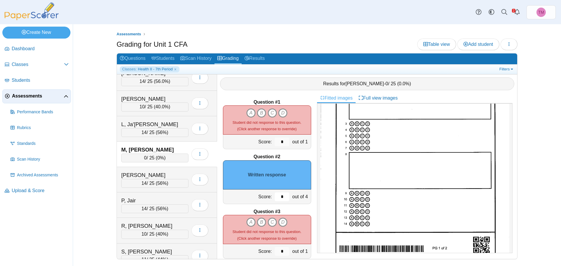
scroll to position [0, 0]
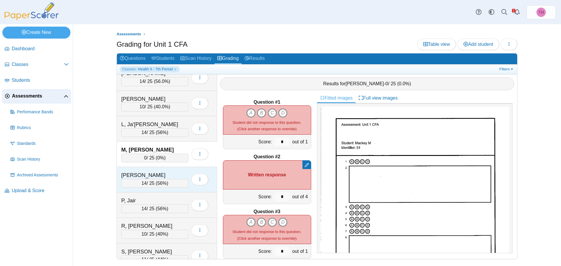
click at [174, 174] on div "M, Sophia" at bounding box center [150, 175] width 58 height 8
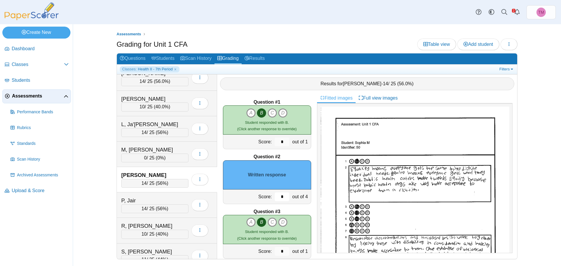
click at [277, 195] on input "*" at bounding box center [282, 197] width 15 height 9
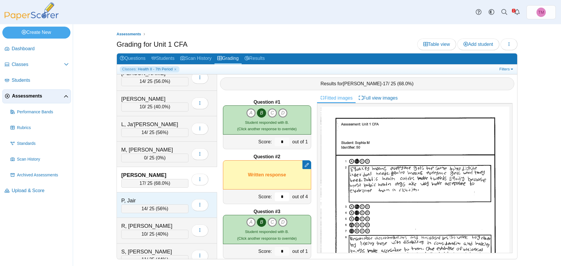
type input "*"
click at [159, 197] on div "P, Jair" at bounding box center [150, 201] width 58 height 8
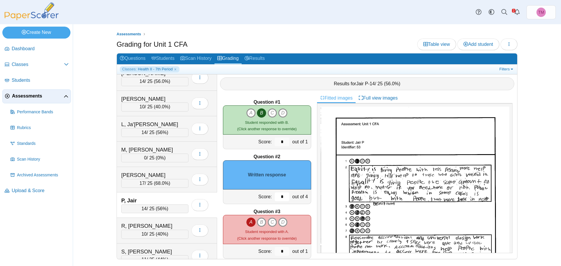
click at [282, 199] on input "*" at bounding box center [282, 197] width 15 height 9
type input "*"
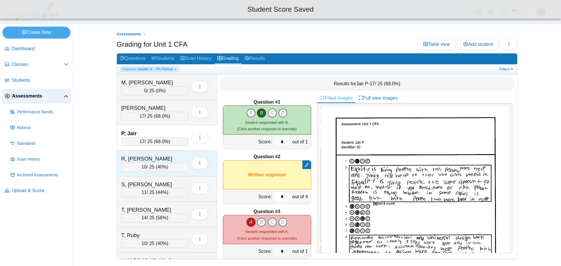
scroll to position [555, 0]
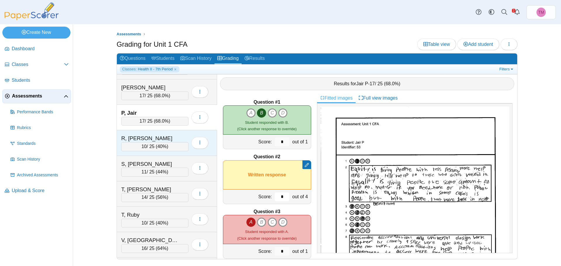
type input "*"
click at [166, 136] on div "R, Scotty" at bounding box center [150, 139] width 58 height 8
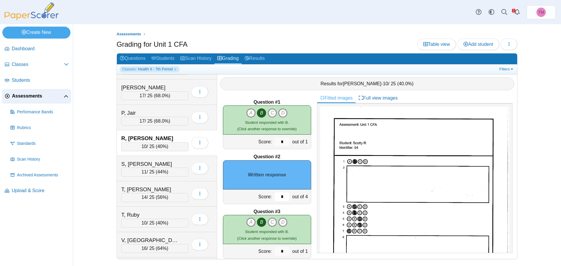
click at [275, 197] on input "*" at bounding box center [282, 197] width 15 height 9
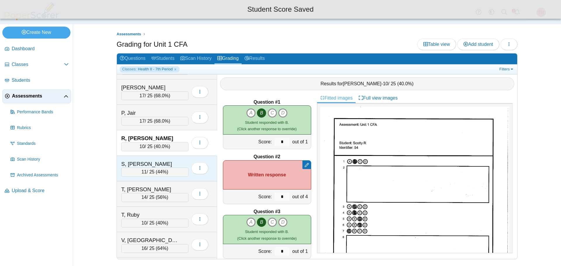
click at [156, 161] on div "S, Carson" at bounding box center [150, 164] width 58 height 8
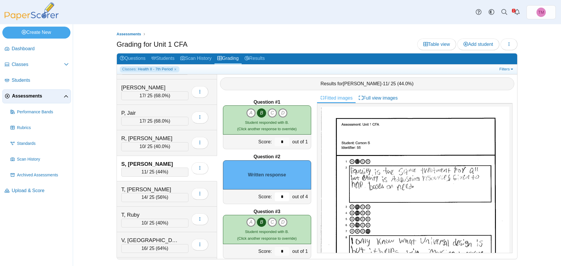
click at [278, 199] on input "*" at bounding box center [282, 197] width 15 height 9
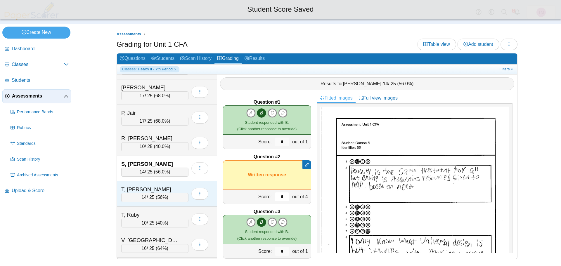
type input "*"
click at [164, 190] on div "T, Parker" at bounding box center [150, 190] width 58 height 8
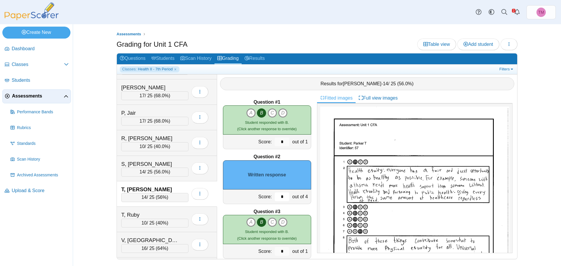
click at [281, 198] on input "*" at bounding box center [282, 197] width 15 height 9
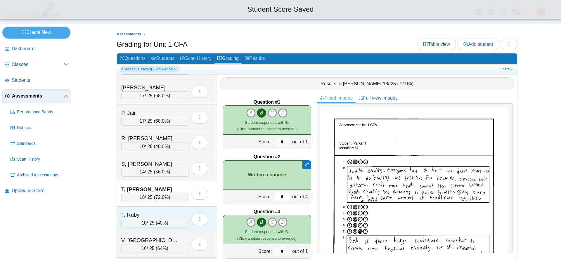
type input "*"
click at [170, 210] on div "T, Ruby 10 / 25 ( 40% ) Loading…" at bounding box center [167, 219] width 100 height 25
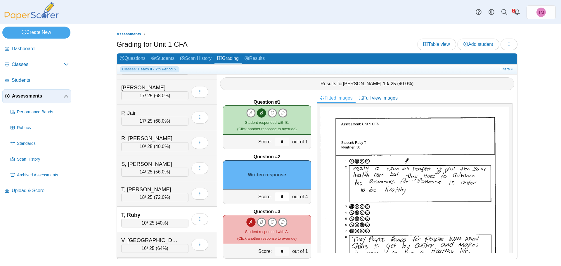
click at [279, 198] on input "*" at bounding box center [282, 197] width 15 height 9
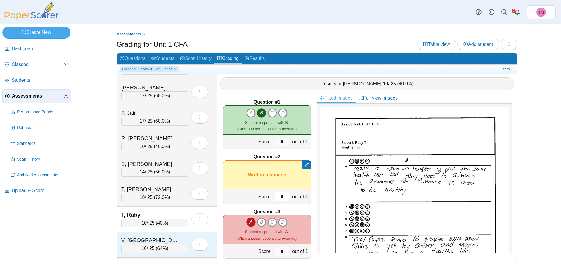
type input "*"
click at [181, 237] on div "V, Aolani" at bounding box center [154, 241] width 67 height 8
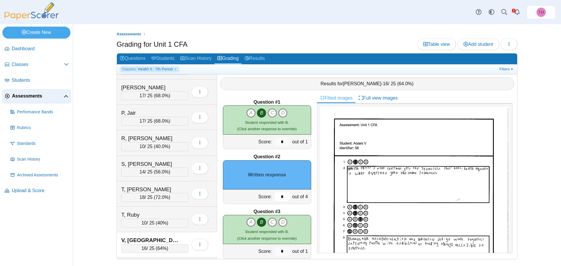
click at [282, 196] on input "*" at bounding box center [282, 197] width 15 height 9
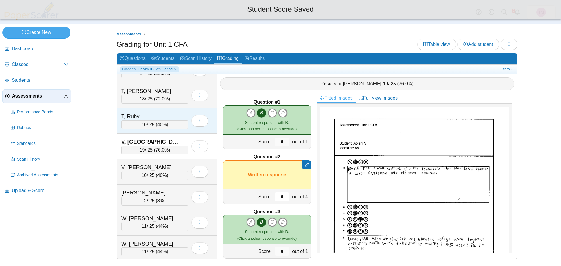
scroll to position [655, 0]
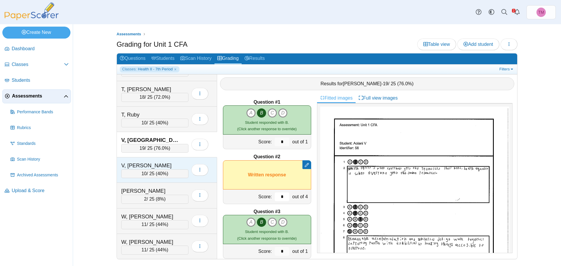
type input "*"
click at [169, 162] on div "V, Natalyn" at bounding box center [150, 166] width 58 height 8
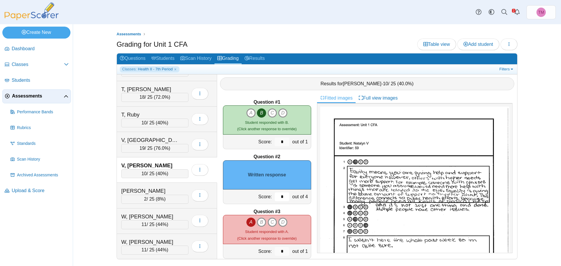
click at [280, 197] on input "*" at bounding box center [282, 197] width 15 height 9
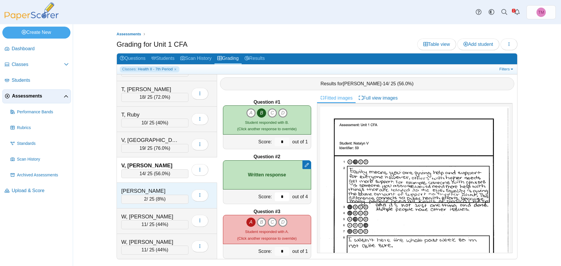
type input "*"
click at [173, 189] on div "W, Isabella" at bounding box center [150, 191] width 58 height 8
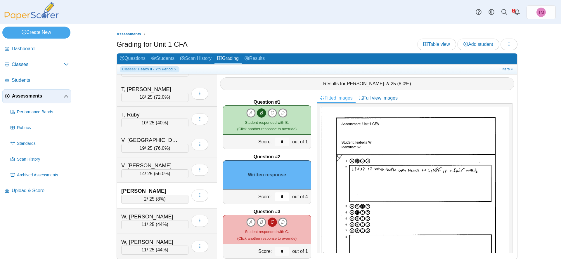
click at [279, 198] on input "*" at bounding box center [282, 197] width 15 height 9
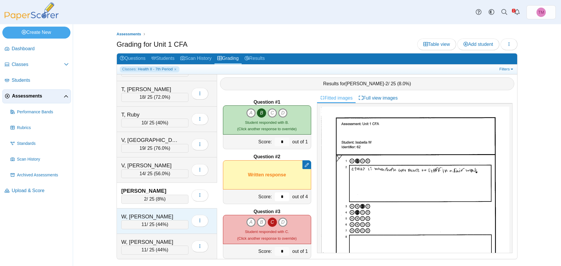
type input "*"
click at [169, 211] on div "W, Keegan 11 / 25 ( 44% ) Loading…" at bounding box center [167, 221] width 100 height 25
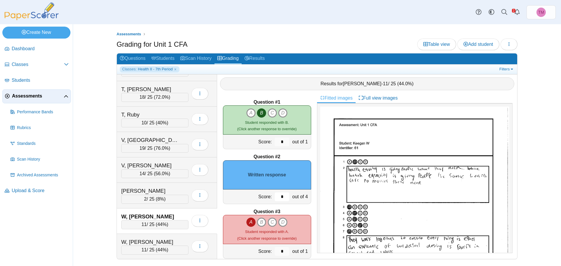
click at [279, 197] on input "*" at bounding box center [282, 197] width 15 height 9
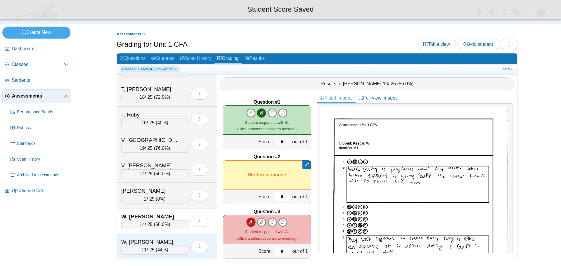
type input "*"
click at [181, 235] on div "W, Mason 11 / 25 ( 44% ) Loading…" at bounding box center [167, 246] width 100 height 25
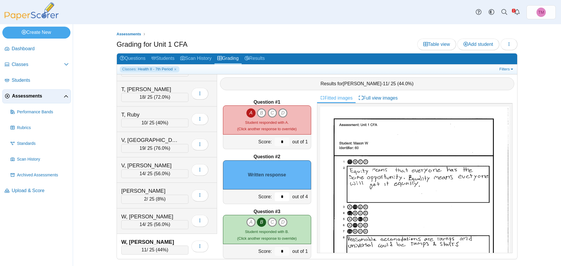
click at [282, 197] on input "*" at bounding box center [282, 197] width 15 height 9
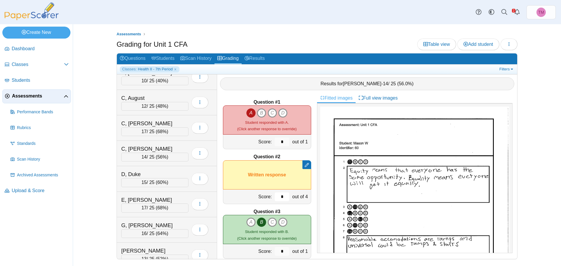
scroll to position [0, 0]
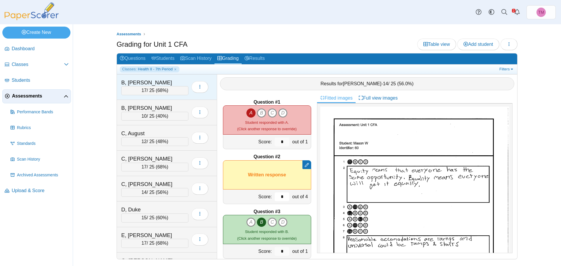
type input "*"
click at [177, 79] on div "B, Ashlynn" at bounding box center [150, 83] width 58 height 8
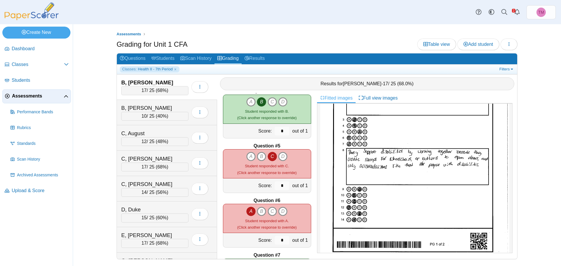
scroll to position [351, 0]
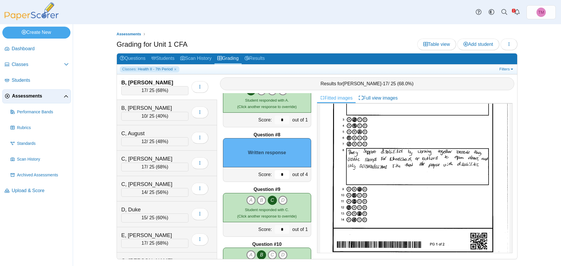
click at [279, 176] on input "*" at bounding box center [282, 174] width 15 height 9
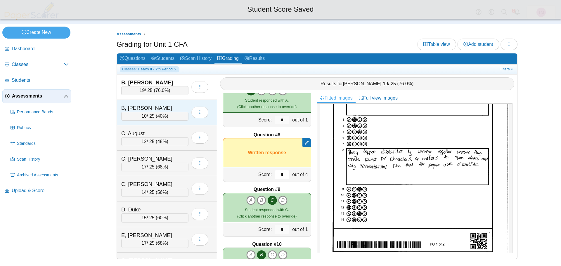
type input "*"
click at [173, 108] on div "B, Lily" at bounding box center [150, 108] width 58 height 8
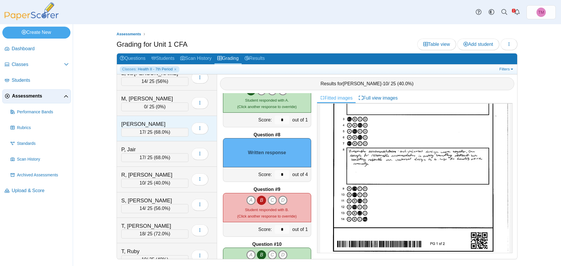
scroll to position [526, 0]
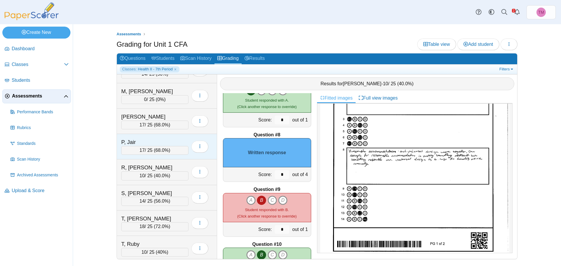
click at [158, 143] on div "P, Jair" at bounding box center [150, 142] width 58 height 8
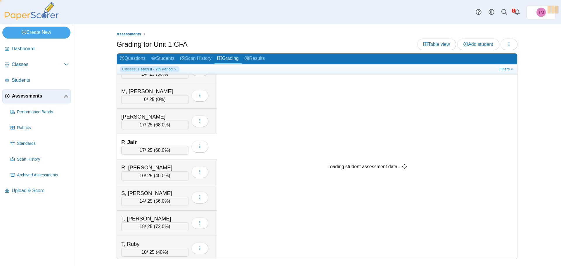
scroll to position [0, 0]
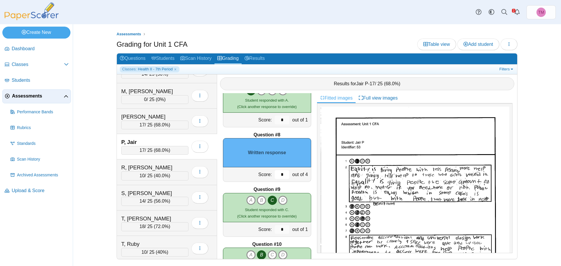
click at [278, 174] on input "*" at bounding box center [282, 174] width 15 height 9
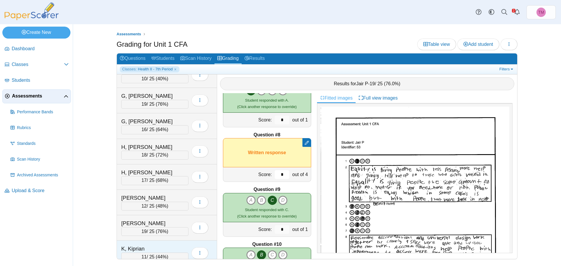
scroll to position [234, 0]
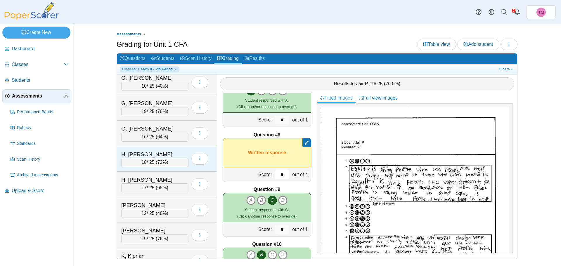
type input "*"
click at [162, 151] on div "H, Genevieve" at bounding box center [150, 155] width 58 height 8
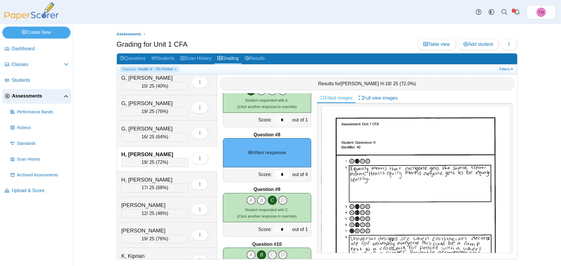
click at [283, 177] on input "*" at bounding box center [282, 174] width 15 height 9
click at [280, 176] on input "*" at bounding box center [282, 174] width 15 height 9
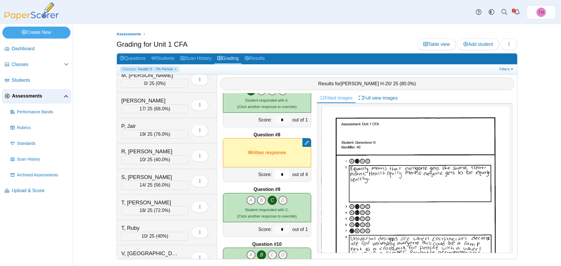
scroll to position [555, 0]
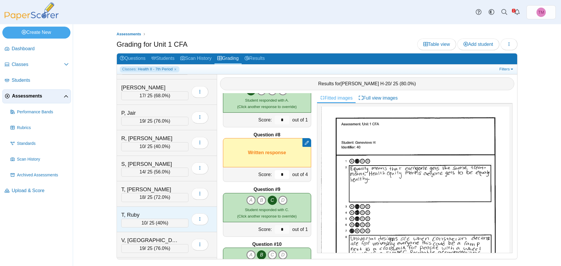
type input "*"
click at [182, 211] on div "T, Ruby" at bounding box center [154, 215] width 67 height 8
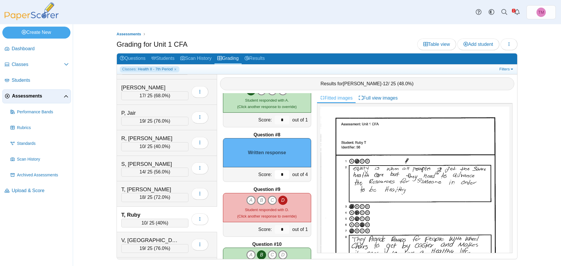
click at [280, 171] on input "*" at bounding box center [282, 174] width 15 height 9
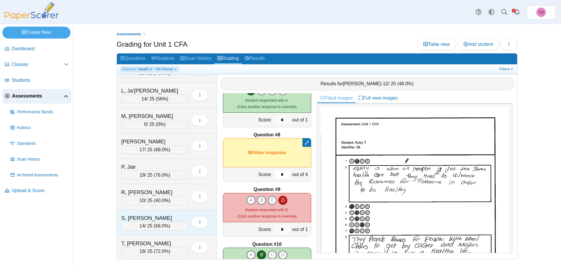
scroll to position [409, 0]
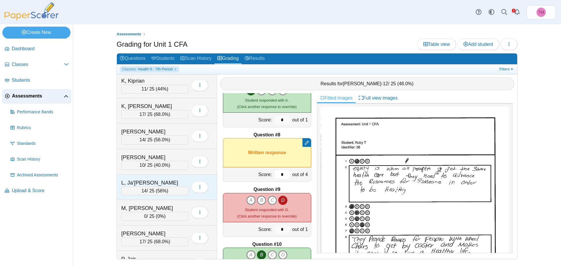
type input "*"
click at [151, 182] on div "L, Ja'Angelo" at bounding box center [150, 183] width 58 height 8
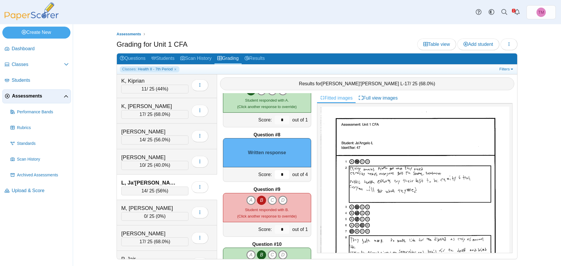
click at [275, 176] on input "*" at bounding box center [282, 174] width 15 height 9
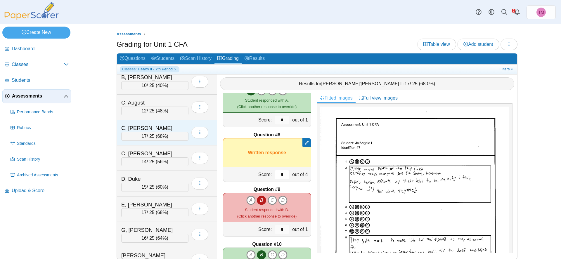
scroll to position [29, 0]
type input "*"
click at [160, 126] on div "C, Dane" at bounding box center [150, 130] width 58 height 8
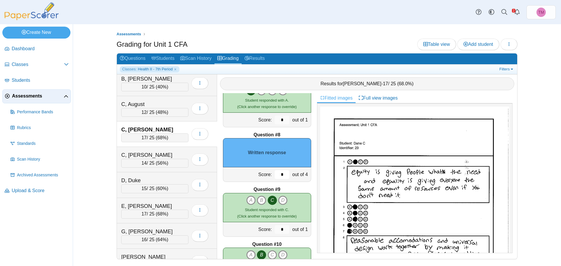
click at [280, 175] on input "*" at bounding box center [282, 174] width 15 height 9
click at [145, 150] on div "C, Jasmine 14 / 25 ( 56% ) Loading…" at bounding box center [167, 159] width 100 height 25
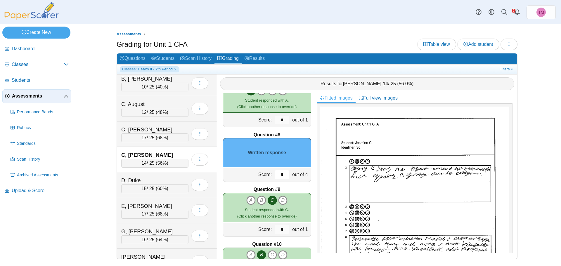
click at [276, 178] on input "*" at bounding box center [282, 174] width 15 height 9
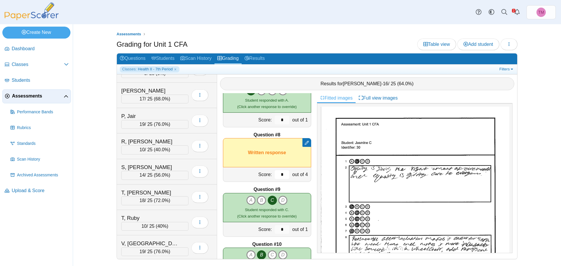
scroll to position [538, 0]
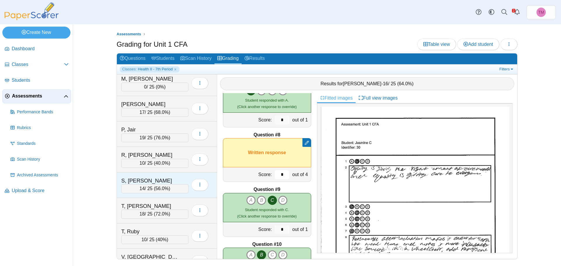
type input "*"
click at [171, 181] on div "S, Carson" at bounding box center [150, 181] width 58 height 8
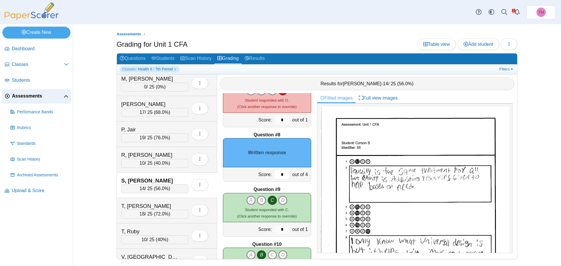
click at [280, 174] on input "*" at bounding box center [282, 174] width 15 height 9
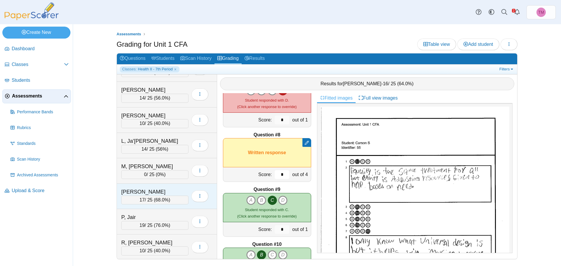
scroll to position [363, 0]
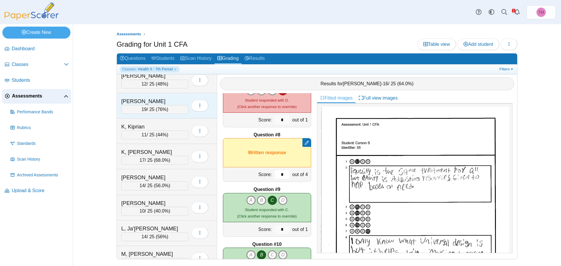
type input "*"
click at [161, 98] on div "K, Connor" at bounding box center [150, 102] width 58 height 8
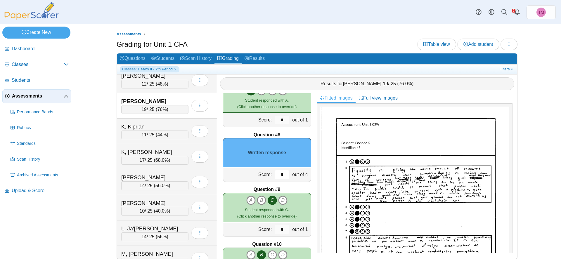
click at [275, 175] on input "*" at bounding box center [282, 174] width 15 height 9
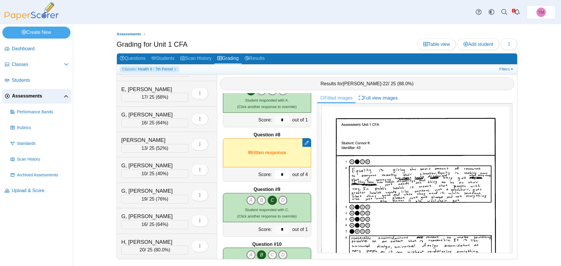
scroll to position [129, 0]
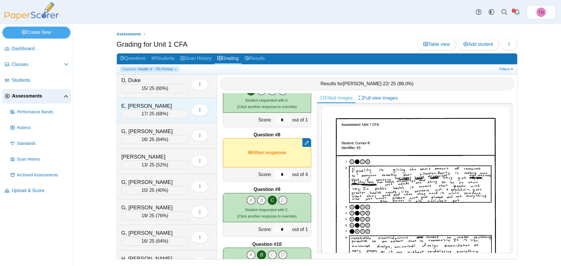
type input "*"
click at [157, 105] on div "E, Taylor" at bounding box center [150, 106] width 58 height 8
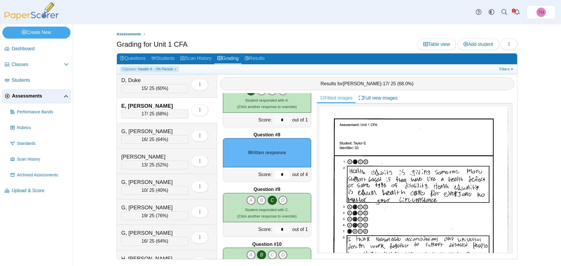
click at [275, 176] on input "*" at bounding box center [282, 174] width 15 height 9
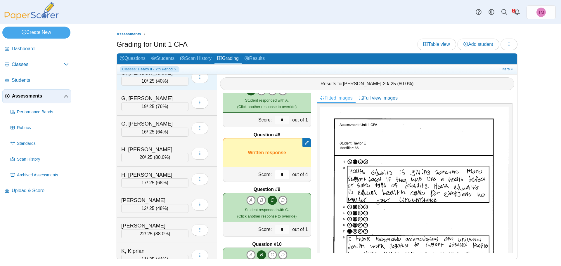
scroll to position [246, 0]
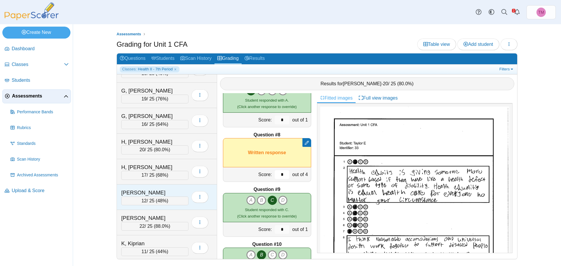
type input "*"
click at [140, 191] on div "J, Billie" at bounding box center [150, 193] width 58 height 8
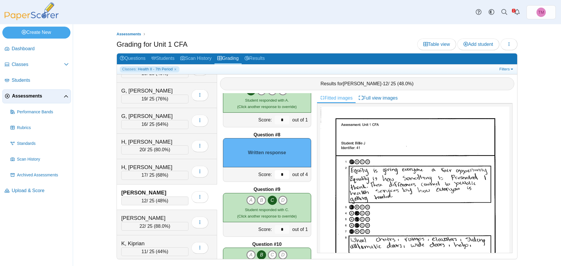
click at [278, 172] on input "*" at bounding box center [282, 174] width 15 height 9
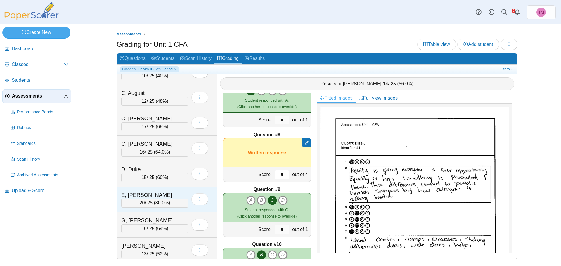
scroll to position [117, 0]
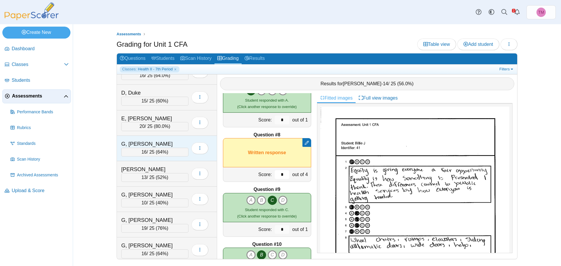
type input "*"
click at [157, 144] on div "G, Broden" at bounding box center [150, 144] width 58 height 8
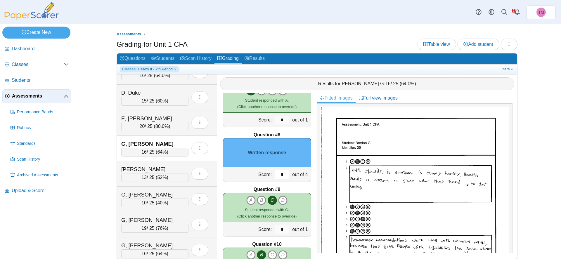
click at [276, 173] on input "*" at bounding box center [282, 174] width 15 height 9
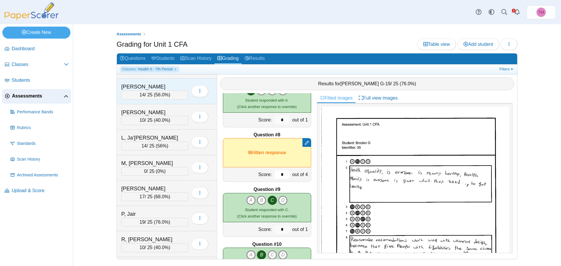
scroll to position [467, 0]
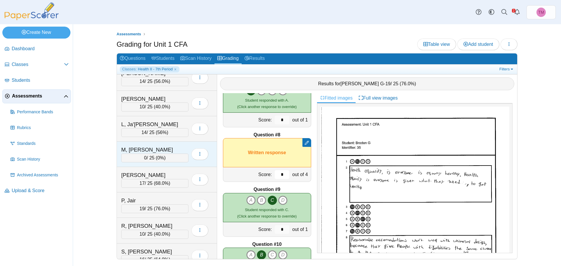
type input "*"
click at [158, 147] on div "M, Mackey" at bounding box center [150, 150] width 58 height 8
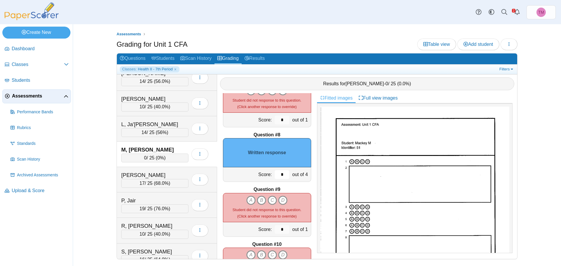
click at [275, 176] on input "*" at bounding box center [282, 174] width 15 height 9
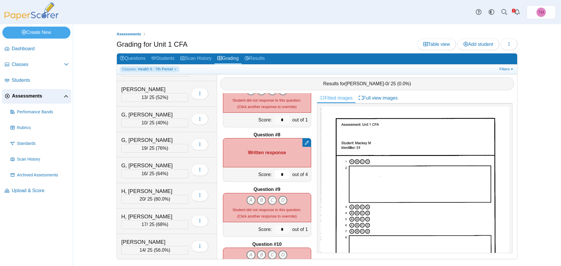
scroll to position [175, 0]
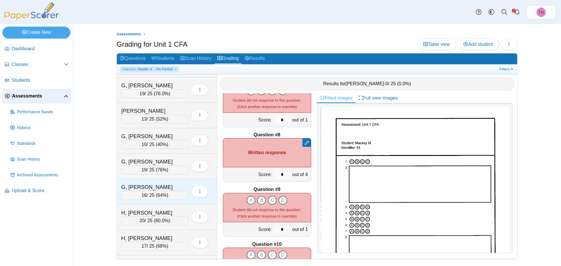
click at [153, 184] on div "G, Uriel" at bounding box center [150, 187] width 58 height 8
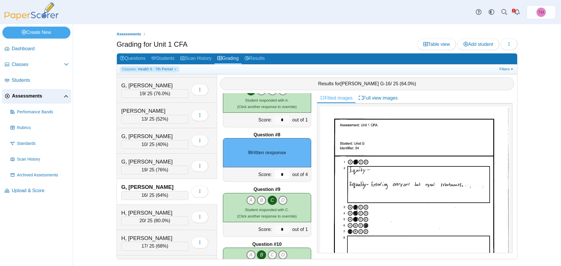
click at [276, 178] on input "*" at bounding box center [282, 174] width 15 height 9
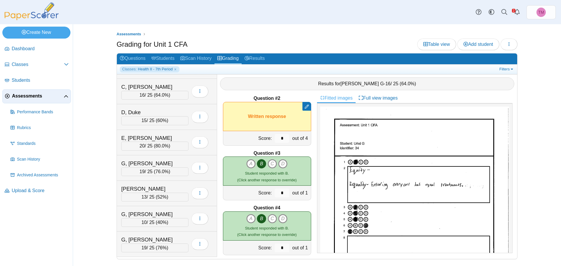
scroll to position [0, 0]
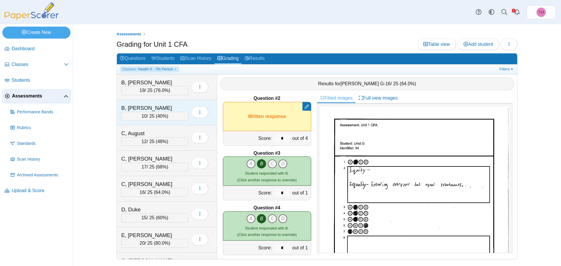
click at [171, 106] on div "B, Lily" at bounding box center [150, 108] width 58 height 8
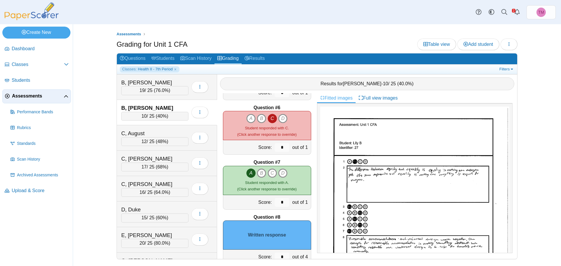
scroll to position [321, 0]
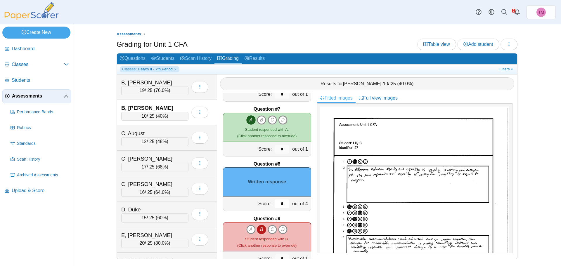
click at [275, 203] on input "*" at bounding box center [282, 204] width 15 height 9
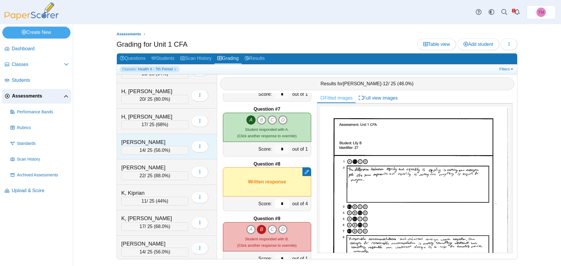
scroll to position [351, 0]
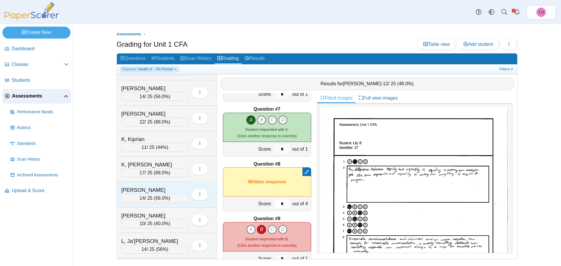
type input "*"
click at [144, 188] on div "K, Matthew" at bounding box center [150, 190] width 58 height 8
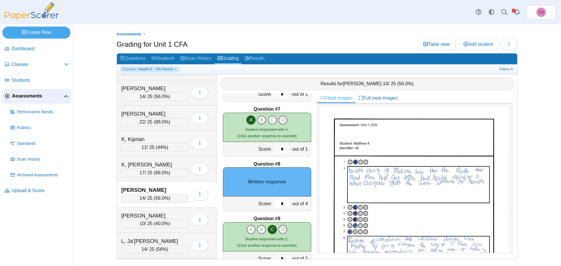
click at [279, 203] on input "*" at bounding box center [282, 204] width 15 height 9
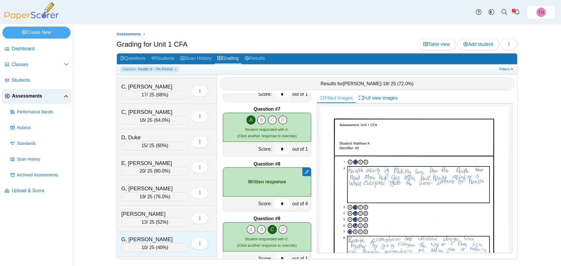
scroll to position [58, 0]
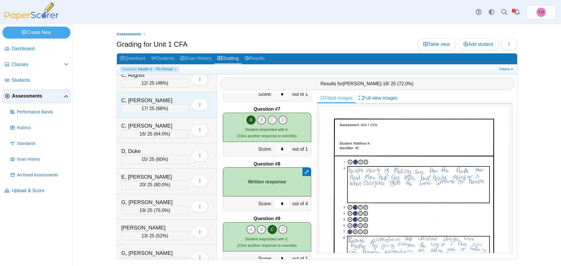
type input "*"
click at [158, 97] on div "C, Dane" at bounding box center [150, 101] width 58 height 8
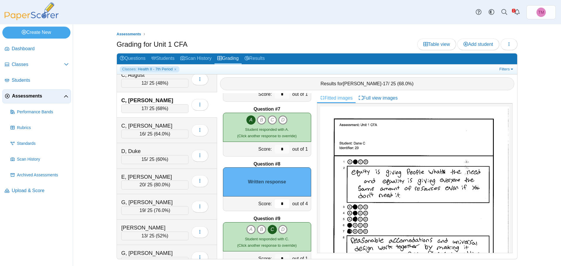
click at [280, 207] on input "*" at bounding box center [282, 204] width 15 height 9
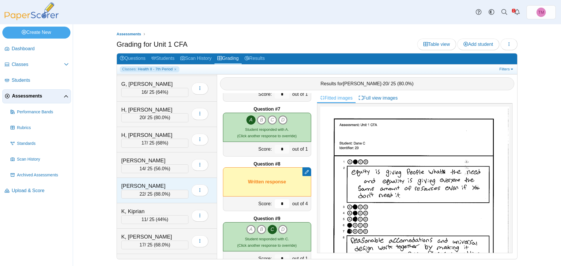
scroll to position [292, 0]
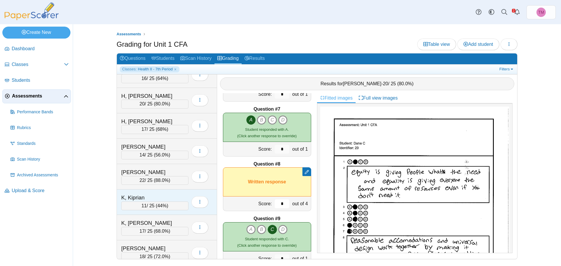
type input "*"
click at [169, 195] on div "K, Kiprian" at bounding box center [150, 198] width 58 height 8
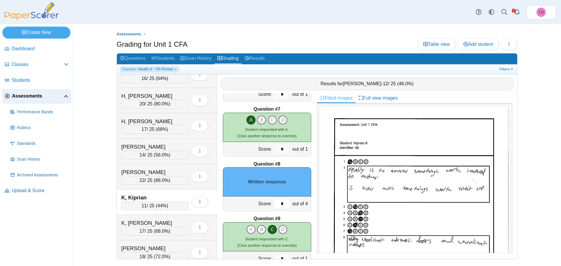
click at [276, 206] on input "*" at bounding box center [282, 204] width 15 height 9
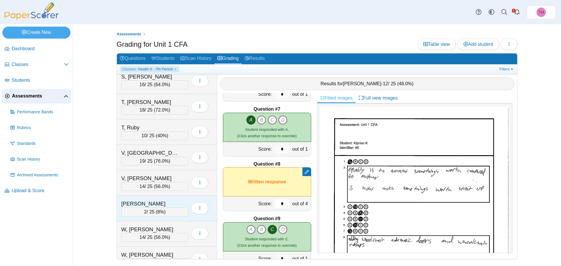
scroll to position [643, 0]
type input "*"
click at [155, 223] on div "W, Keegan 14 / 25 ( 56.0% ) Loading…" at bounding box center [167, 233] width 100 height 25
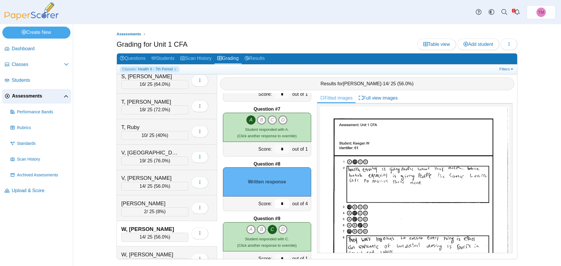
click at [277, 200] on input "*" at bounding box center [282, 204] width 15 height 9
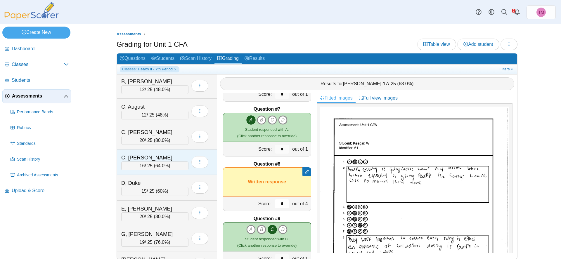
scroll to position [0, 0]
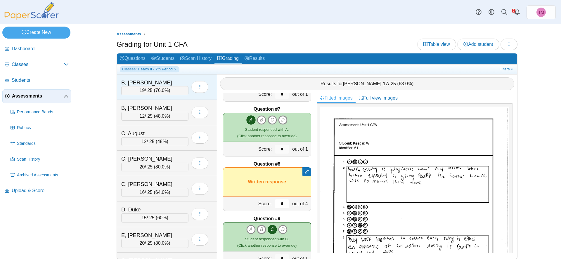
type input "*"
click at [162, 83] on div "B, Ashlynn" at bounding box center [150, 83] width 58 height 8
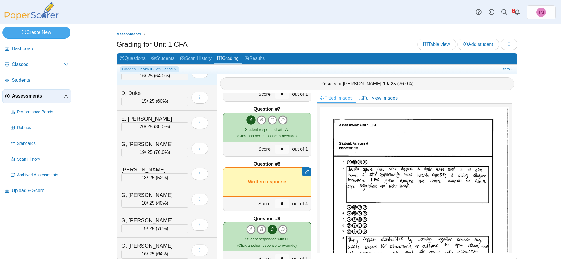
scroll to position [117, 0]
click at [157, 217] on div "G, Samantha" at bounding box center [150, 220] width 58 height 8
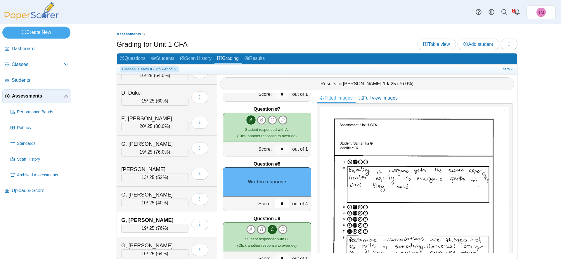
click at [279, 205] on input "*" at bounding box center [282, 204] width 15 height 9
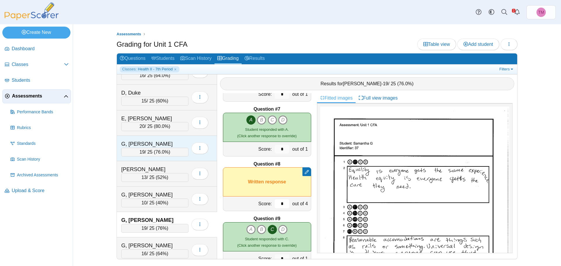
scroll to position [0, 0]
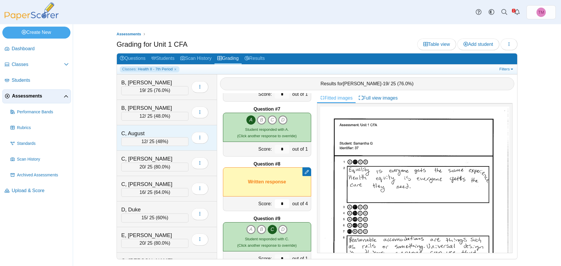
type input "*"
click at [173, 129] on div "C, August 12 / 25 ( 48% ) Loading…" at bounding box center [167, 137] width 100 height 25
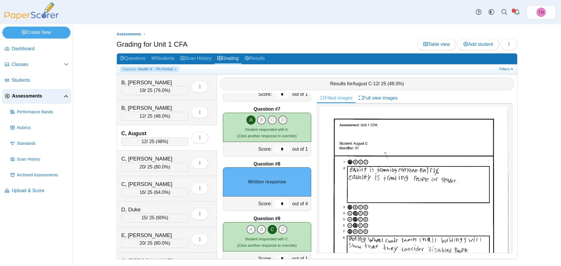
click at [275, 201] on input "*" at bounding box center [282, 204] width 15 height 9
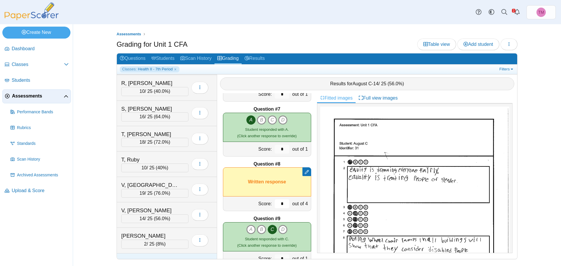
scroll to position [655, 0]
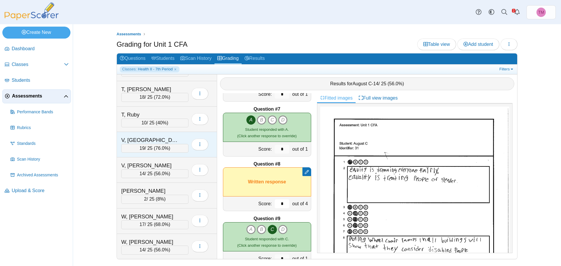
type input "*"
click at [161, 135] on div "V, Aolani 19 / 25 ( 76.0% ) Loading…" at bounding box center [167, 144] width 100 height 25
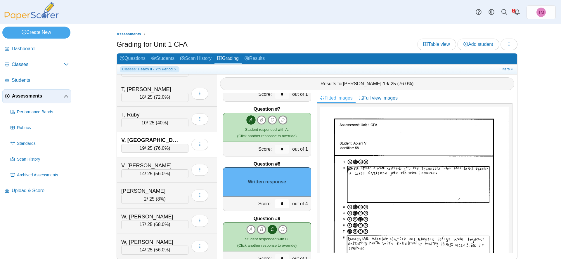
click at [280, 201] on input "*" at bounding box center [282, 204] width 15 height 9
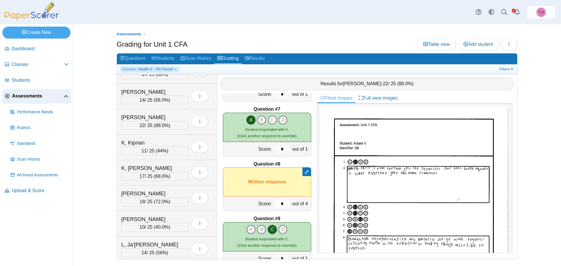
scroll to position [334, 0]
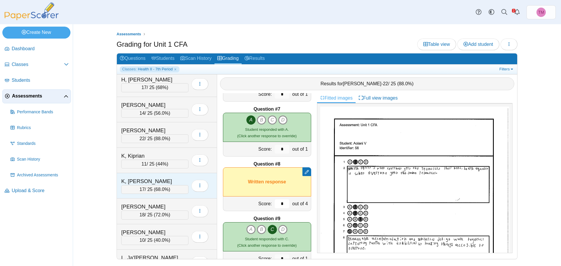
type input "*"
click at [152, 180] on div "K, Leah" at bounding box center [150, 182] width 58 height 8
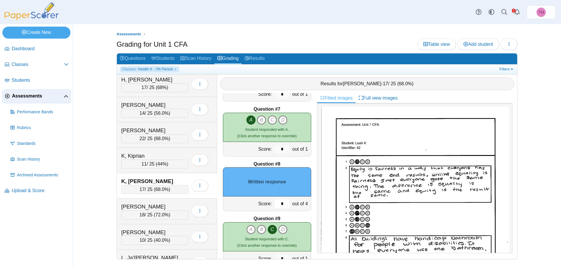
click at [282, 203] on input "*" at bounding box center [282, 204] width 15 height 9
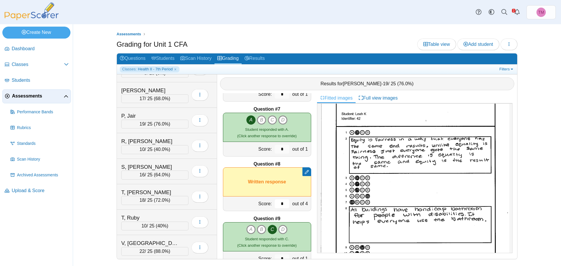
scroll to position [655, 0]
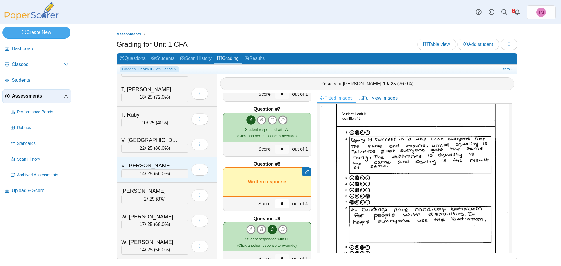
type input "*"
click at [170, 159] on div "V, Natalyn 14 / 25 ( 56.0% ) Loading…" at bounding box center [167, 169] width 100 height 25
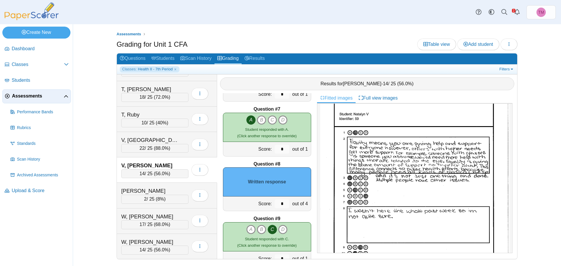
scroll to position [0, 0]
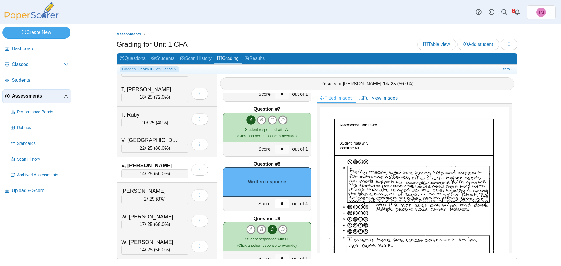
click at [275, 205] on input "*" at bounding box center [282, 204] width 15 height 9
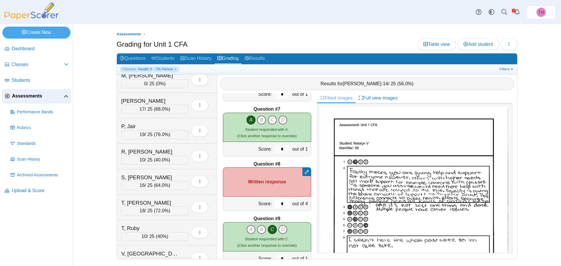
scroll to position [538, 0]
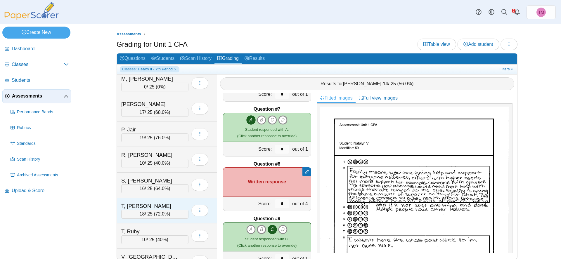
click at [155, 206] on div "T, Parker" at bounding box center [150, 206] width 58 height 8
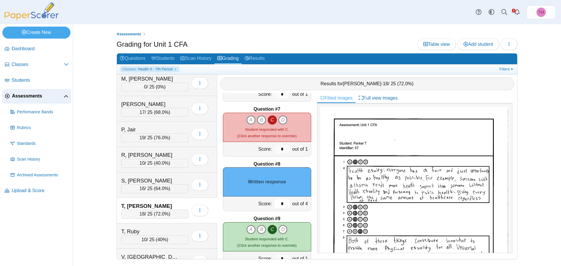
click at [277, 206] on input "*" at bounding box center [282, 204] width 15 height 9
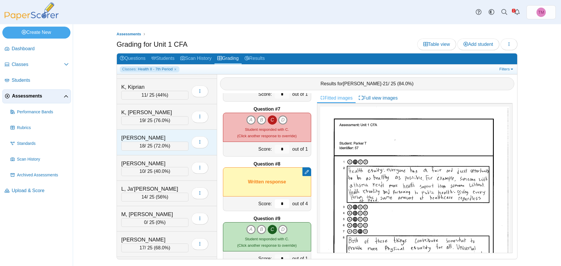
scroll to position [392, 0]
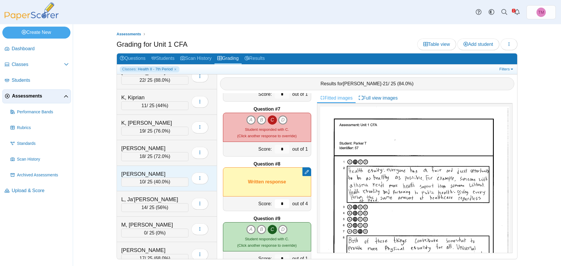
type input "*"
click at [156, 176] on div "L, Connor" at bounding box center [150, 174] width 58 height 8
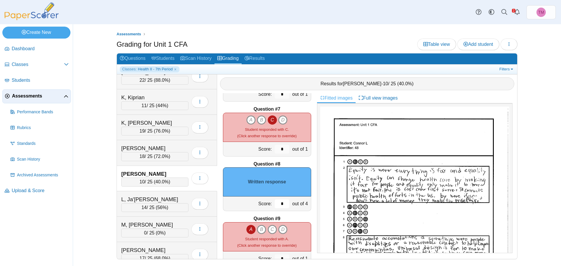
click at [278, 207] on input "*" at bounding box center [282, 204] width 15 height 9
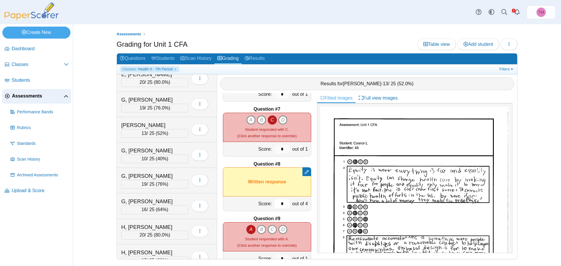
scroll to position [159, 0]
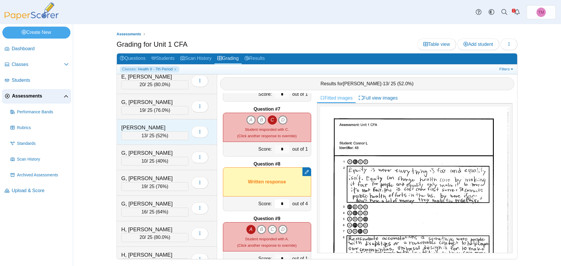
type input "*"
click at [169, 126] on div "G, Kimberly" at bounding box center [150, 128] width 58 height 8
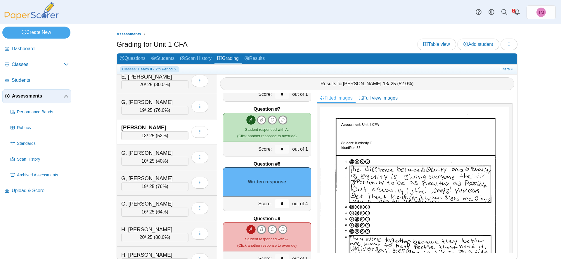
click at [278, 204] on input "*" at bounding box center [282, 204] width 15 height 9
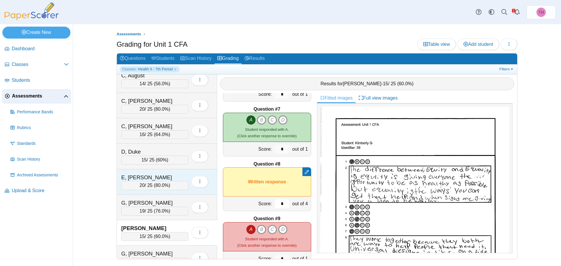
scroll to position [58, 0]
type input "*"
click at [165, 151] on div "D, Duke" at bounding box center [150, 152] width 58 height 8
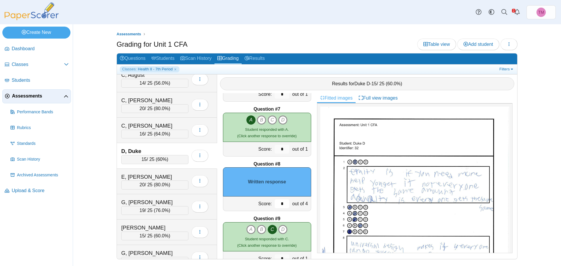
click at [277, 207] on input "*" at bounding box center [282, 204] width 15 height 9
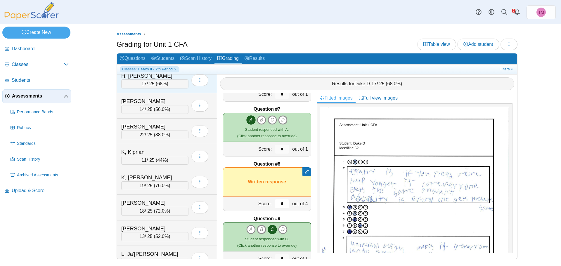
scroll to position [438, 0]
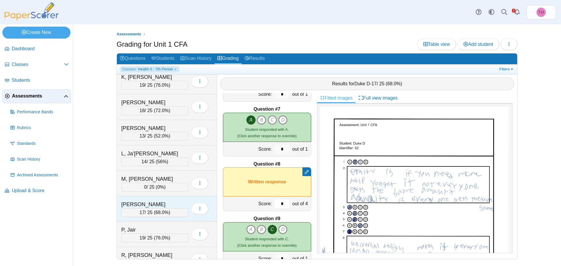
type input "*"
click at [155, 202] on div "M, Sophia" at bounding box center [150, 205] width 58 height 8
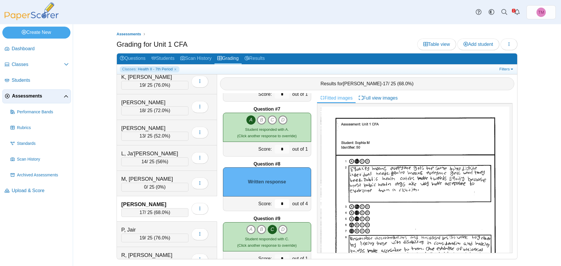
click at [279, 205] on input "*" at bounding box center [282, 204] width 15 height 9
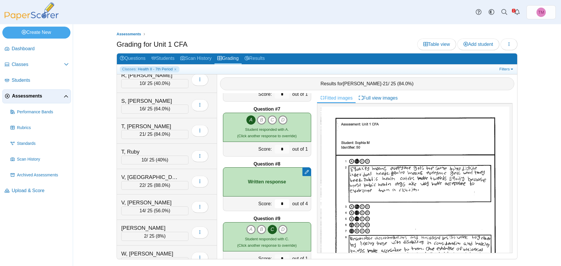
scroll to position [655, 0]
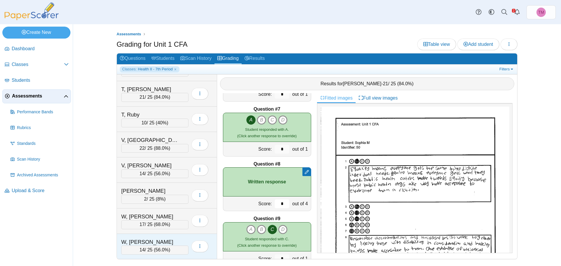
type input "*"
click at [145, 238] on div "W, Mason" at bounding box center [150, 242] width 58 height 8
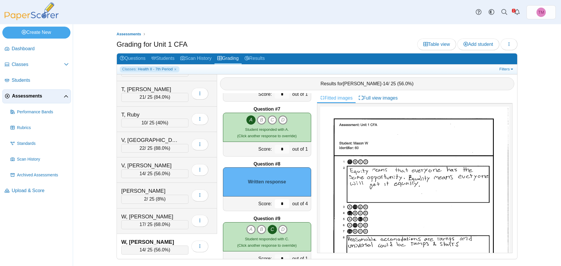
click at [275, 203] on input "*" at bounding box center [282, 204] width 15 height 9
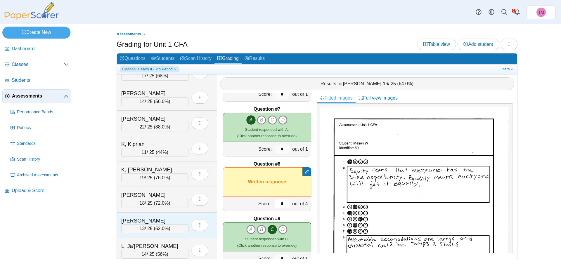
scroll to position [275, 0]
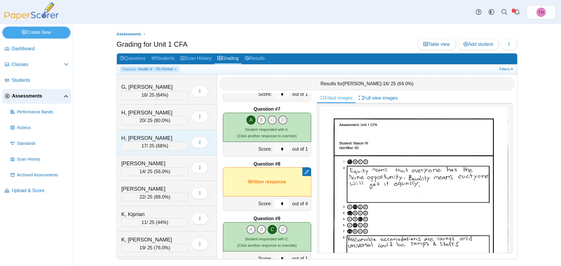
type input "*"
click at [153, 138] on div "H, Rosalie" at bounding box center [150, 138] width 58 height 8
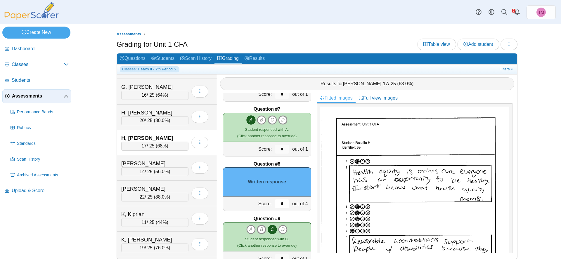
click at [275, 200] on input "*" at bounding box center [282, 204] width 15 height 9
click at [276, 202] on input "*" at bounding box center [282, 204] width 15 height 9
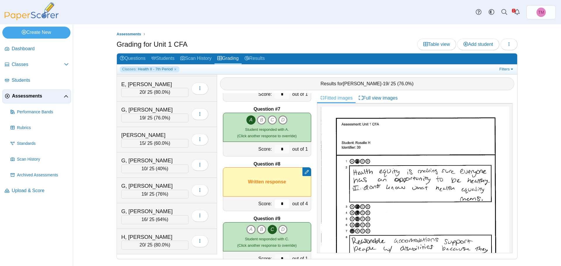
scroll to position [129, 0]
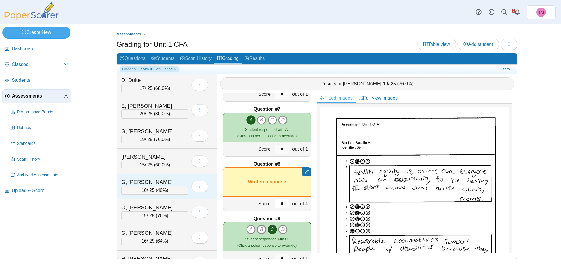
type input "*"
click at [165, 181] on div "G, Logan" at bounding box center [150, 182] width 58 height 8
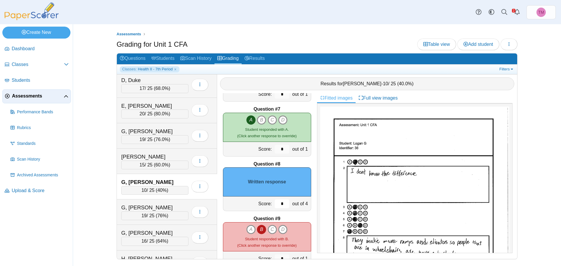
click at [282, 204] on input "*" at bounding box center [282, 204] width 15 height 9
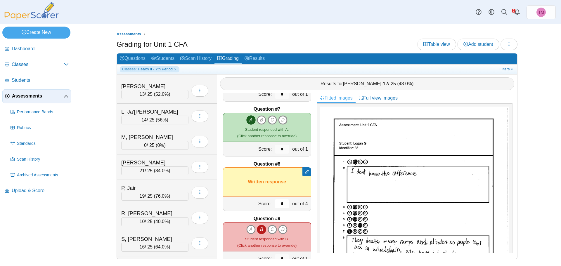
scroll to position [655, 0]
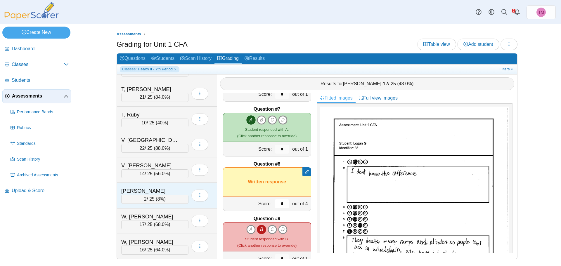
type input "*"
click at [147, 189] on div "W, Isabella" at bounding box center [150, 191] width 58 height 8
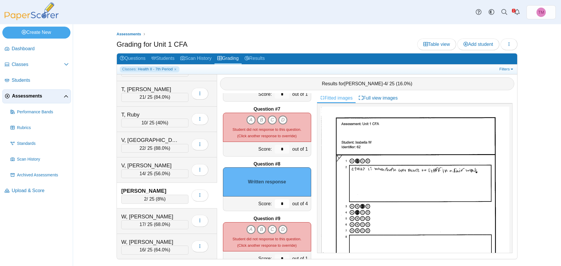
click at [277, 205] on input "*" at bounding box center [282, 204] width 15 height 9
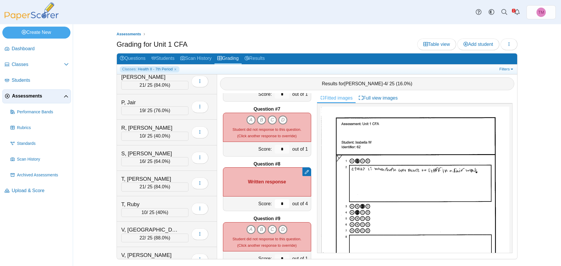
scroll to position [538, 0]
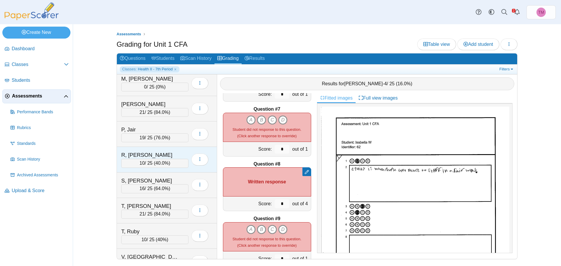
click at [139, 153] on div "R, Scotty" at bounding box center [150, 155] width 58 height 8
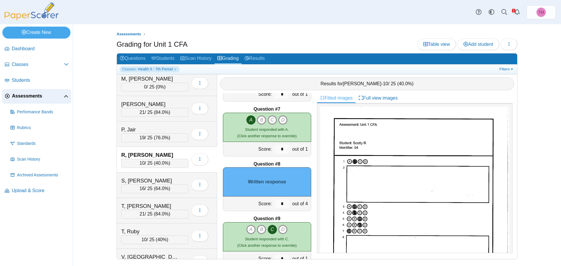
click at [285, 205] on div "*" at bounding box center [282, 204] width 18 height 14
click at [281, 205] on input "*" at bounding box center [282, 204] width 15 height 9
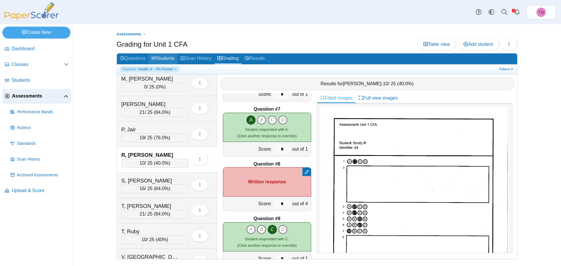
click at [163, 59] on link "Students" at bounding box center [162, 58] width 29 height 11
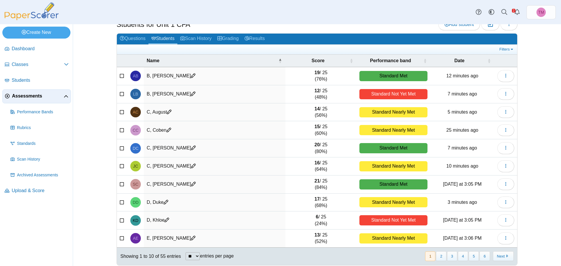
scroll to position [25, 0]
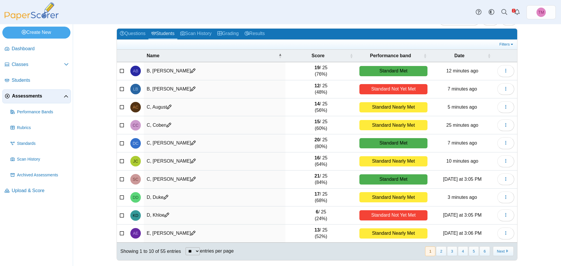
click at [193, 253] on select "** ** ** ***" at bounding box center [193, 251] width 14 height 8
select select "***"
click at [186, 247] on select "** ** ** ***" at bounding box center [193, 251] width 14 height 8
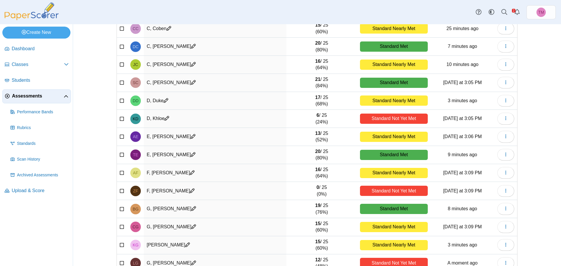
scroll to position [0, 0]
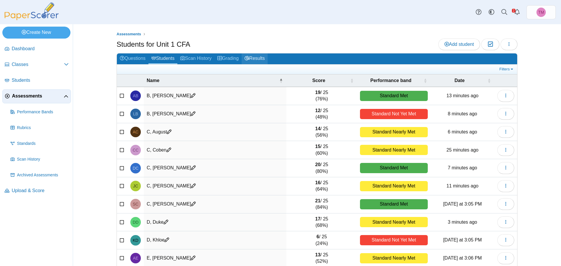
click at [255, 54] on link "Results" at bounding box center [255, 58] width 26 height 11
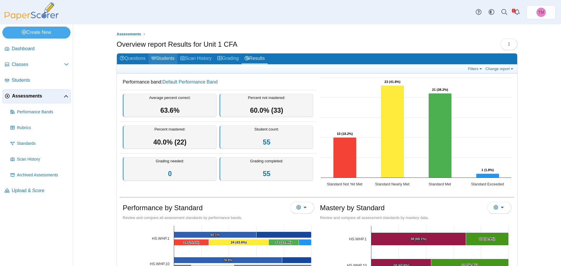
click at [164, 56] on link "Students" at bounding box center [162, 58] width 29 height 11
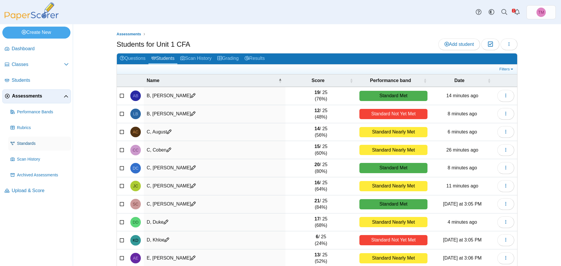
click at [24, 145] on span "Standards" at bounding box center [43, 144] width 52 height 6
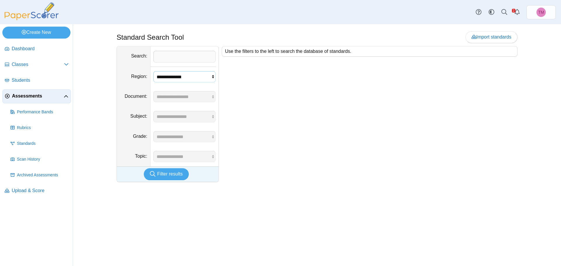
click at [204, 79] on select "**********" at bounding box center [184, 76] width 62 height 11
click at [20, 80] on span "Students" at bounding box center [40, 80] width 57 height 6
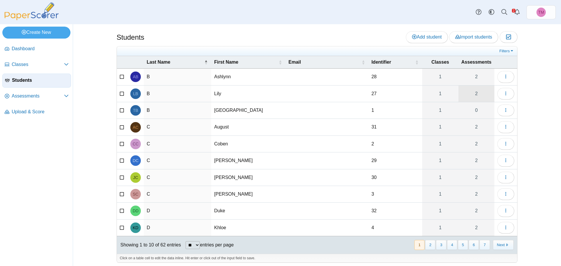
click at [474, 93] on link "2" at bounding box center [476, 94] width 36 height 16
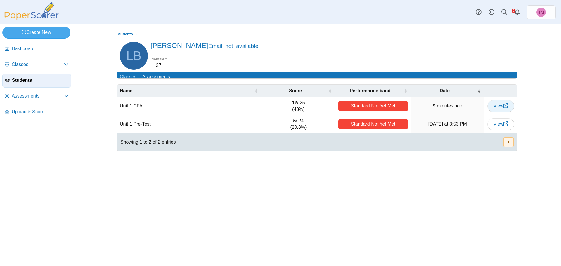
click at [501, 108] on span "View" at bounding box center [500, 105] width 15 height 5
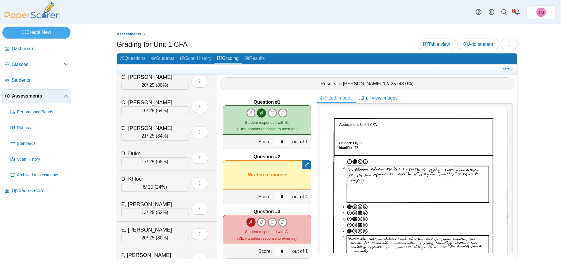
scroll to position [146, 0]
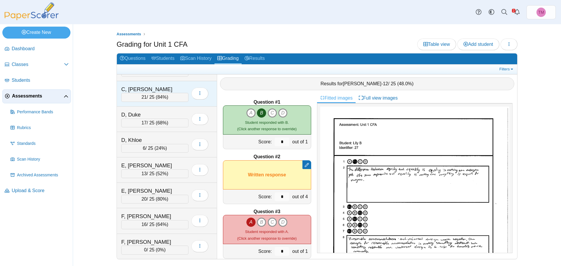
click at [152, 87] on div "C, [PERSON_NAME]" at bounding box center [150, 90] width 58 height 8
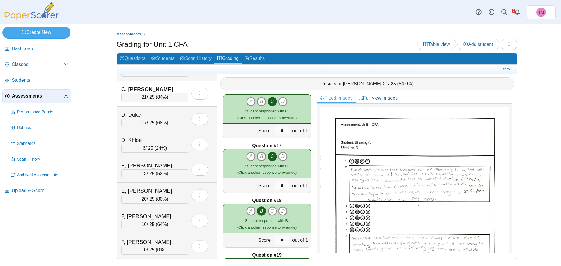
scroll to position [886, 0]
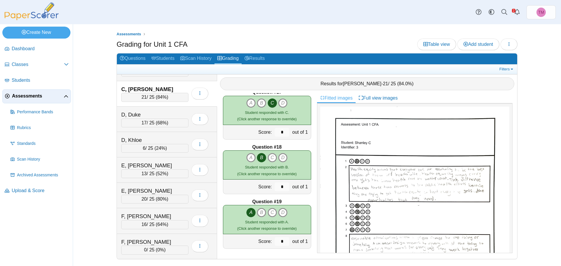
click at [105, 151] on div "Assessments Grading for Unit 1 CFA Table view Add student Loading…" at bounding box center [317, 145] width 438 height 242
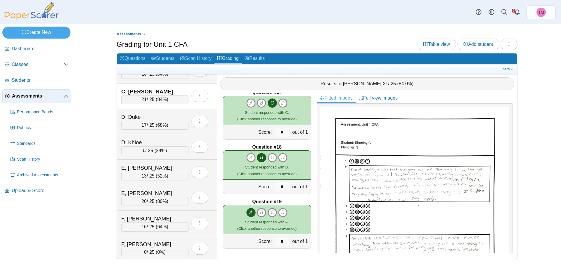
scroll to position [146, 0]
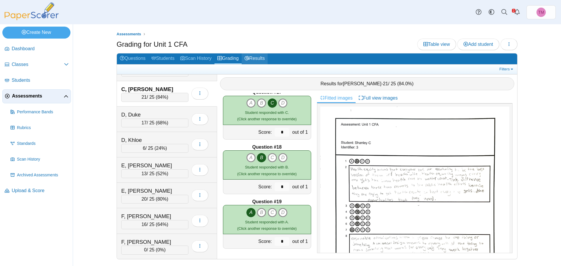
click at [264, 58] on link "Results" at bounding box center [255, 58] width 26 height 11
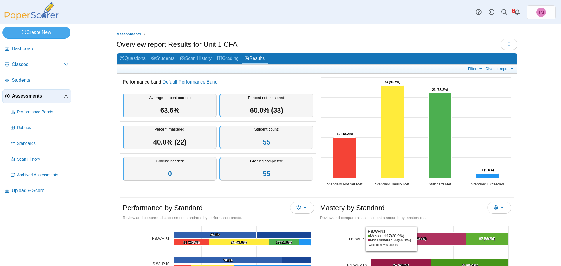
click at [416, 239] on text "38 (69.1%) ​ 38 (69.1%)" at bounding box center [418, 239] width 16 height 4
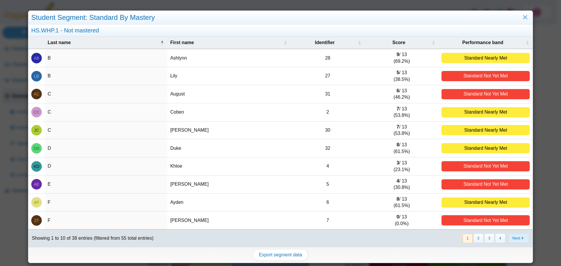
click at [513, 238] on button "Next" at bounding box center [518, 239] width 21 height 10
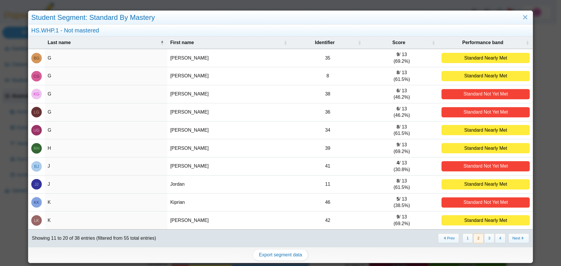
click at [513, 238] on button "Next" at bounding box center [518, 239] width 21 height 10
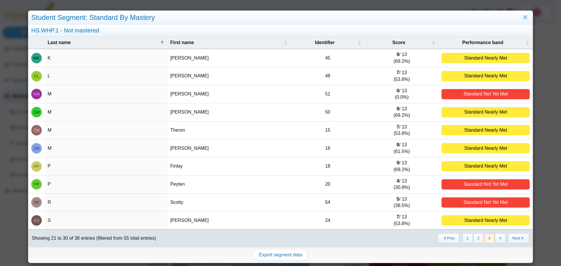
click at [513, 238] on button "Next" at bounding box center [518, 239] width 21 height 10
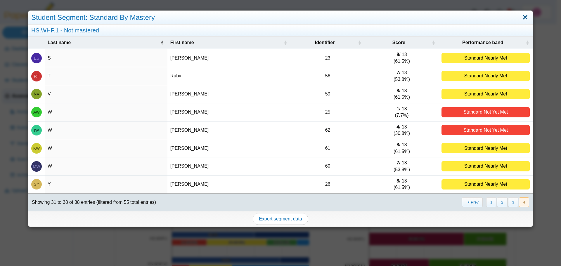
click at [521, 17] on link "Close" at bounding box center [525, 18] width 9 height 10
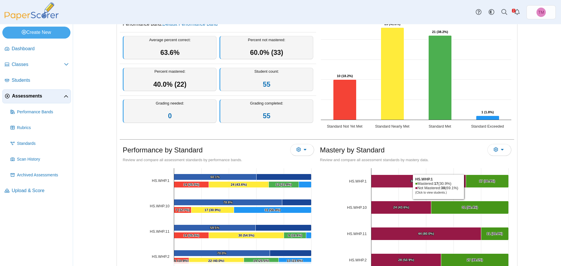
scroll to position [58, 0]
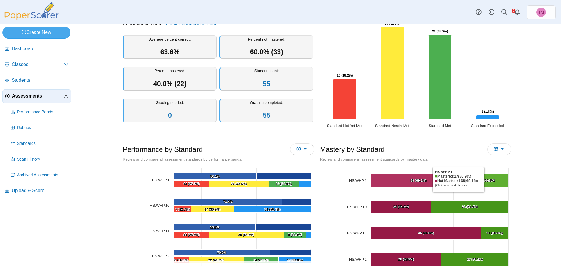
click at [483, 179] on text "17 (30.9%) ​ 17 (30.9%)" at bounding box center [487, 181] width 16 height 4
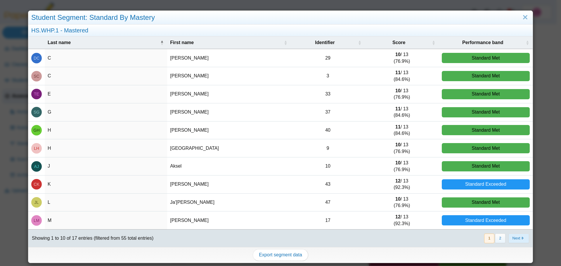
click at [509, 239] on button "Next" at bounding box center [518, 239] width 21 height 10
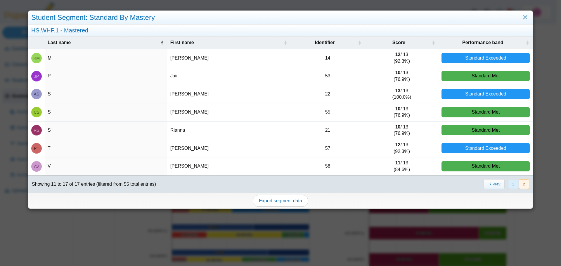
click at [508, 185] on button "1" at bounding box center [513, 184] width 10 height 10
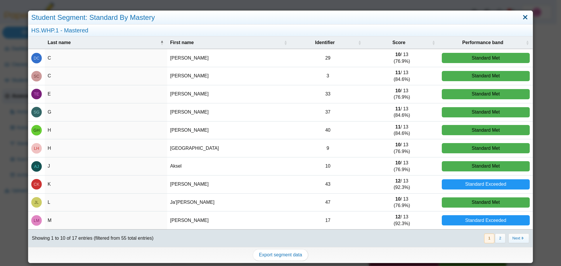
click at [523, 18] on link "Close" at bounding box center [525, 18] width 9 height 10
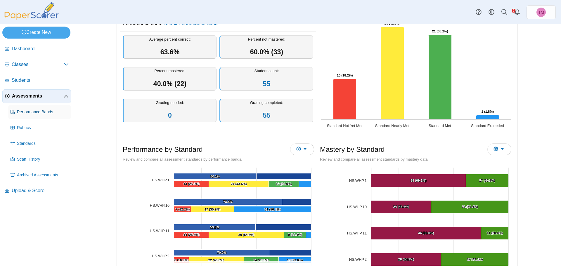
click at [32, 116] on link "Performance Bands" at bounding box center [39, 112] width 63 height 14
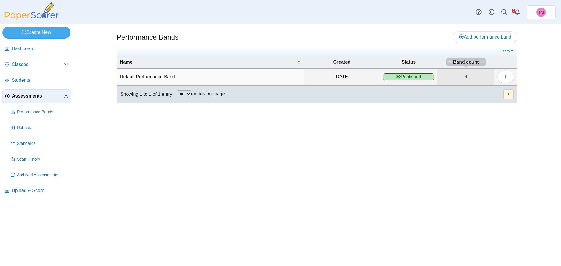
click at [468, 76] on link "4" at bounding box center [465, 77] width 57 height 16
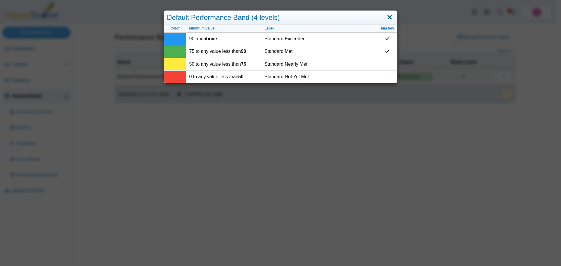
click at [390, 16] on link "Close" at bounding box center [389, 18] width 9 height 10
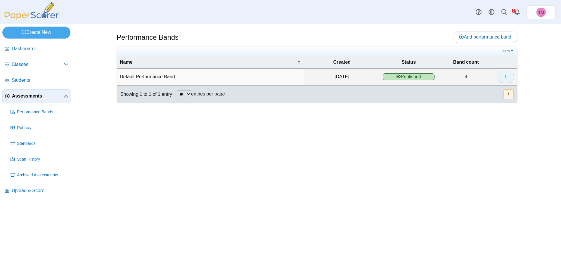
click at [509, 77] on button "button" at bounding box center [505, 77] width 17 height 12
click at [158, 79] on td "Default Performance Band" at bounding box center [210, 77] width 187 height 17
click at [470, 37] on span "Add performance band" at bounding box center [485, 36] width 52 height 5
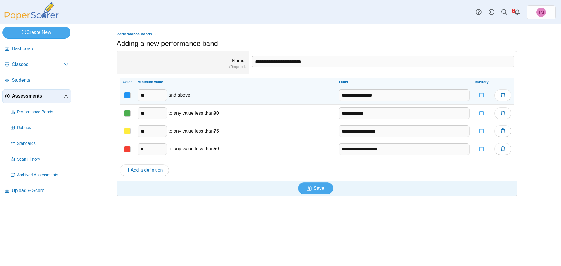
type input "**********"
click at [147, 94] on input "**" at bounding box center [152, 95] width 29 height 12
type input "**"
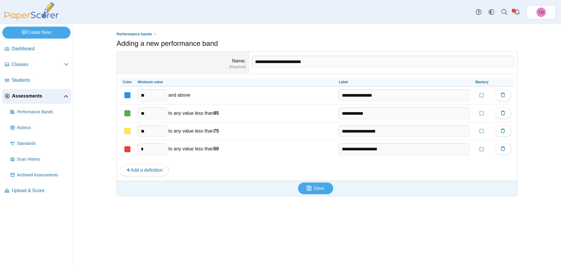
click at [148, 113] on input "**" at bounding box center [152, 114] width 29 height 12
type input "**"
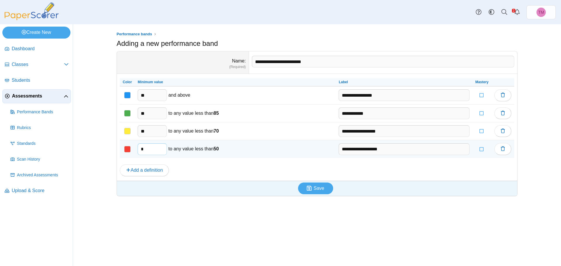
click at [155, 148] on input "*" at bounding box center [152, 149] width 29 height 12
type input "**"
click at [152, 148] on input "**" at bounding box center [152, 149] width 29 height 12
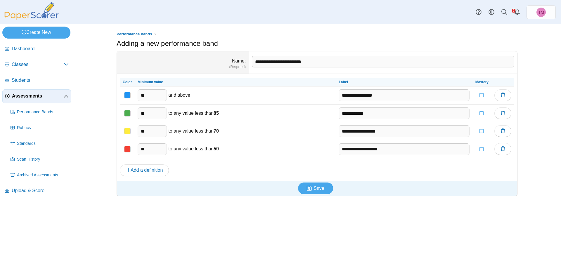
click at [230, 166] on dd "**********" at bounding box center [317, 127] width 400 height 107
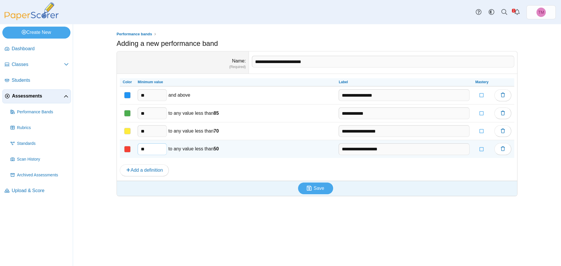
click at [151, 148] on input "**" at bounding box center [152, 149] width 29 height 12
type input "*"
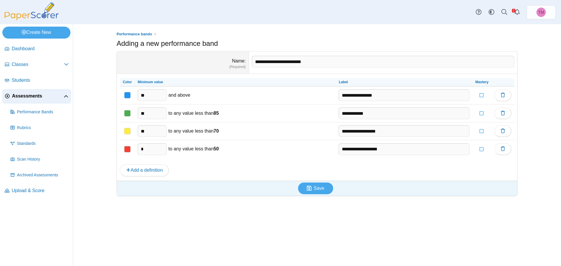
click at [233, 179] on dd "**********" at bounding box center [317, 127] width 400 height 107
click at [318, 191] on span "Save" at bounding box center [318, 188] width 11 height 5
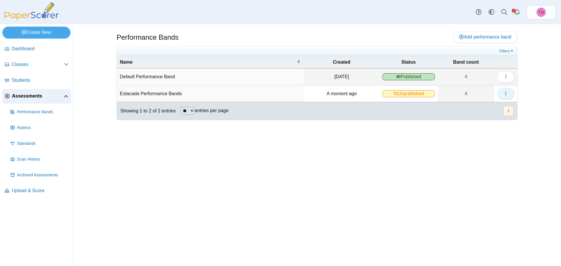
click at [501, 93] on button "button" at bounding box center [505, 94] width 17 height 12
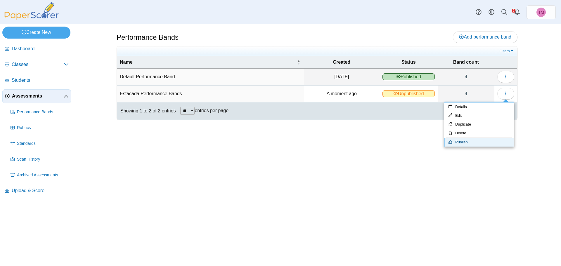
click at [461, 141] on link "Publish" at bounding box center [479, 142] width 70 height 9
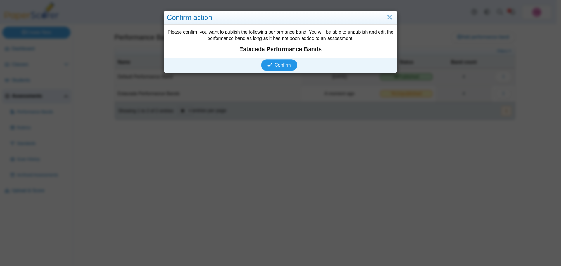
click at [277, 65] on span "Confirm" at bounding box center [283, 65] width 16 height 5
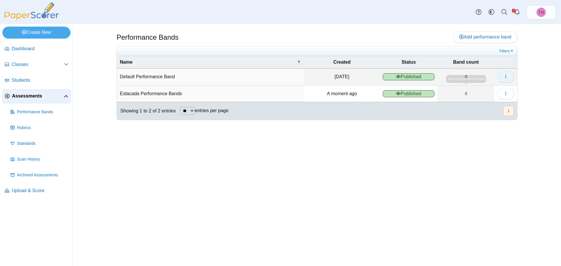
click at [507, 75] on icon "button" at bounding box center [505, 76] width 5 height 5
click at [149, 174] on div "Performance Bands Add performance band" at bounding box center [317, 145] width 438 height 242
click at [28, 94] on span "Assessments" at bounding box center [38, 96] width 52 height 6
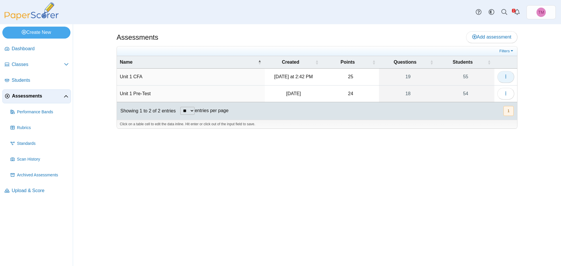
click at [507, 78] on icon "button" at bounding box center [505, 76] width 5 height 5
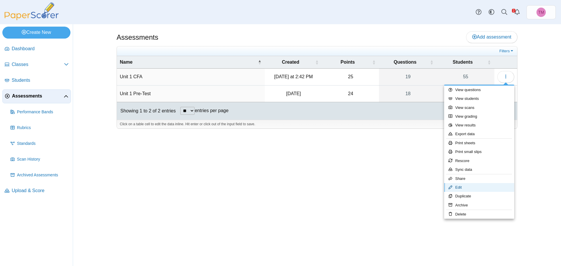
click at [460, 189] on link "Edit" at bounding box center [479, 187] width 70 height 9
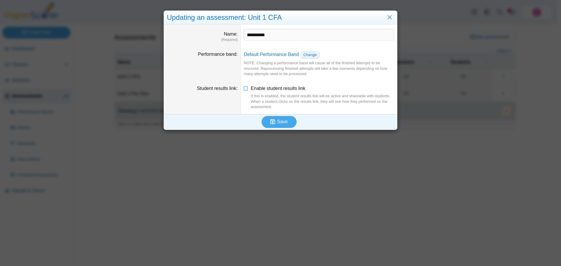
click at [308, 57] on span "Change" at bounding box center [309, 55] width 13 height 4
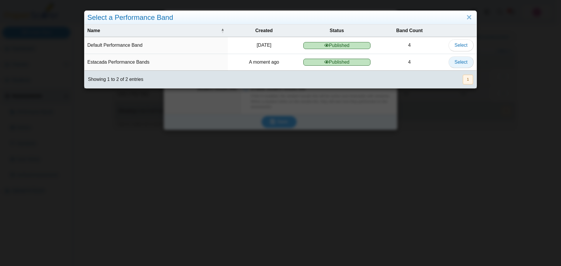
click at [465, 62] on button "Select" at bounding box center [460, 62] width 25 height 12
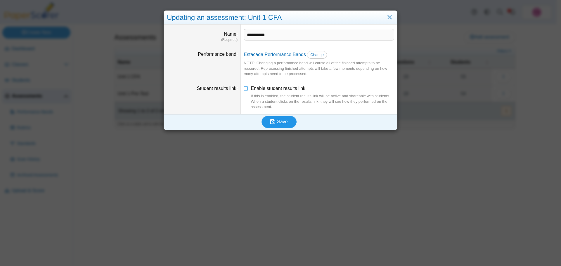
click at [282, 121] on span "Save" at bounding box center [282, 121] width 11 height 5
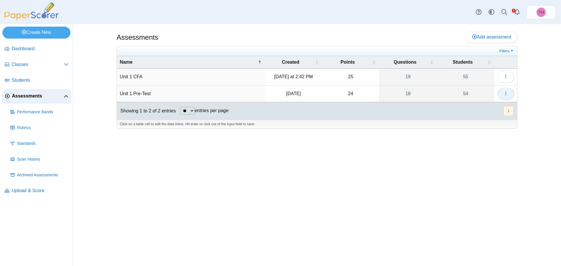
click at [510, 93] on button "button" at bounding box center [505, 94] width 17 height 12
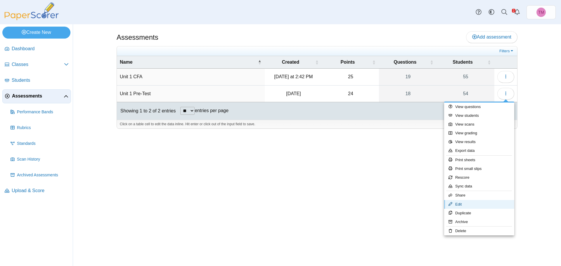
click at [462, 204] on link "Edit" at bounding box center [479, 204] width 70 height 9
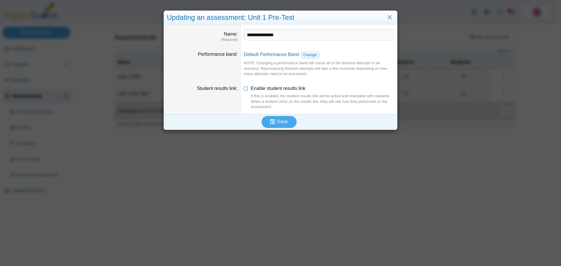
click at [305, 55] on span "Change" at bounding box center [309, 55] width 13 height 4
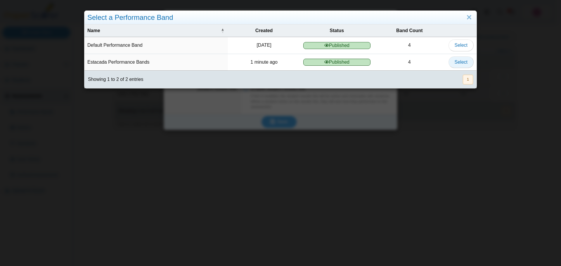
click at [456, 63] on span "Select" at bounding box center [461, 62] width 13 height 5
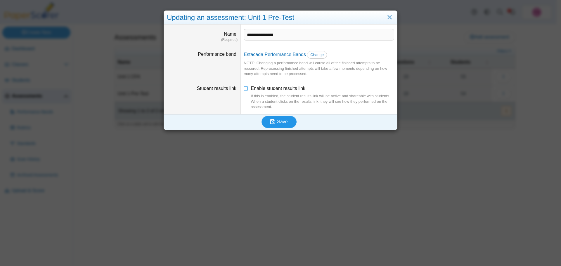
click at [280, 121] on span "Save" at bounding box center [282, 121] width 11 height 5
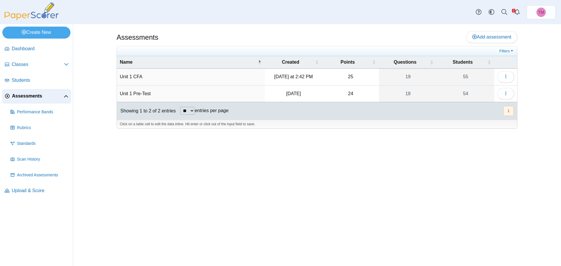
click at [212, 157] on div "Assessments Add assessment 25" at bounding box center [317, 145] width 438 height 242
click at [467, 79] on link "55" at bounding box center [466, 77] width 58 height 16
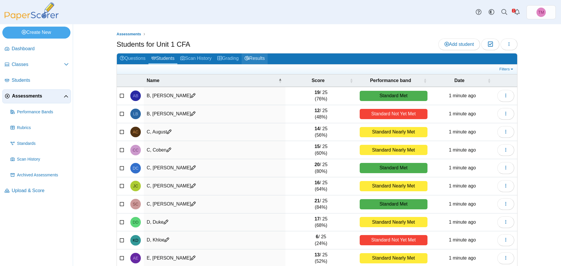
click at [257, 58] on link "Results" at bounding box center [255, 58] width 26 height 11
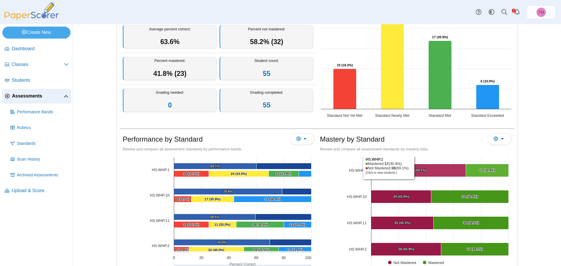
scroll to position [29, 0]
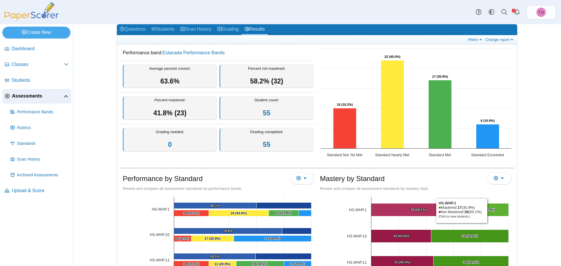
click at [487, 211] on text "17 (30.9%) ​ 17 (30.9%)" at bounding box center [487, 210] width 16 height 4
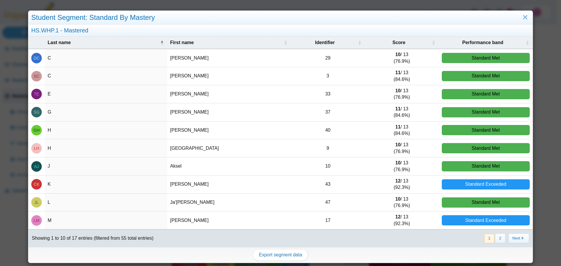
click at [401, 79] on td "11 / 13 (84.6%)" at bounding box center [402, 76] width 74 height 18
click at [521, 18] on link "Close" at bounding box center [525, 18] width 9 height 10
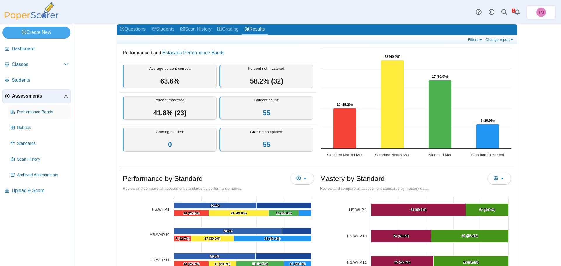
click at [34, 111] on span "Performance Bands" at bounding box center [43, 112] width 52 height 6
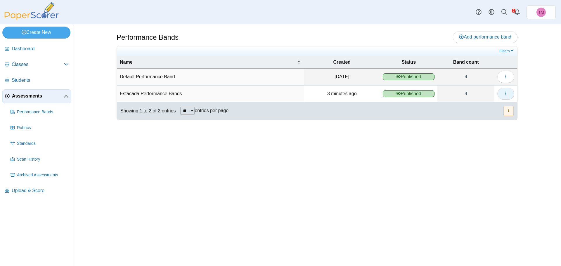
click at [505, 93] on icon "button" at bounding box center [505, 93] width 5 height 5
click at [467, 108] on link "Details" at bounding box center [479, 107] width 70 height 9
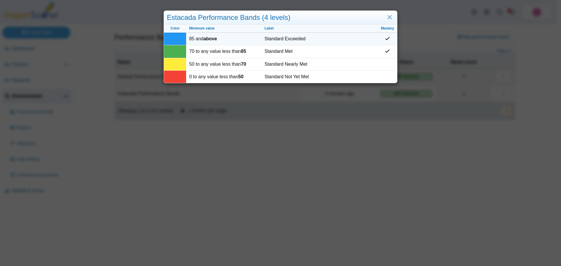
click at [385, 39] on use at bounding box center [387, 38] width 4 height 3
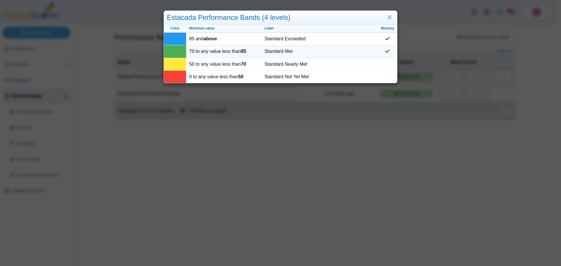
click at [386, 51] on use at bounding box center [387, 51] width 4 height 3
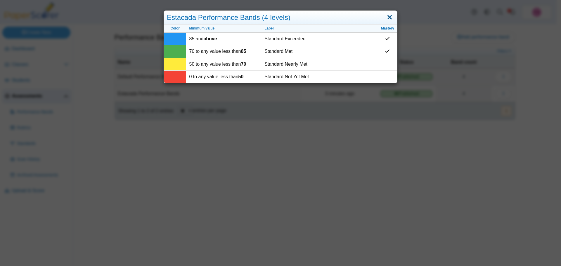
click at [387, 18] on link "Close" at bounding box center [389, 18] width 9 height 10
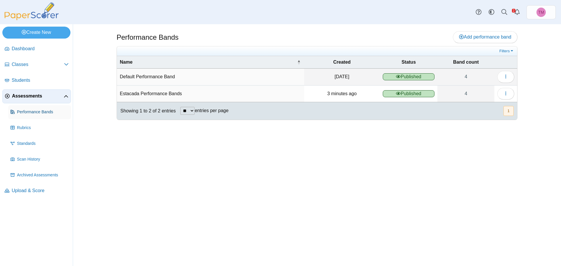
click at [32, 110] on span "Performance Bands" at bounding box center [43, 112] width 52 height 6
click at [29, 92] on link "Assessments" at bounding box center [36, 96] width 69 height 14
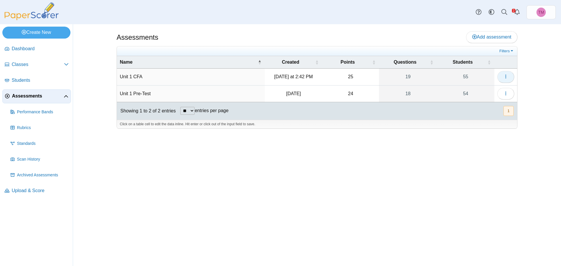
click at [506, 76] on use "button" at bounding box center [505, 77] width 1 height 4
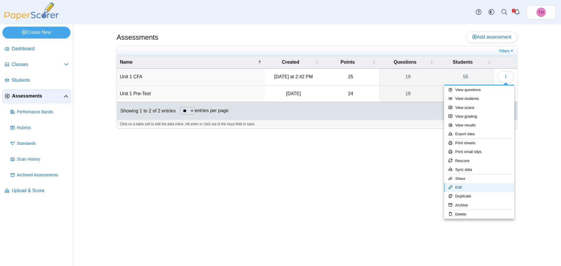
click at [463, 187] on link "Edit" at bounding box center [479, 187] width 70 height 9
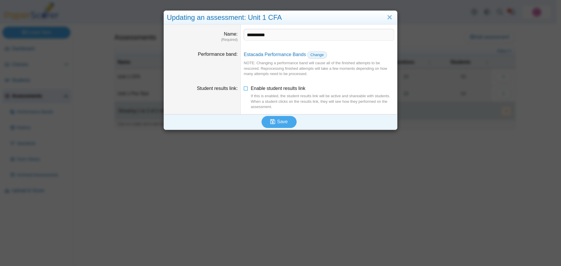
click at [319, 55] on link "Change" at bounding box center [317, 55] width 20 height 8
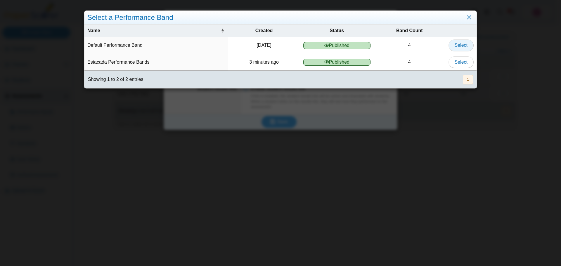
click at [458, 45] on span "Select" at bounding box center [461, 45] width 13 height 5
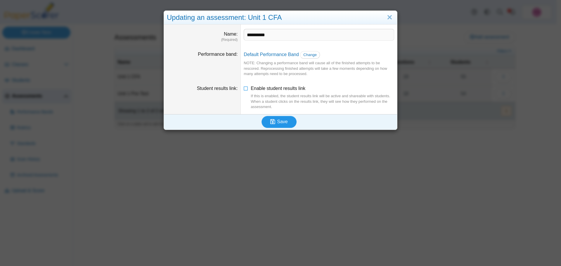
click at [280, 122] on span "Save" at bounding box center [282, 121] width 11 height 5
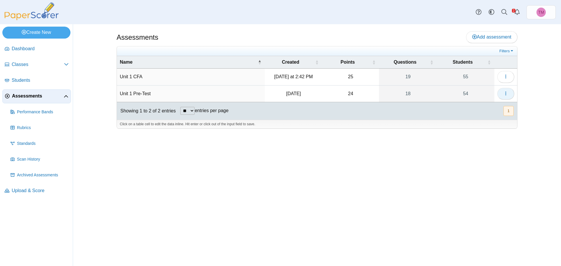
drag, startPoint x: 0, startPoint y: 0, endPoint x: 507, endPoint y: 95, distance: 516.3
click at [507, 95] on icon "button" at bounding box center [505, 93] width 5 height 5
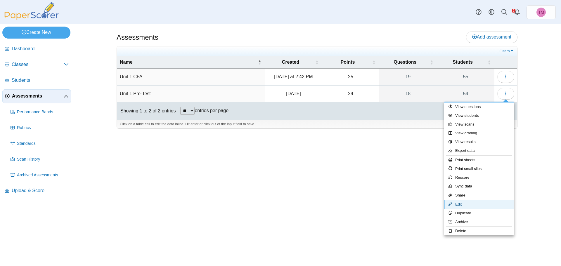
click at [460, 205] on link "Edit" at bounding box center [479, 204] width 70 height 9
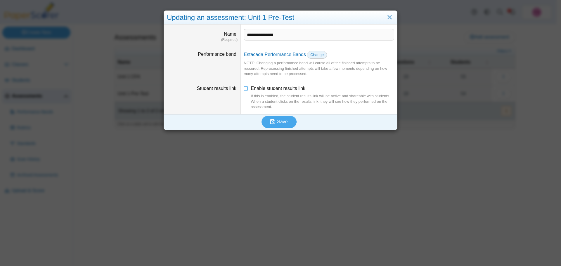
click at [310, 55] on span "Change" at bounding box center [316, 55] width 13 height 4
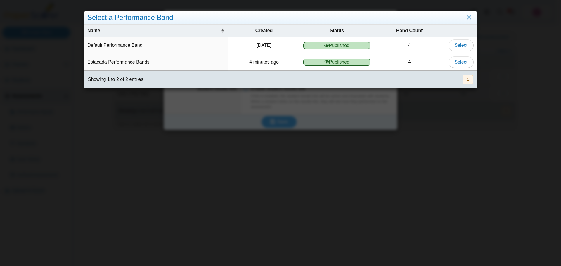
click at [162, 49] on td "Default Performance Band" at bounding box center [155, 45] width 143 height 17
click at [456, 46] on span "Select" at bounding box center [461, 45] width 13 height 5
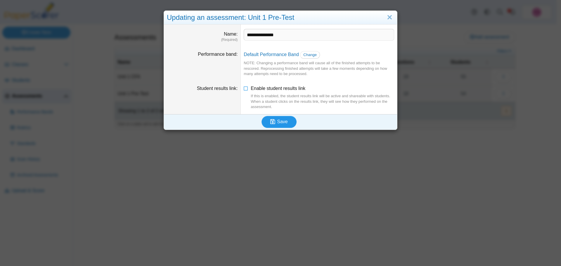
click at [279, 122] on span "Save" at bounding box center [282, 121] width 11 height 5
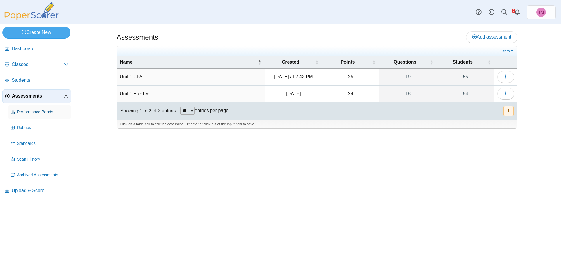
click at [30, 111] on span "Performance Bands" at bounding box center [43, 112] width 52 height 6
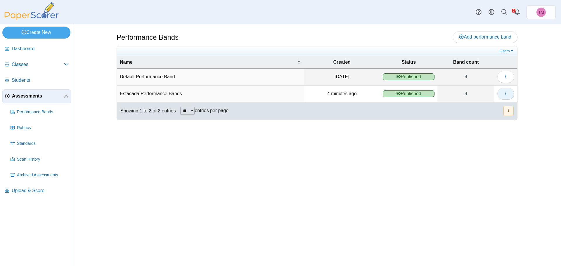
click at [499, 93] on button "button" at bounding box center [505, 94] width 17 height 12
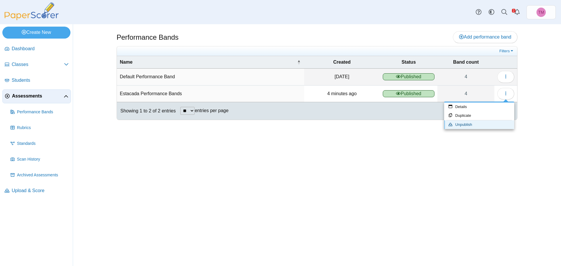
click at [456, 124] on link "Unpublish" at bounding box center [479, 124] width 70 height 9
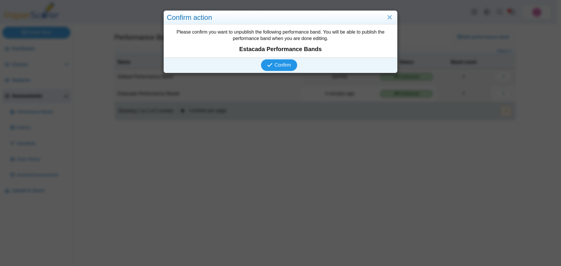
click at [280, 65] on span "Confirm" at bounding box center [283, 65] width 16 height 5
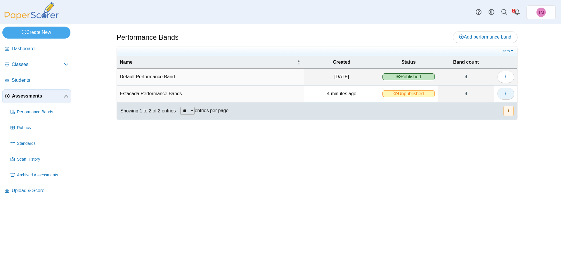
click at [505, 96] on span "button" at bounding box center [505, 93] width 5 height 5
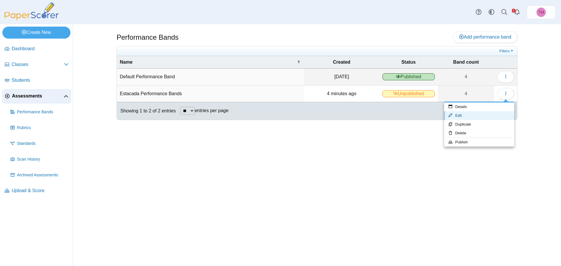
click at [465, 114] on link "Edit" at bounding box center [479, 115] width 70 height 9
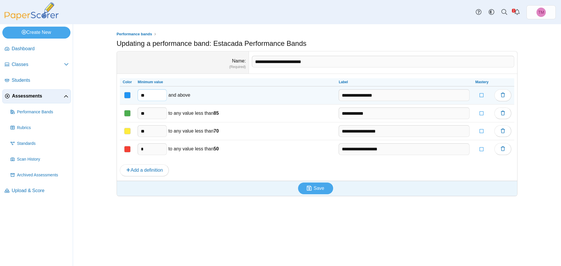
click at [149, 94] on input "**" at bounding box center [152, 95] width 29 height 12
type input "****"
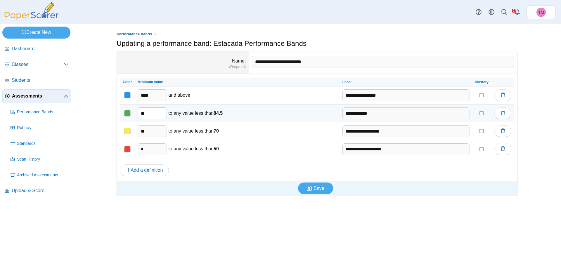
click at [147, 113] on input "**" at bounding box center [152, 114] width 29 height 12
type input "****"
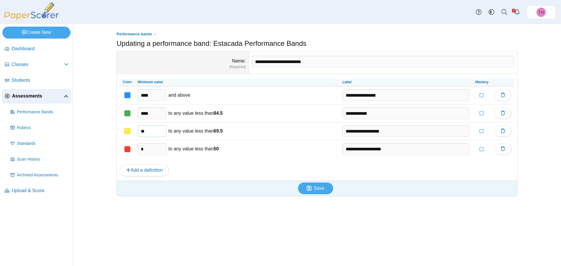
click at [158, 131] on input "**" at bounding box center [152, 131] width 29 height 12
type input "****"
click at [257, 160] on dd "**********" at bounding box center [317, 127] width 400 height 107
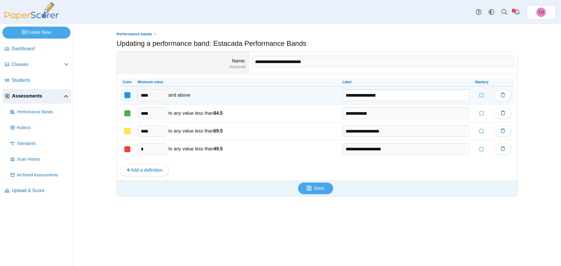
click at [386, 95] on input "**********" at bounding box center [405, 95] width 127 height 12
click at [342, 95] on input "**********" at bounding box center [405, 95] width 127 height 12
drag, startPoint x: 380, startPoint y: 96, endPoint x: 340, endPoint y: 98, distance: 40.1
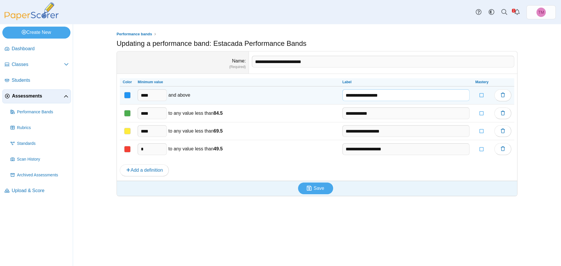
click at [342, 98] on input "**********" at bounding box center [405, 95] width 127 height 12
click at [413, 94] on input "**********" at bounding box center [405, 95] width 127 height 12
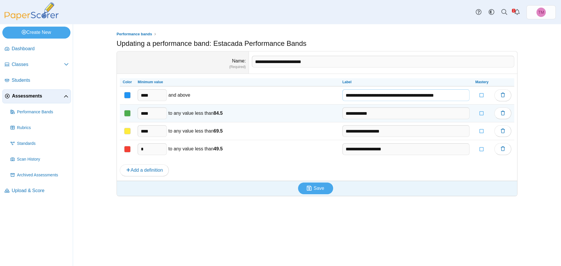
type input "**********"
click at [377, 116] on input "**********" at bounding box center [405, 114] width 127 height 12
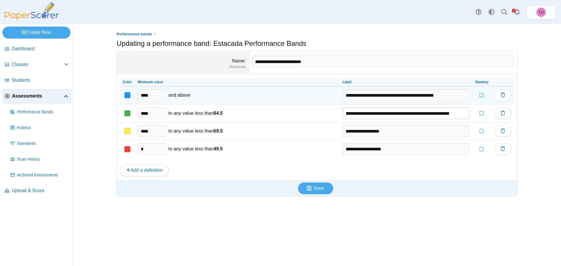
type input "**********"
click at [454, 92] on input "**********" at bounding box center [405, 95] width 127 height 12
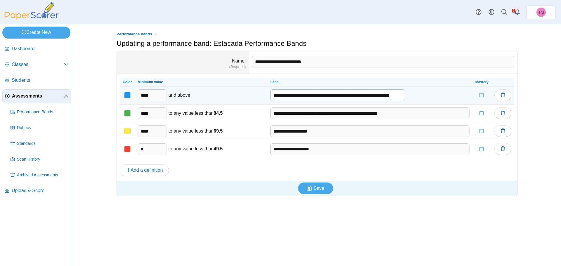
scroll to position [0, 13]
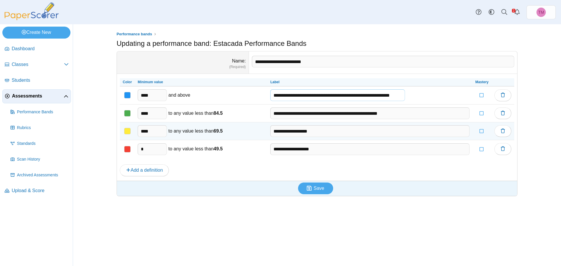
type input "**********"
click at [395, 134] on input "**********" at bounding box center [369, 131] width 199 height 12
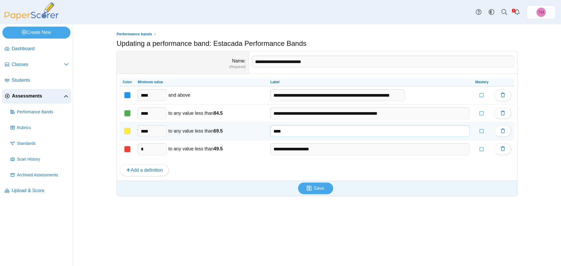
click at [360, 133] on input "***" at bounding box center [369, 131] width 199 height 12
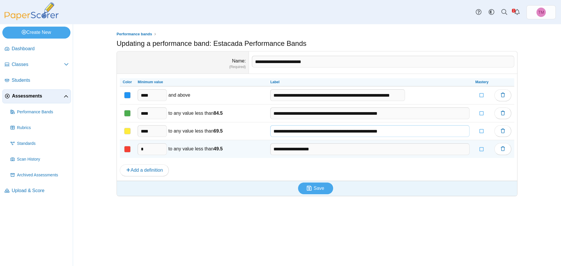
type input "**********"
click at [397, 151] on input "**********" at bounding box center [369, 149] width 199 height 12
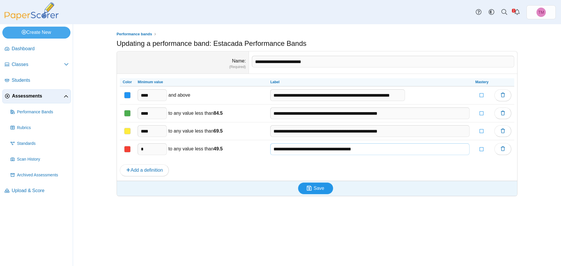
type input "**********"
click at [320, 189] on span "Save" at bounding box center [318, 188] width 11 height 5
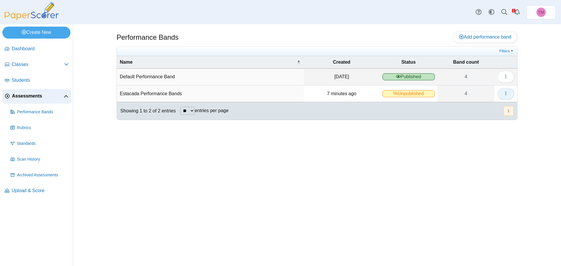
click at [507, 94] on icon "button" at bounding box center [505, 93] width 5 height 5
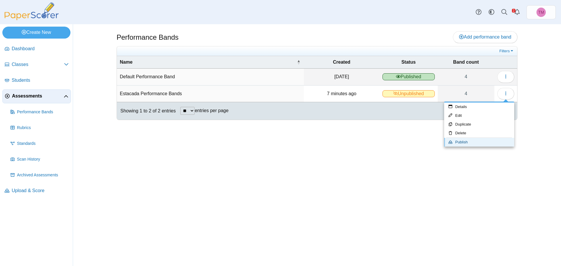
click at [457, 142] on link "Publish" at bounding box center [479, 142] width 70 height 9
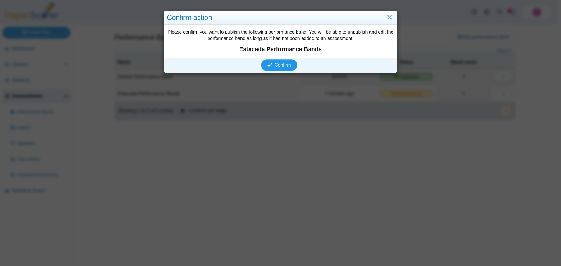
click at [281, 65] on span "Confirm" at bounding box center [283, 65] width 16 height 5
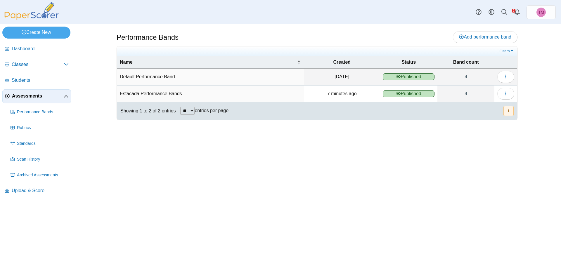
click at [26, 93] on span "Assessments" at bounding box center [38, 96] width 52 height 6
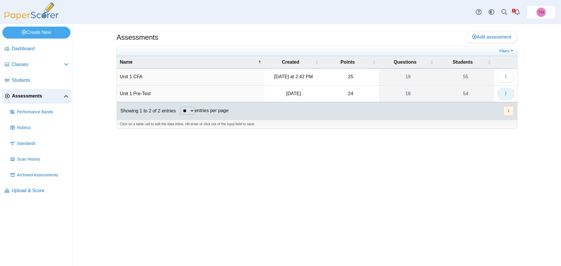
click at [507, 90] on button "button" at bounding box center [505, 94] width 17 height 12
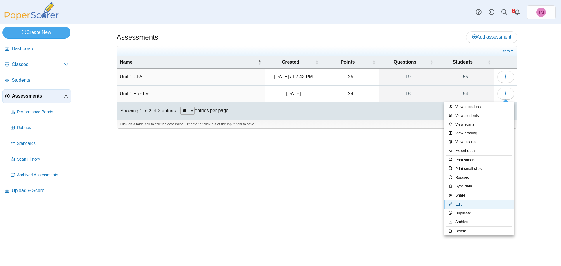
click at [459, 204] on link "Edit" at bounding box center [479, 204] width 70 height 9
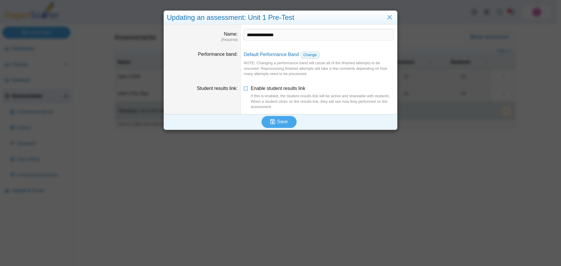
click at [310, 54] on span "Change" at bounding box center [309, 55] width 13 height 4
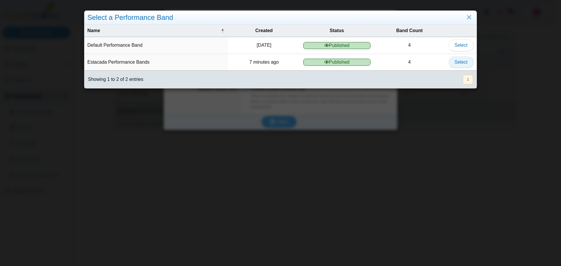
click at [460, 65] on span "Select" at bounding box center [461, 62] width 13 height 5
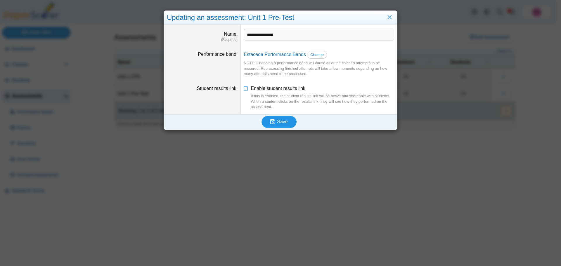
click at [284, 119] on span "Save" at bounding box center [282, 121] width 11 height 5
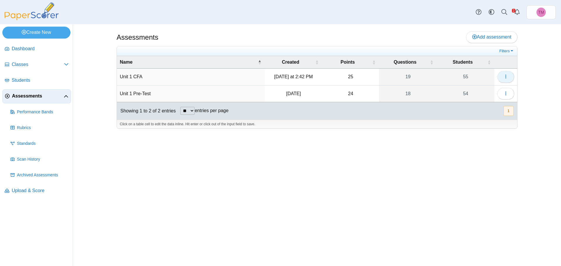
click at [505, 77] on icon "button" at bounding box center [505, 76] width 5 height 5
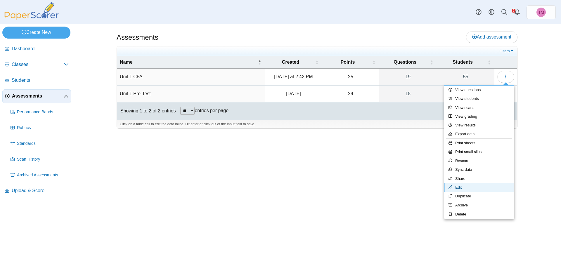
click at [463, 187] on link "Edit" at bounding box center [479, 187] width 70 height 9
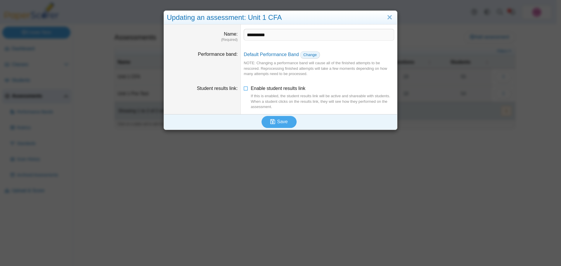
click at [304, 55] on span "Change" at bounding box center [309, 55] width 13 height 4
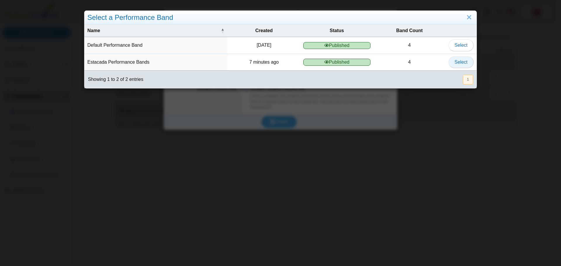
click at [469, 64] on button "Select" at bounding box center [460, 62] width 25 height 12
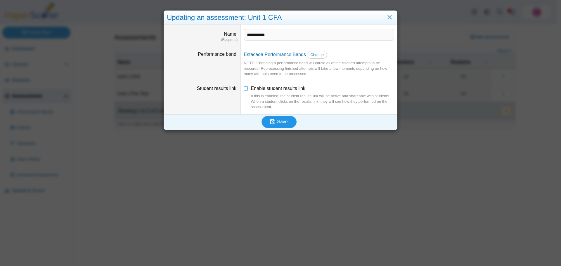
click at [278, 123] on span "Save" at bounding box center [282, 121] width 11 height 5
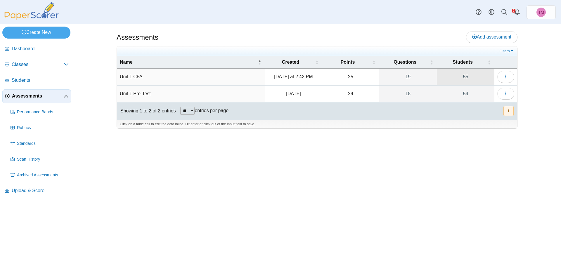
click at [466, 78] on link "55" at bounding box center [466, 77] width 58 height 16
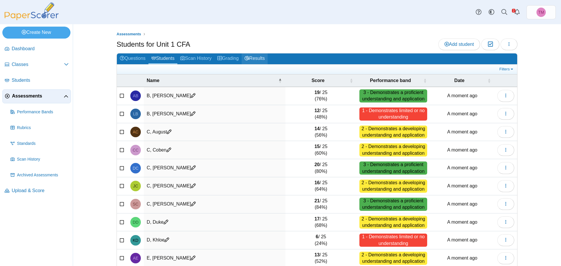
click at [266, 59] on link "Results" at bounding box center [255, 58] width 26 height 11
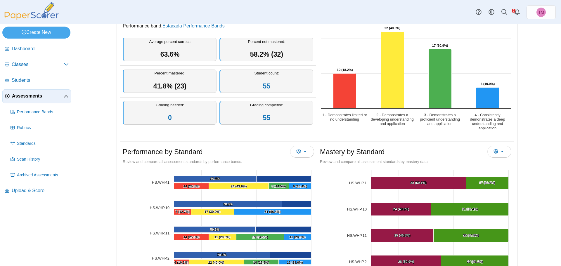
scroll to position [58, 0]
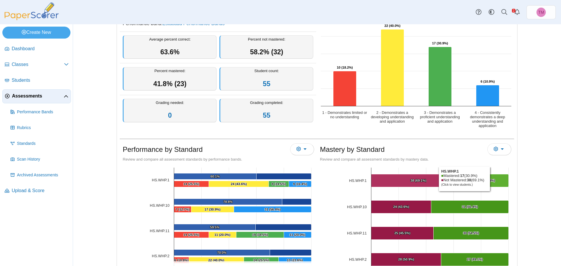
click at [489, 179] on text "17 (30.9%) ​ 17 (30.9%)" at bounding box center [487, 181] width 16 height 4
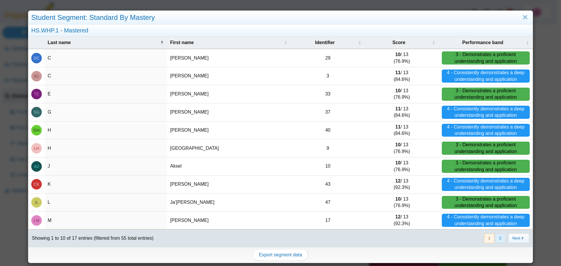
click at [498, 239] on button "2" at bounding box center [500, 239] width 10 height 10
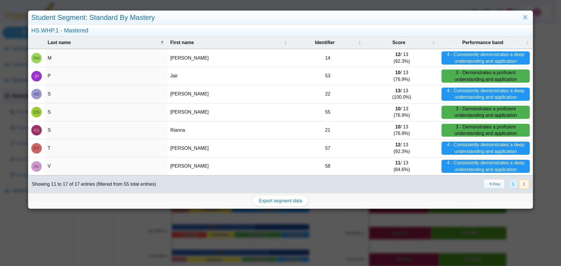
click at [508, 182] on button "1" at bounding box center [513, 184] width 10 height 10
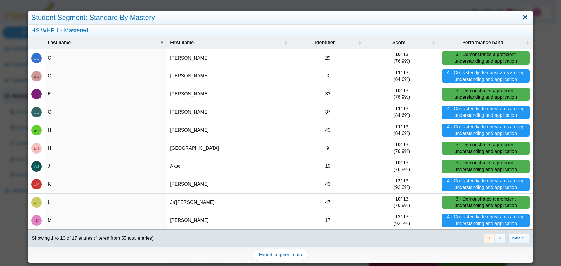
click at [521, 16] on link "Close" at bounding box center [525, 18] width 9 height 10
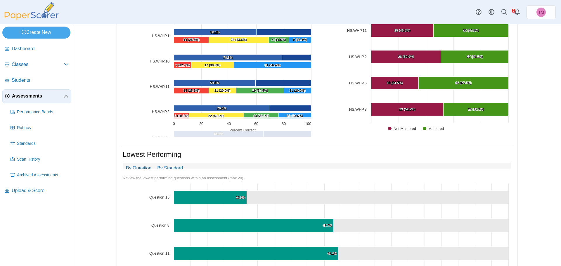
scroll to position [204, 0]
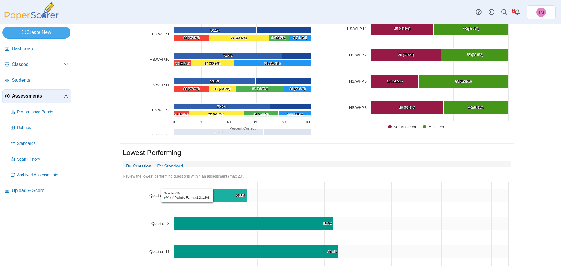
click at [212, 200] on icon "Question 15, 21.8%. % of Points Earned." at bounding box center [210, 196] width 73 height 14
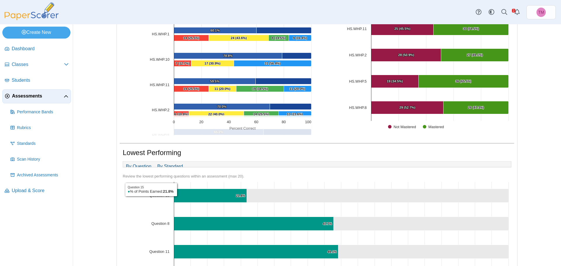
click at [171, 167] on link "By Standard" at bounding box center [170, 167] width 32 height 10
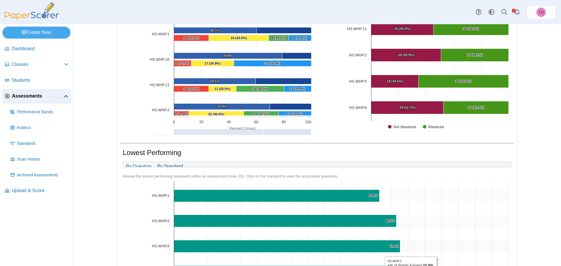
scroll to position [0, 0]
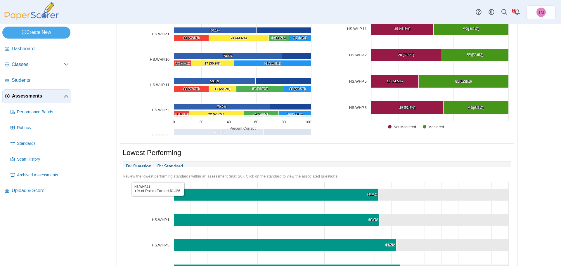
click at [134, 166] on link "By Question" at bounding box center [138, 167] width 31 height 10
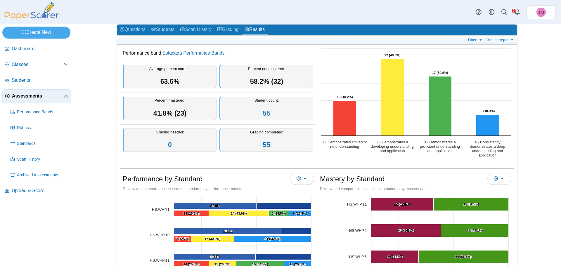
scroll to position [29, 0]
